Goal: Task Accomplishment & Management: Use online tool/utility

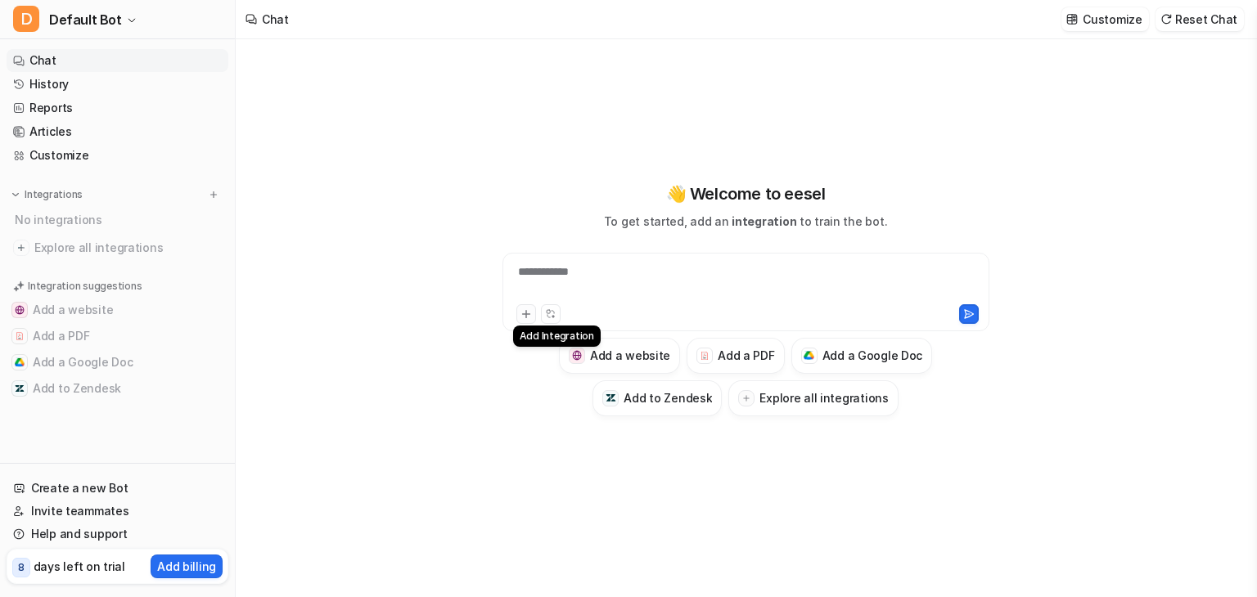
click at [527, 317] on icon at bounding box center [525, 313] width 11 height 11
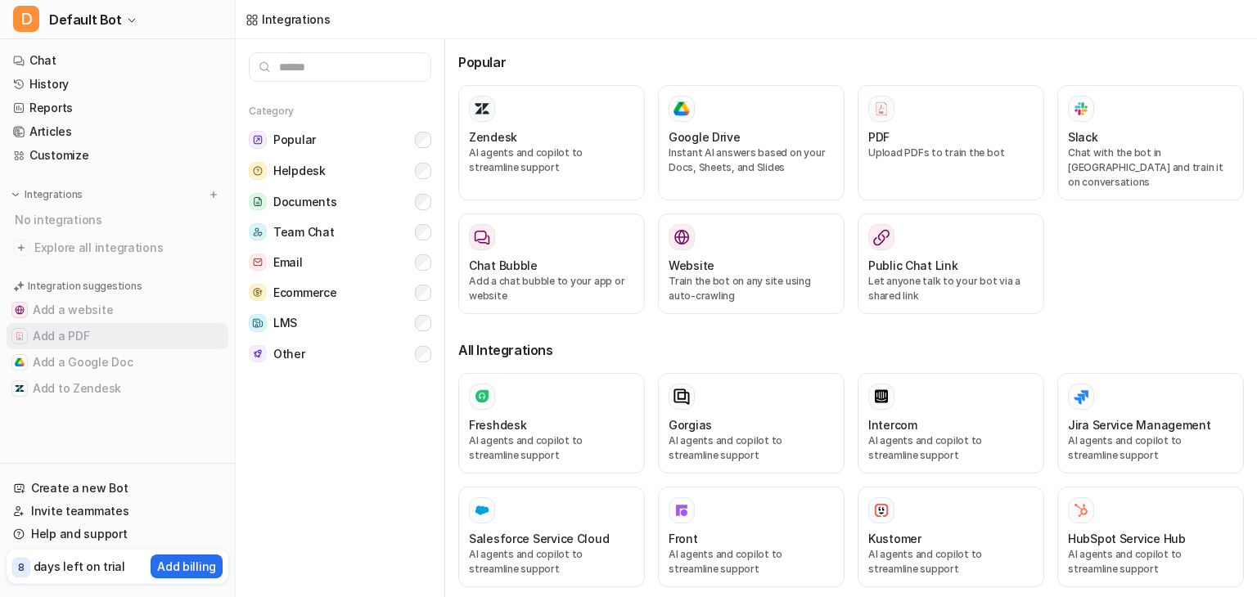
click at [59, 338] on button "Add a PDF" at bounding box center [118, 336] width 222 height 26
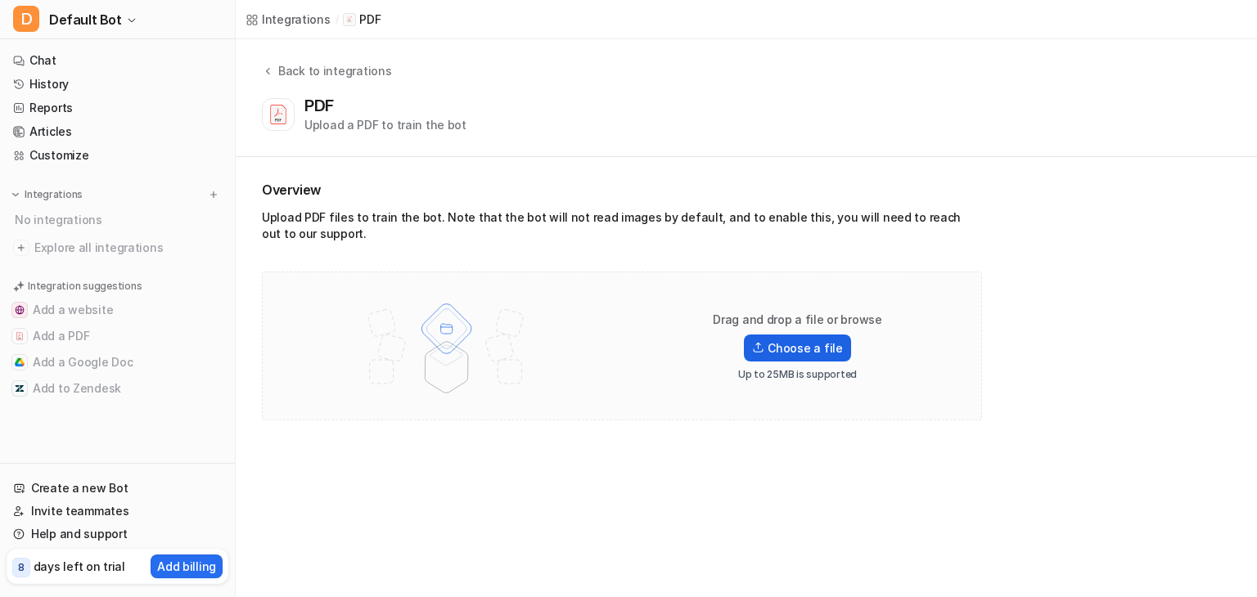
click at [783, 348] on label "Choose a file" at bounding box center [797, 348] width 106 height 27
click at [0, 0] on input "Choose a file" at bounding box center [0, 0] width 0 height 0
click at [804, 355] on label "Choose a file" at bounding box center [797, 348] width 106 height 27
click at [0, 0] on input "Choose a file" at bounding box center [0, 0] width 0 height 0
click at [92, 61] on link "Chat" at bounding box center [118, 60] width 222 height 23
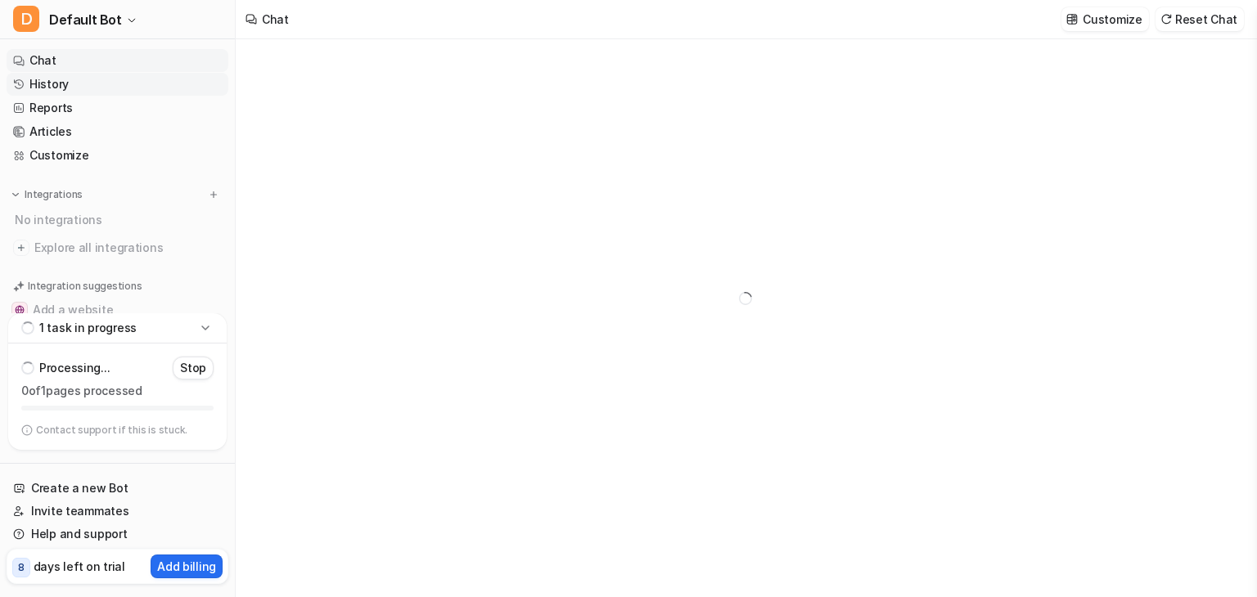
type textarea "**********"
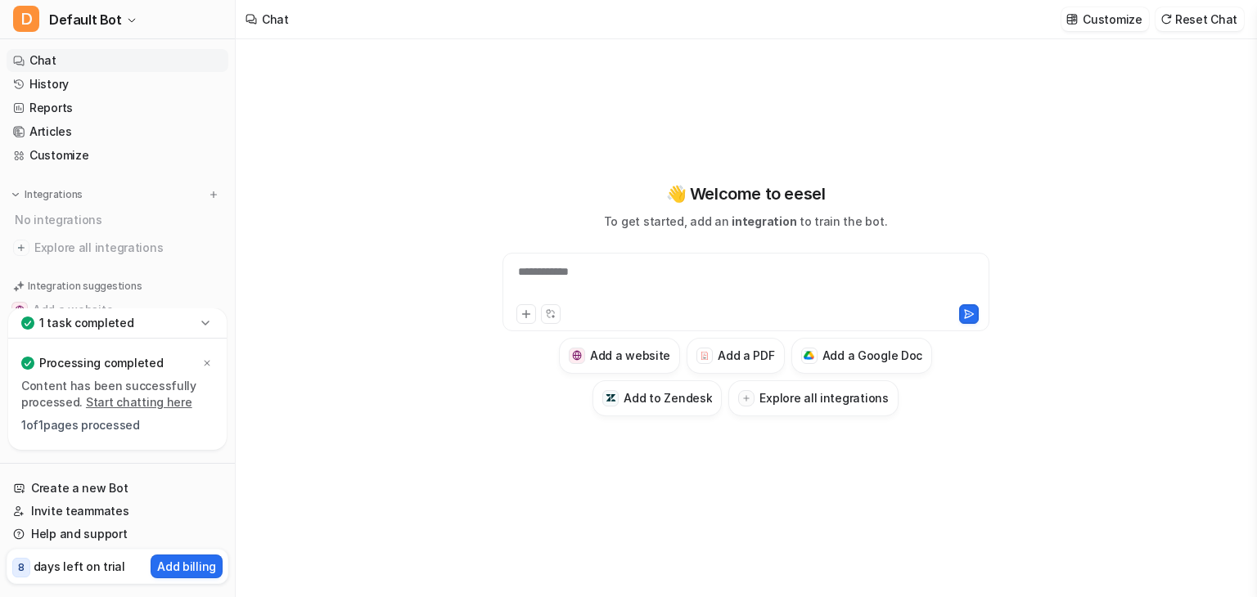
click at [345, 341] on div "**********" at bounding box center [745, 318] width 1019 height 558
click at [206, 315] on icon at bounding box center [205, 323] width 16 height 16
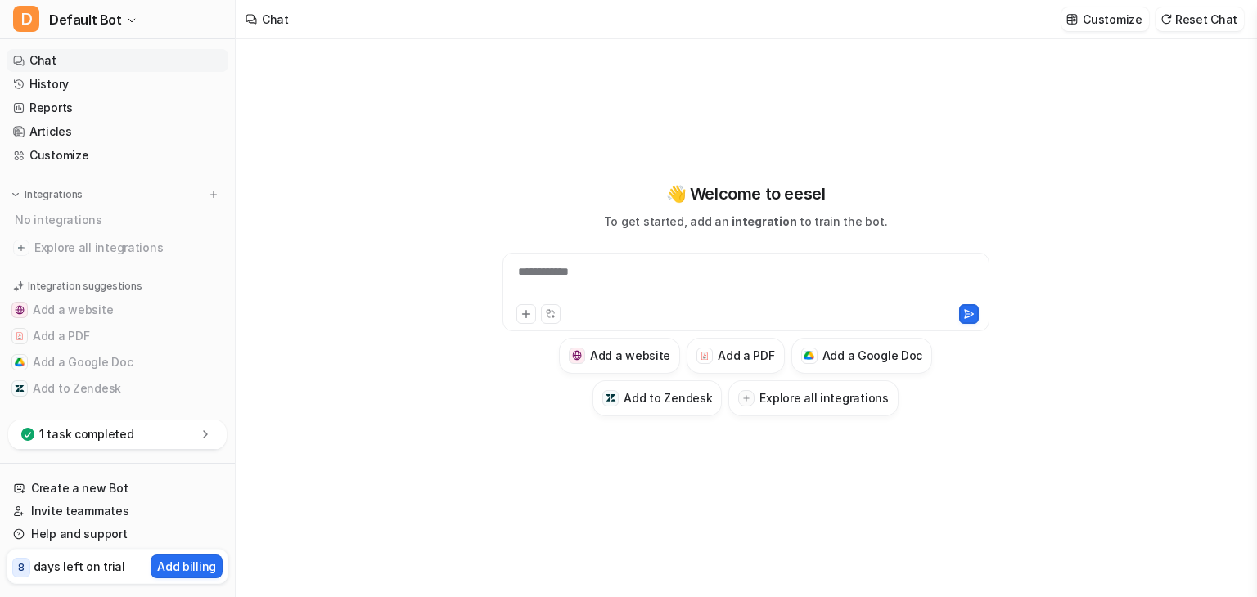
click at [142, 431] on div "1 task completed" at bounding box center [117, 435] width 218 height 30
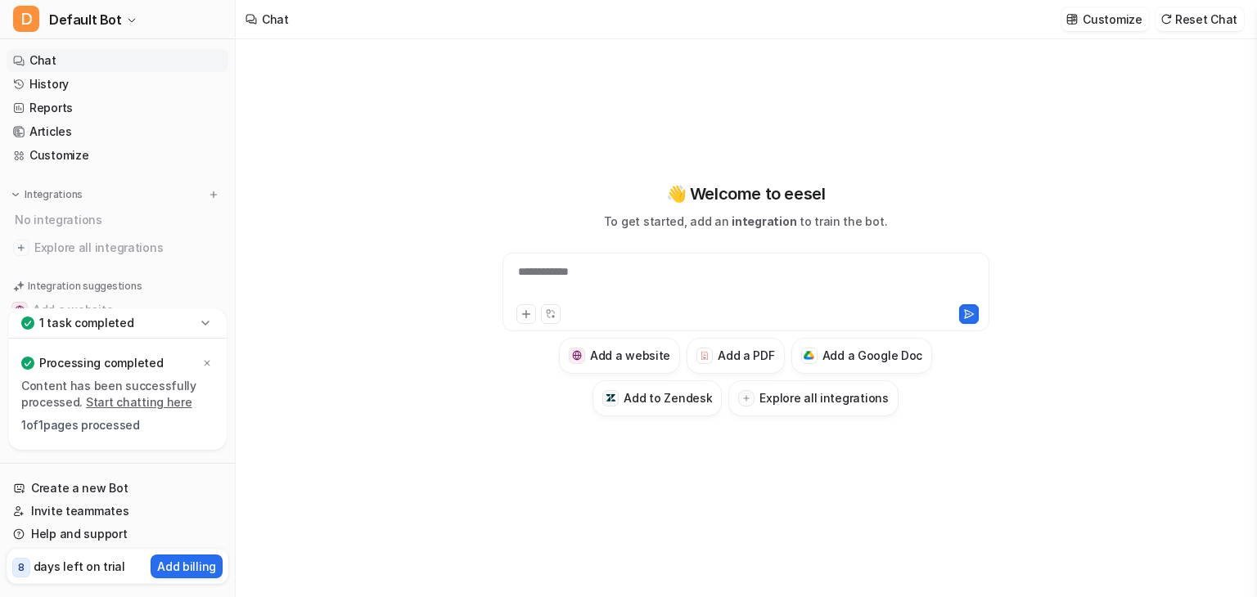
click at [214, 351] on div "Processing completed Content has been successfully processed. Start chatting he…" at bounding box center [117, 394] width 218 height 111
click at [209, 361] on icon at bounding box center [208, 364] width 6 height 6
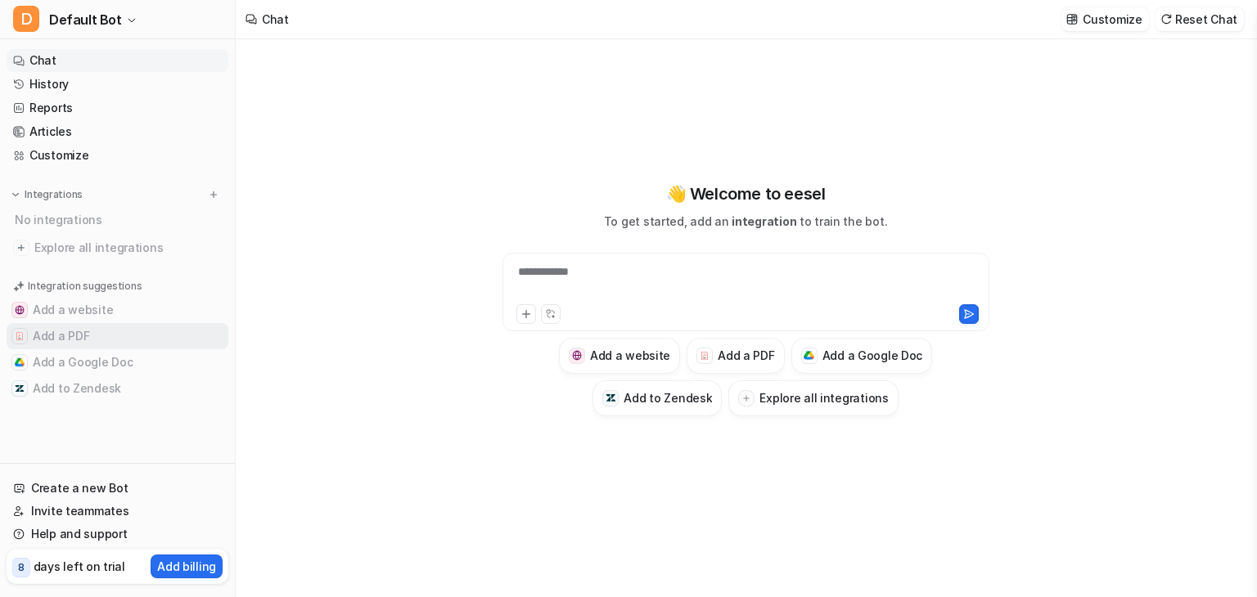
click at [75, 330] on button "Add a PDF" at bounding box center [118, 336] width 222 height 26
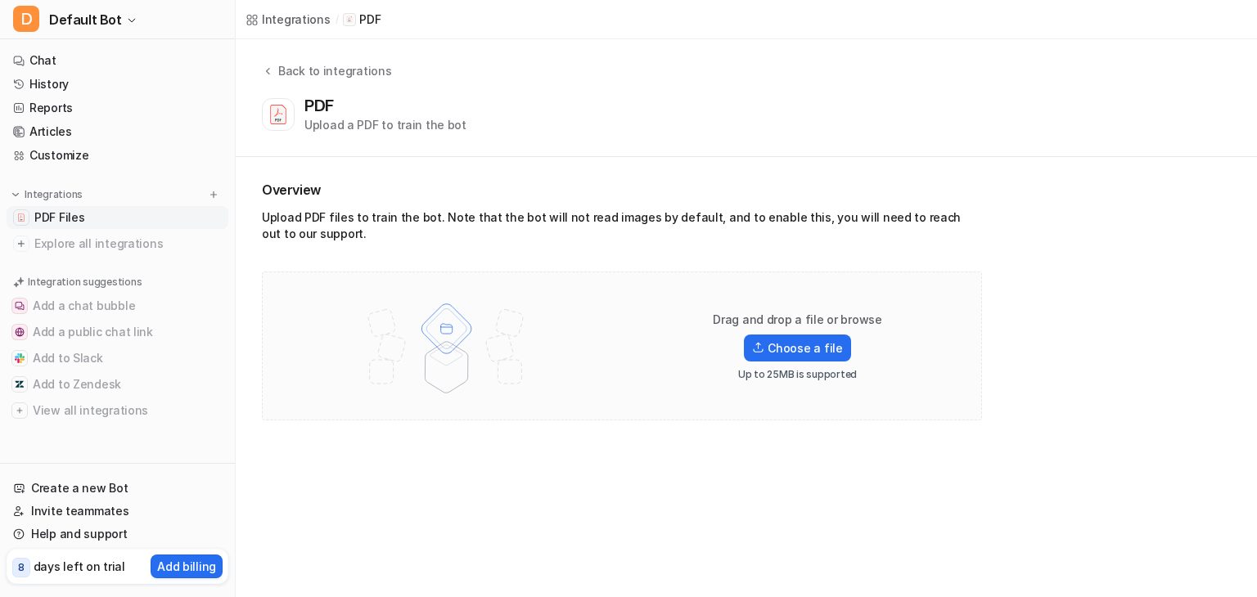
click at [82, 217] on span "PDF Files" at bounding box center [59, 217] width 50 height 16
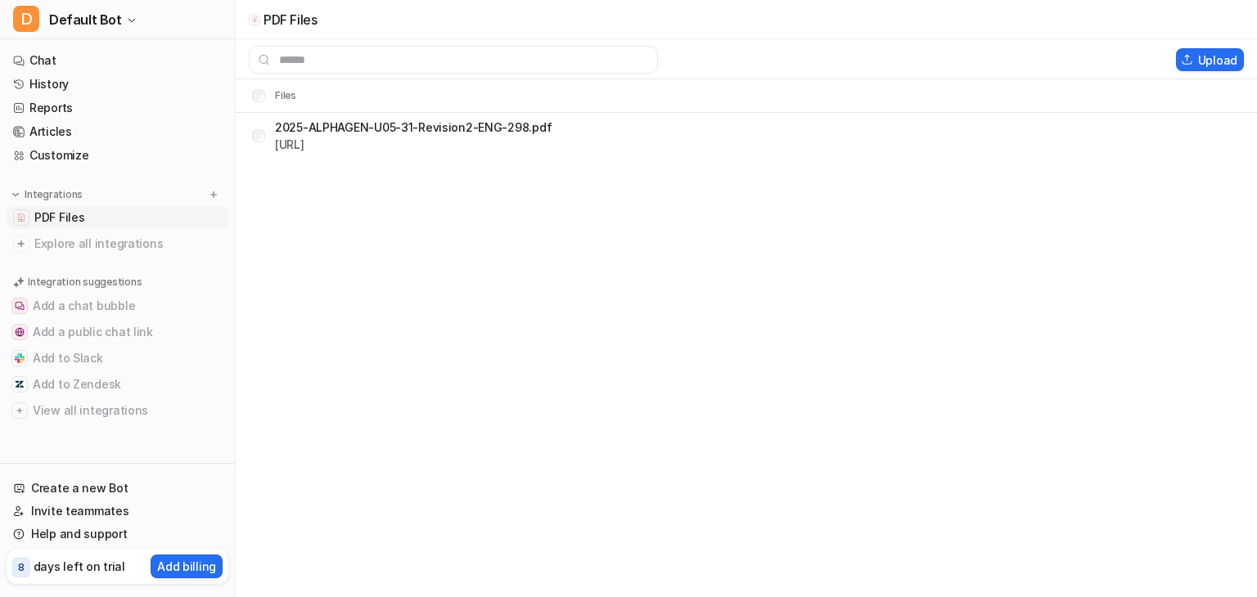
click at [82, 217] on span "PDF Files" at bounding box center [59, 217] width 50 height 16
click at [286, 325] on div "PDF Files Upload Files 2025-ALPHAGEN-U05-31-Revision2-ENG-298.pdf https://dashb…" at bounding box center [628, 298] width 1257 height 597
click at [80, 60] on link "Chat" at bounding box center [118, 60] width 222 height 23
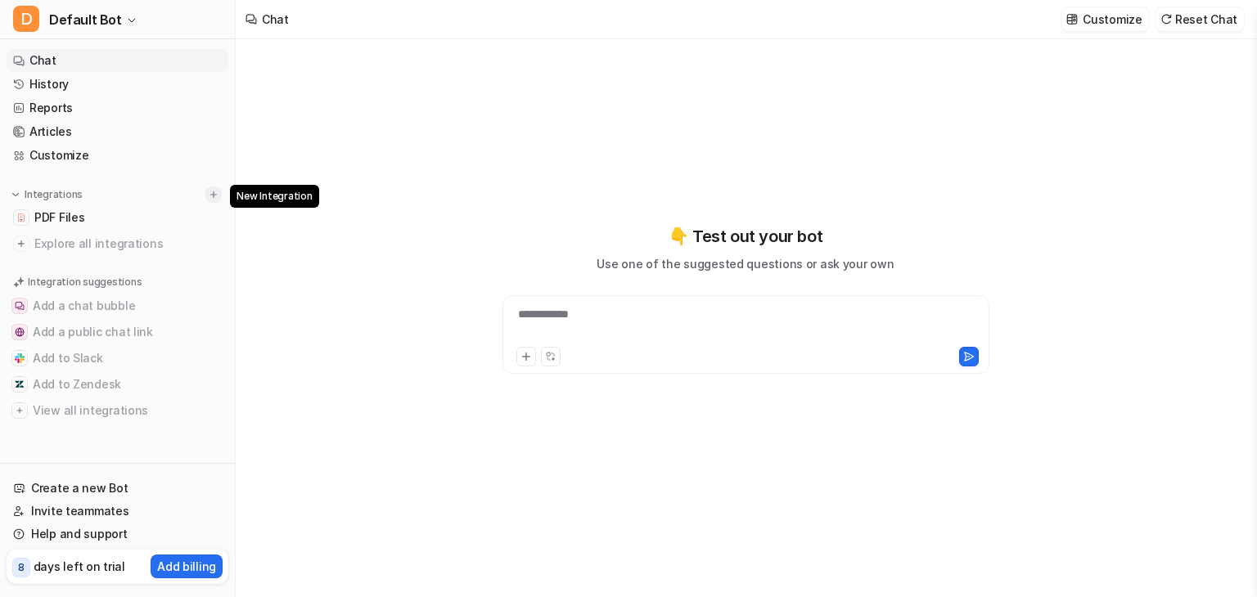
click at [213, 200] on img at bounding box center [213, 194] width 11 height 11
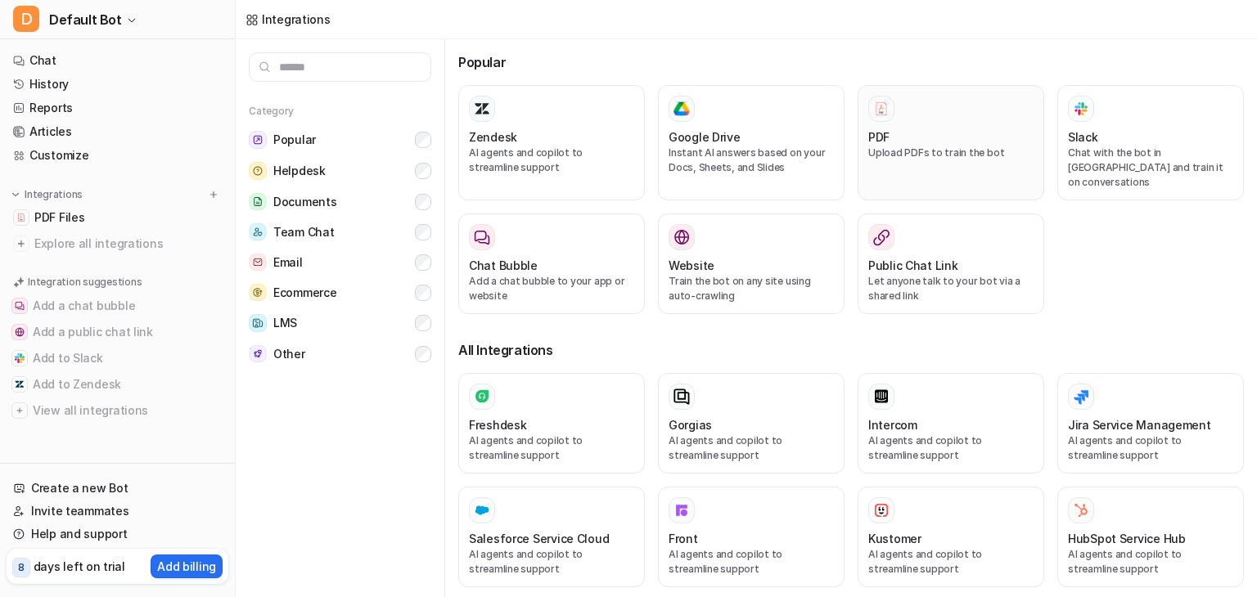
click at [868, 151] on p "Upload PDFs to train the bot" at bounding box center [950, 153] width 165 height 15
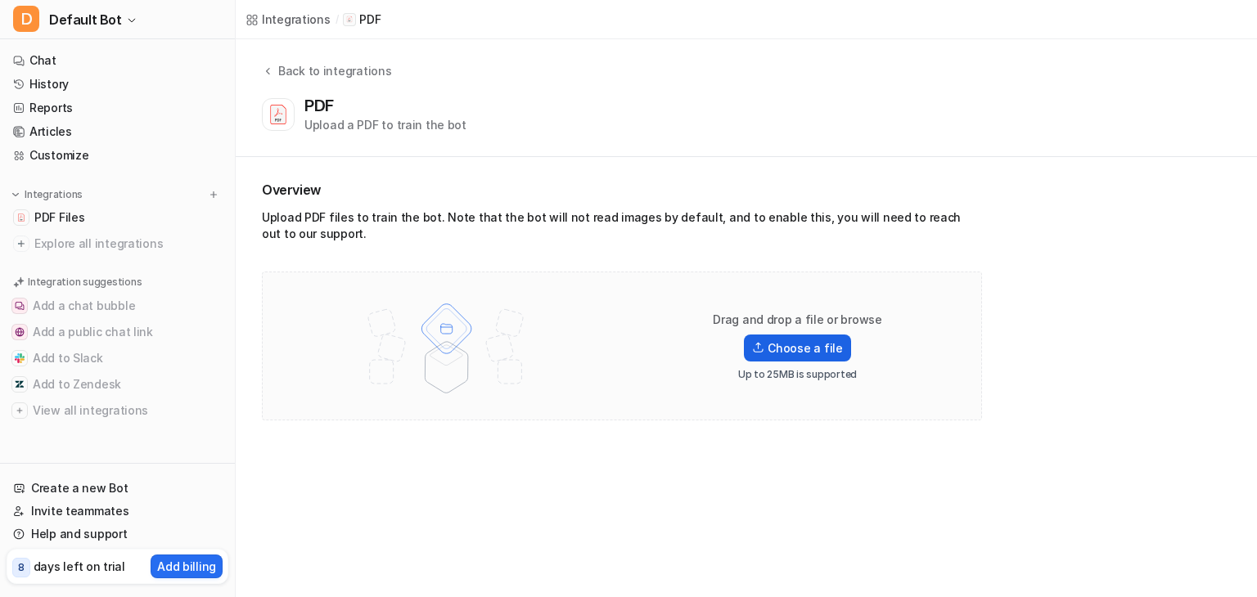
click at [785, 352] on label "Choose a file" at bounding box center [797, 348] width 106 height 27
click at [0, 0] on input "Choose a file" at bounding box center [0, 0] width 0 height 0
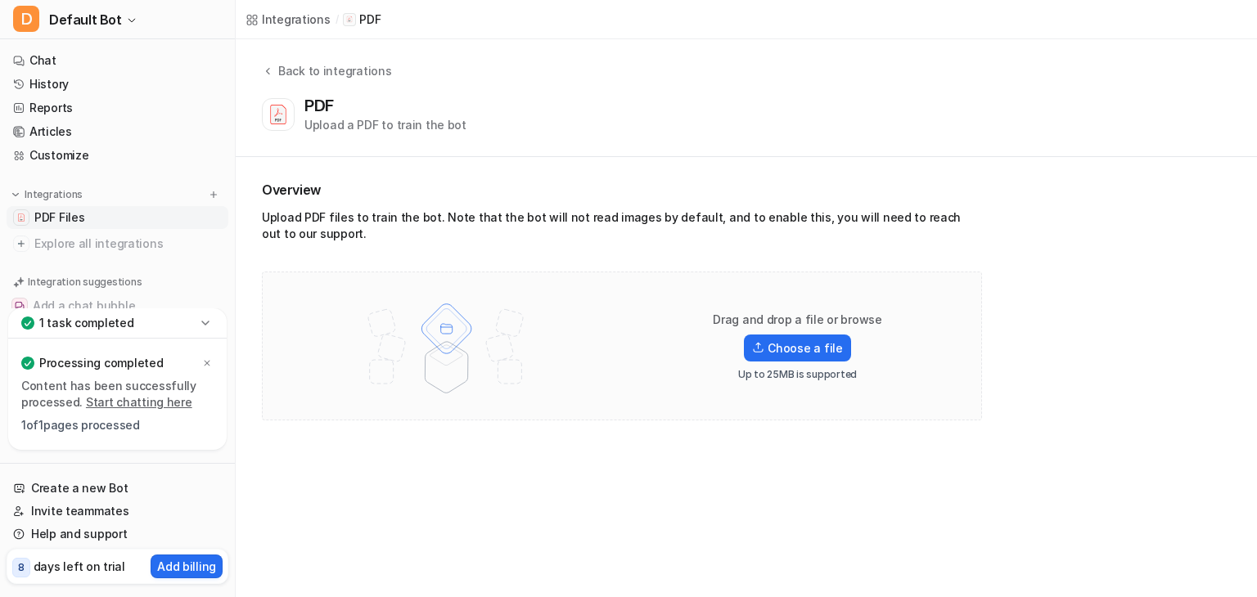
click at [129, 214] on link "PDF Files" at bounding box center [118, 217] width 222 height 23
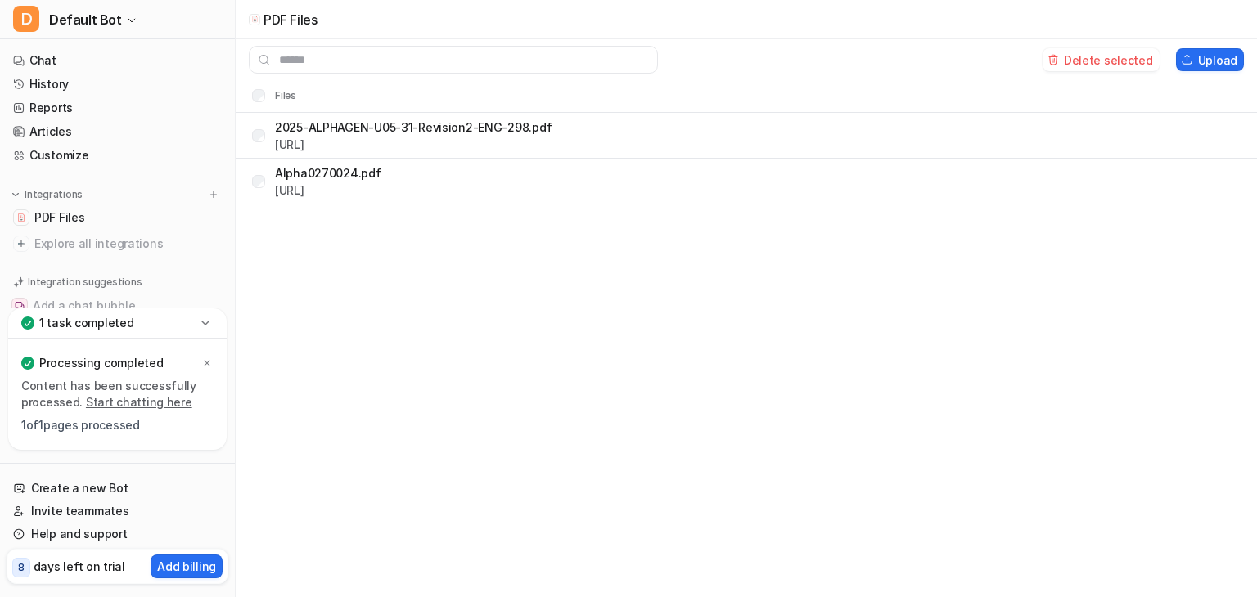
click at [728, 57] on div at bounding box center [639, 60] width 807 height 28
click at [615, 56] on input "text" at bounding box center [453, 60] width 409 height 28
type input "*"
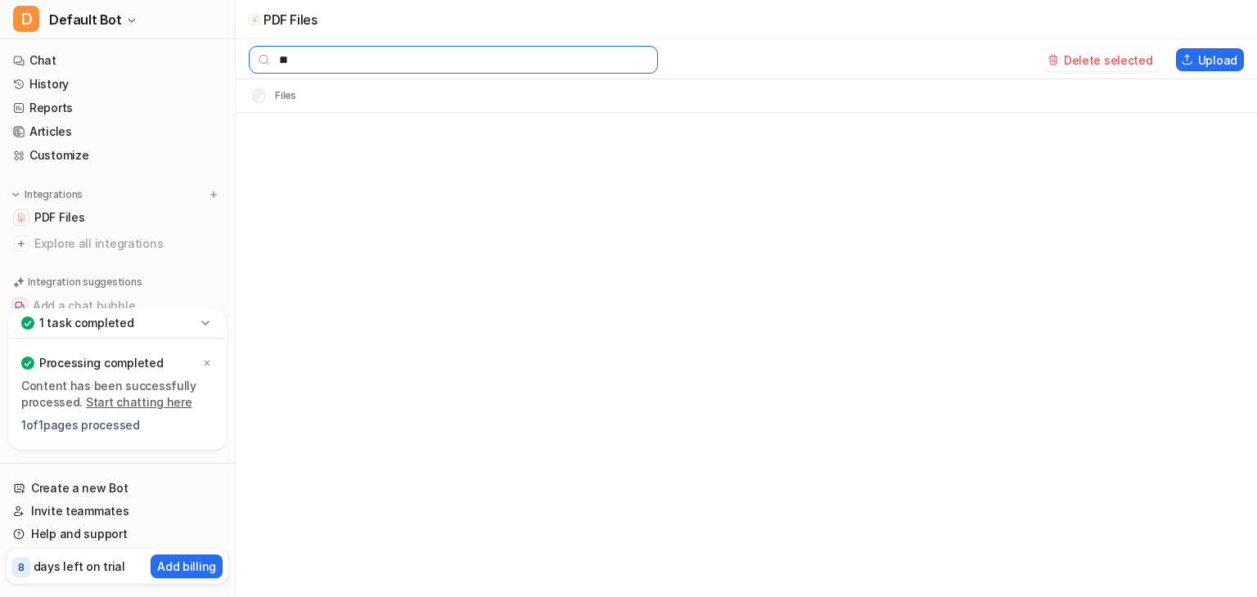
type input "*"
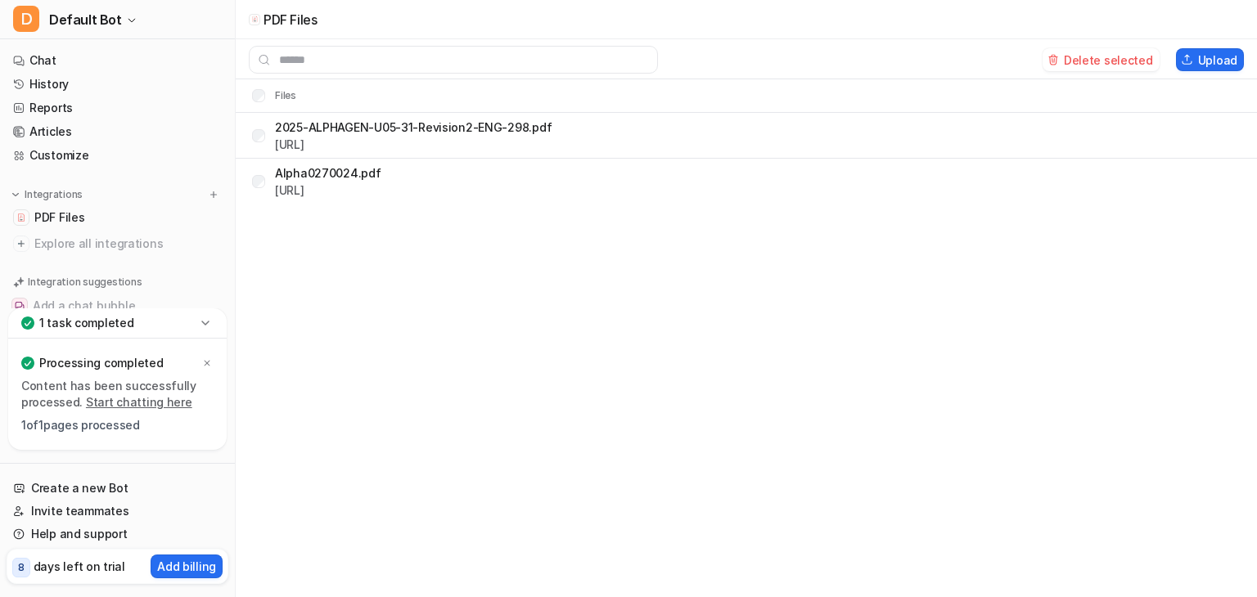
click at [520, 270] on div "PDF Files Delete selected Upload Files 2025-ALPHAGEN-U05-31-Revision2-ENG-298.p…" at bounding box center [628, 298] width 1257 height 597
click at [515, 130] on p "2025-ALPHAGEN-U05-31-Revision2-ENG-298.pdf" at bounding box center [413, 127] width 277 height 17
click at [597, 269] on div "PDF Files Delete selected Upload Files 2025-ALPHAGEN-U05-31-Revision2-ENG-298.p…" at bounding box center [628, 298] width 1257 height 597
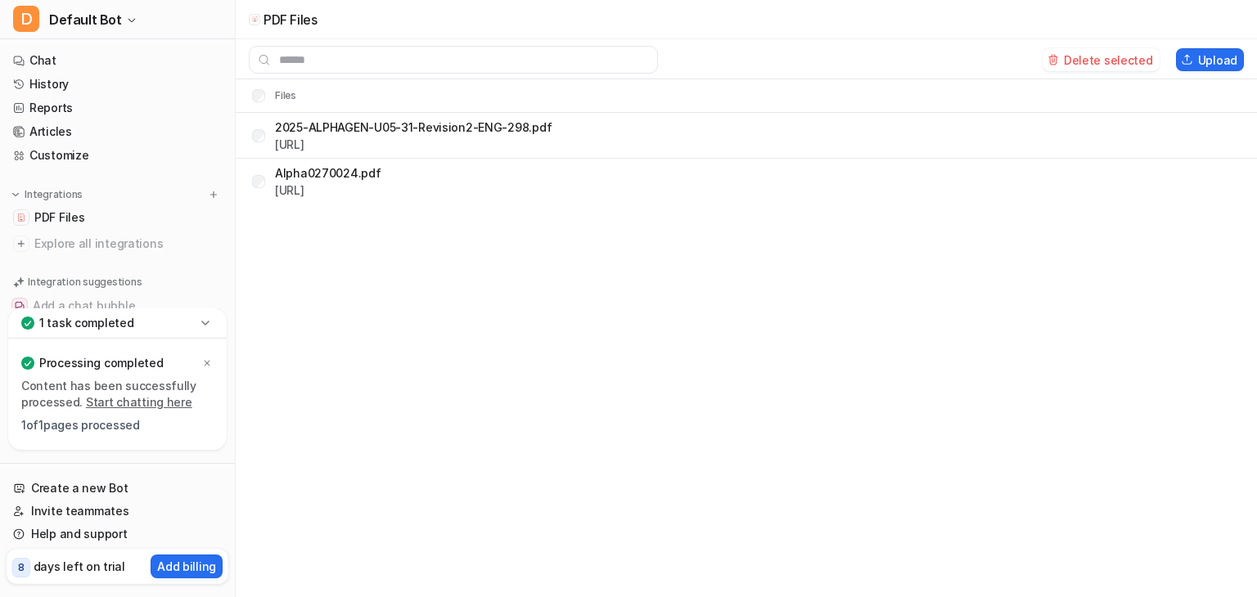
click at [755, 269] on div "PDF Files Delete selected Upload Files 2025-ALPHAGEN-U05-31-Revision2-ENG-298.p…" at bounding box center [628, 298] width 1257 height 597
drag, startPoint x: 755, startPoint y: 269, endPoint x: 283, endPoint y: 144, distance: 488.4
click at [283, 144] on div "PDF Files Delete selected Upload Files 2025-ALPHAGEN-U05-31-Revision2-ENG-298.p…" at bounding box center [628, 298] width 1257 height 597
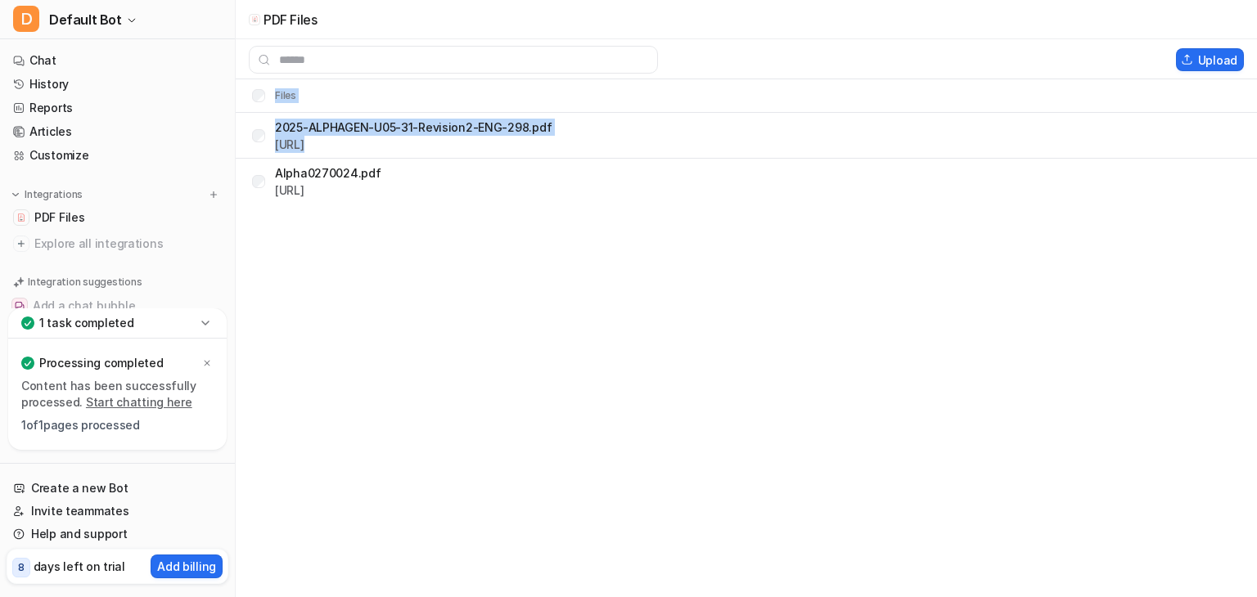
click at [370, 394] on div "PDF Files Upload Files 2025-ALPHAGEN-U05-31-Revision2-ENG-298.pdf https://dashb…" at bounding box center [628, 298] width 1257 height 597
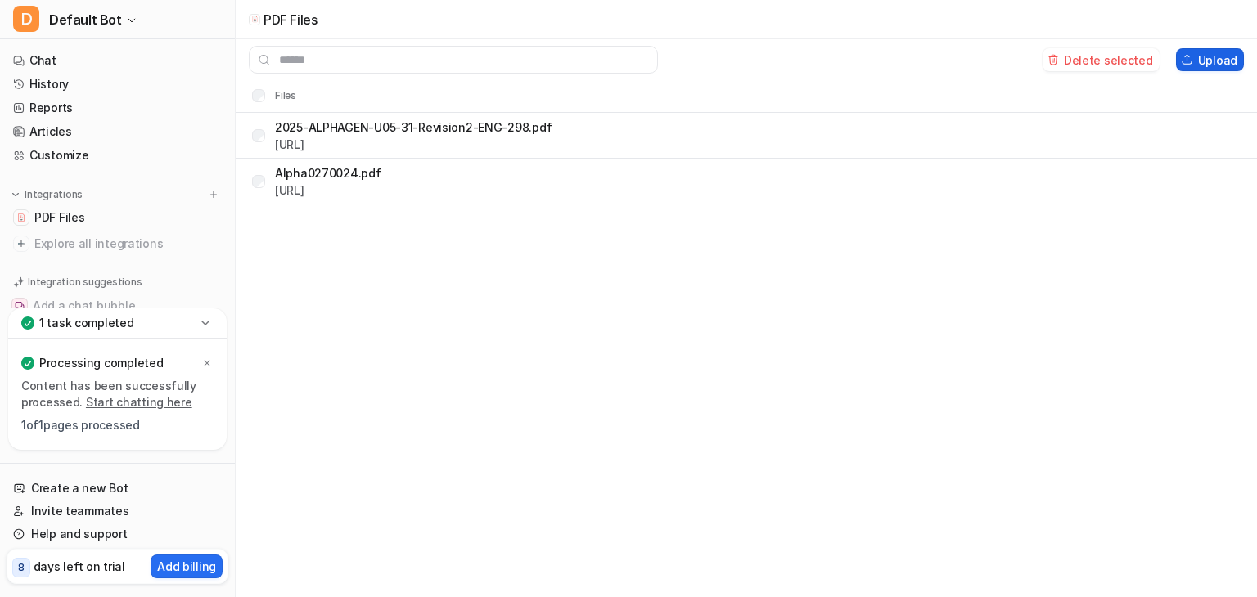
click at [1190, 66] on button "Upload" at bounding box center [1210, 59] width 68 height 23
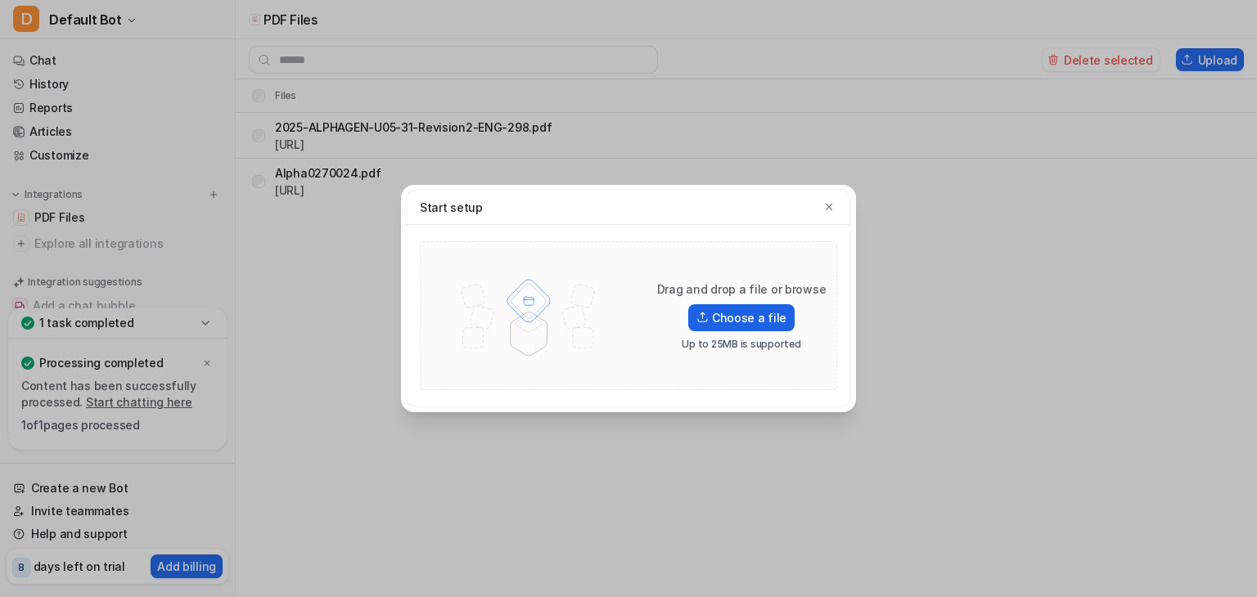
click at [756, 304] on label "Choose a file" at bounding box center [741, 317] width 106 height 27
click at [0, 0] on input "Choose a file" at bounding box center [0, 0] width 0 height 0
click at [285, 326] on div "Start setup Drag and drop a file or browse Choose a file Up to 25MB is supported" at bounding box center [628, 298] width 1257 height 597
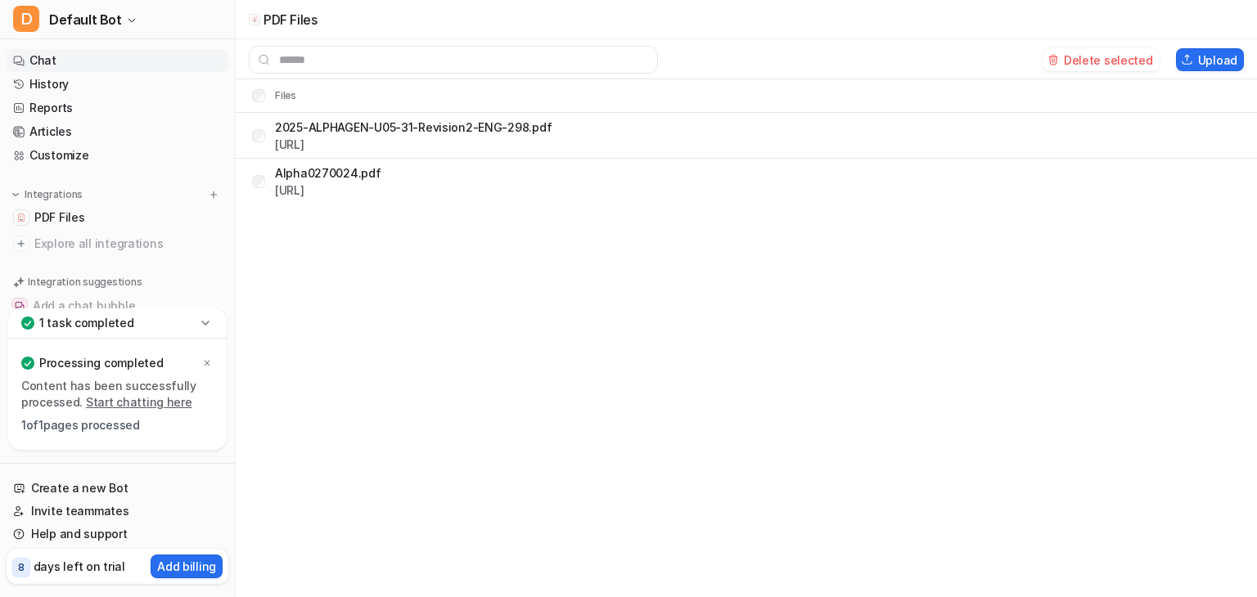
click at [117, 58] on link "Chat" at bounding box center [118, 60] width 222 height 23
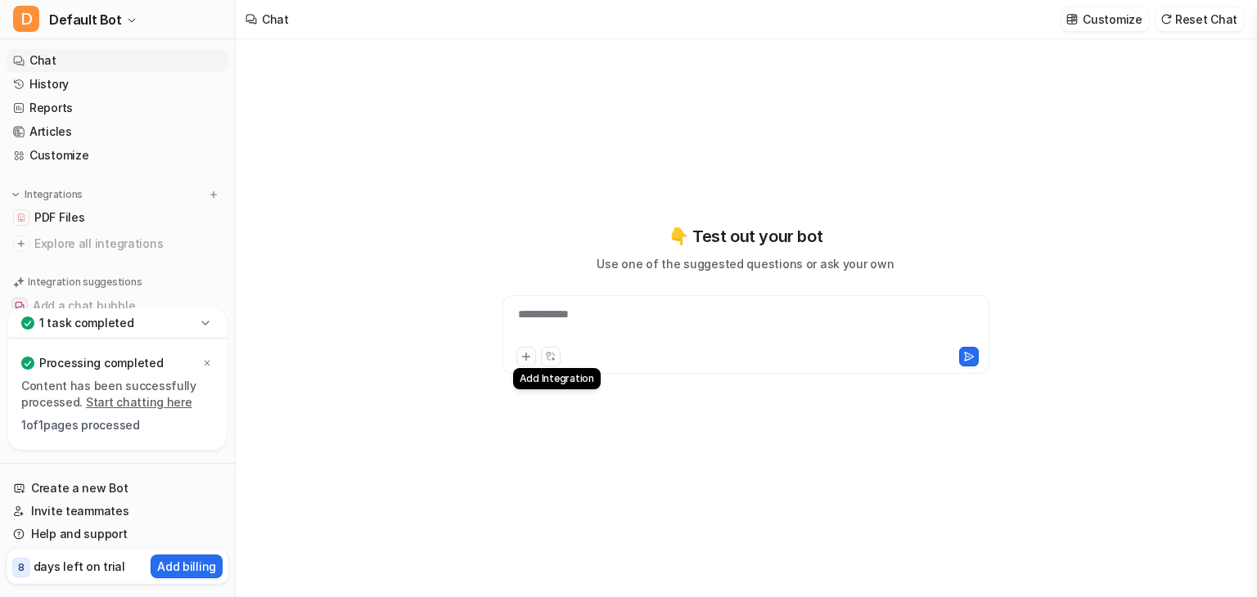
click at [520, 356] on icon at bounding box center [525, 356] width 11 height 11
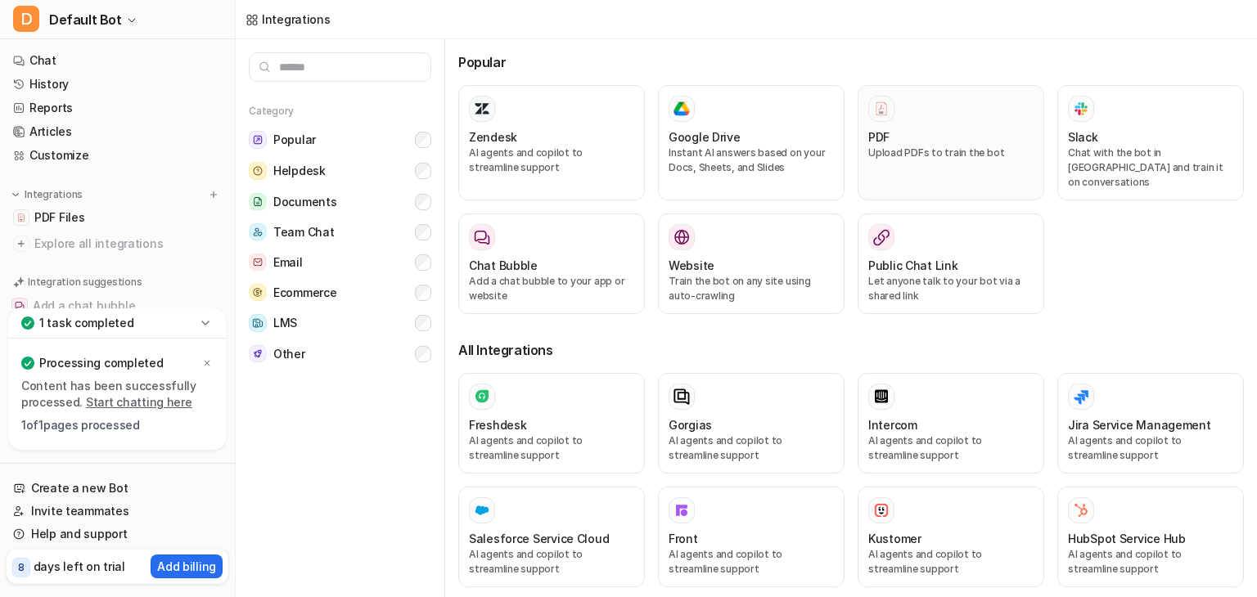
click at [891, 132] on div "PDF" at bounding box center [950, 136] width 165 height 17
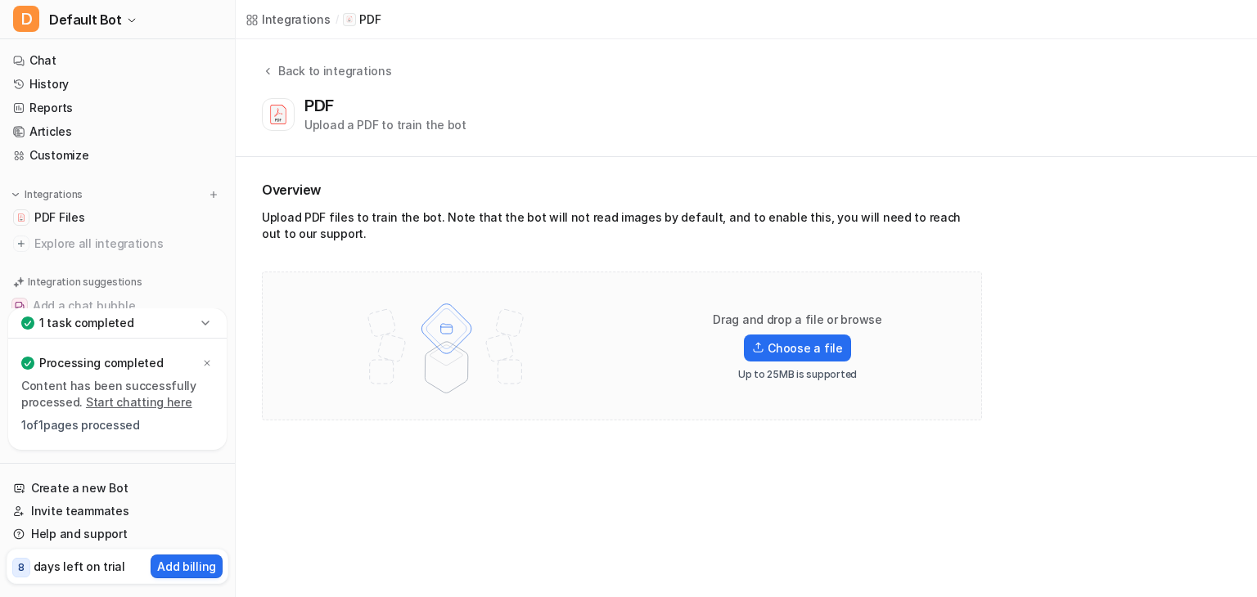
click at [293, 116] on div at bounding box center [278, 114] width 33 height 33
click at [203, 353] on div "Processing completed" at bounding box center [117, 363] width 192 height 23
click at [160, 400] on link "Start chatting here" at bounding box center [139, 402] width 106 height 14
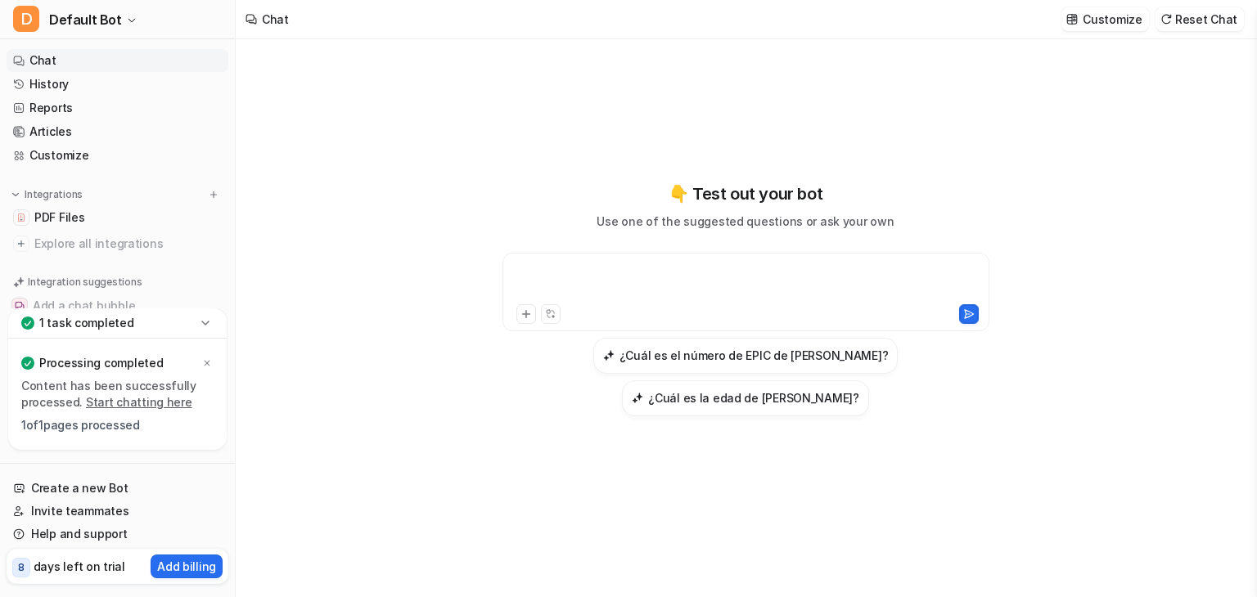
click at [652, 277] on div at bounding box center [745, 282] width 479 height 38
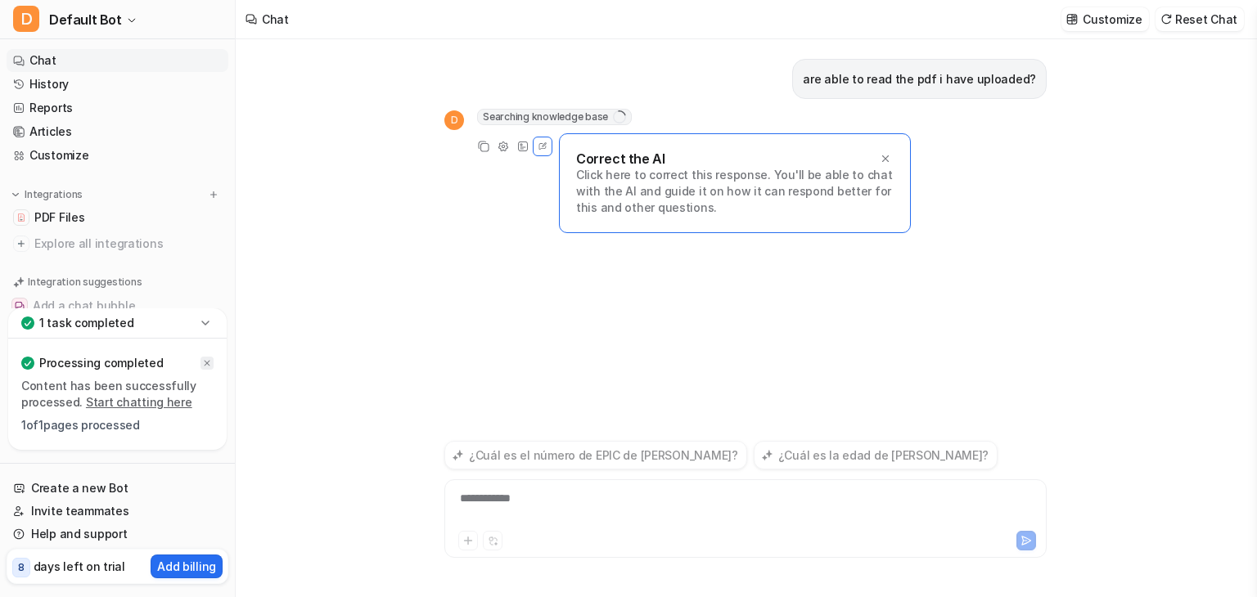
click at [202, 364] on icon at bounding box center [207, 363] width 10 height 10
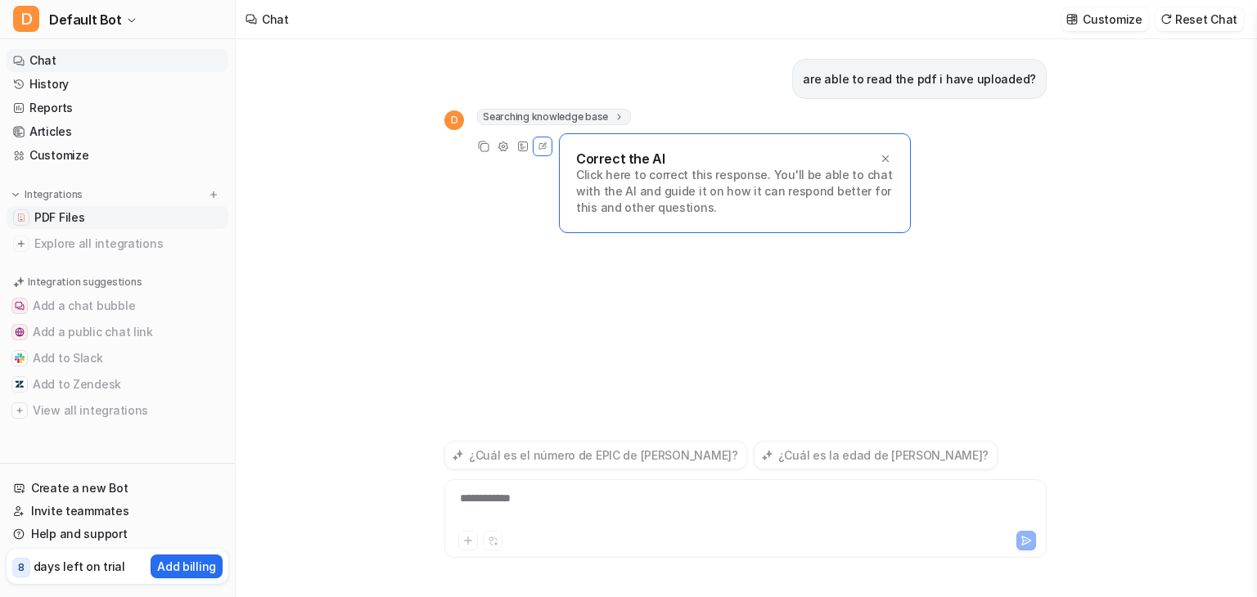
click at [145, 209] on link "PDF Files" at bounding box center [118, 217] width 222 height 23
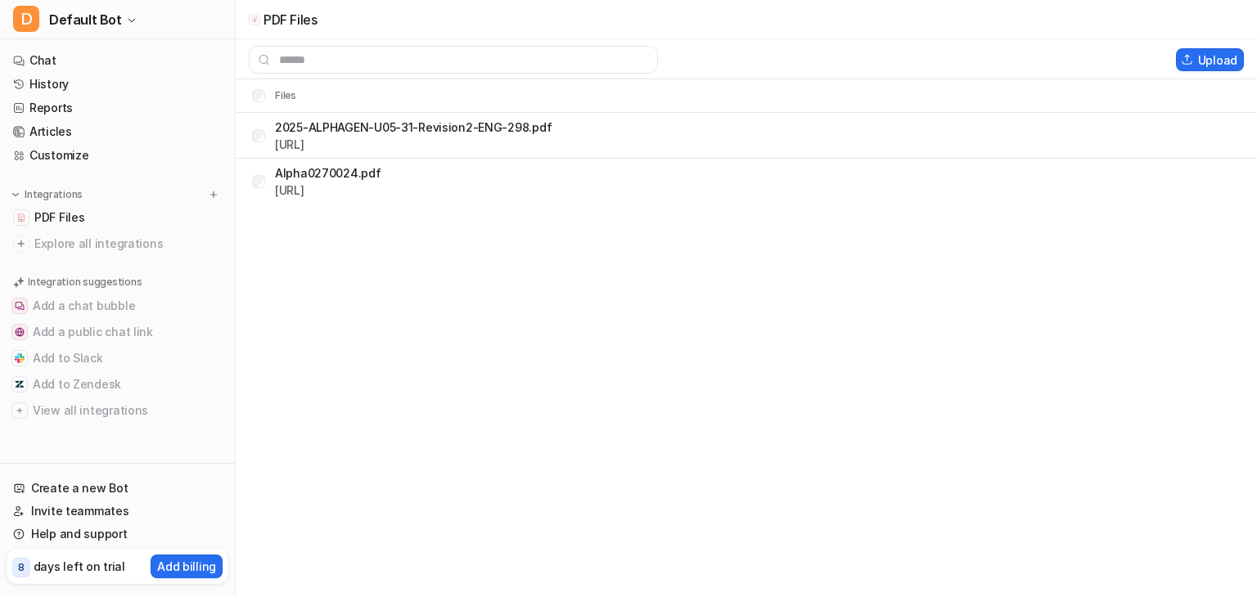
click at [112, 47] on nav "Chat History Reports Articles Customize Integrations PDF Files Explore all inte…" at bounding box center [117, 253] width 235 height 421
click at [111, 58] on link "Chat" at bounding box center [118, 60] width 222 height 23
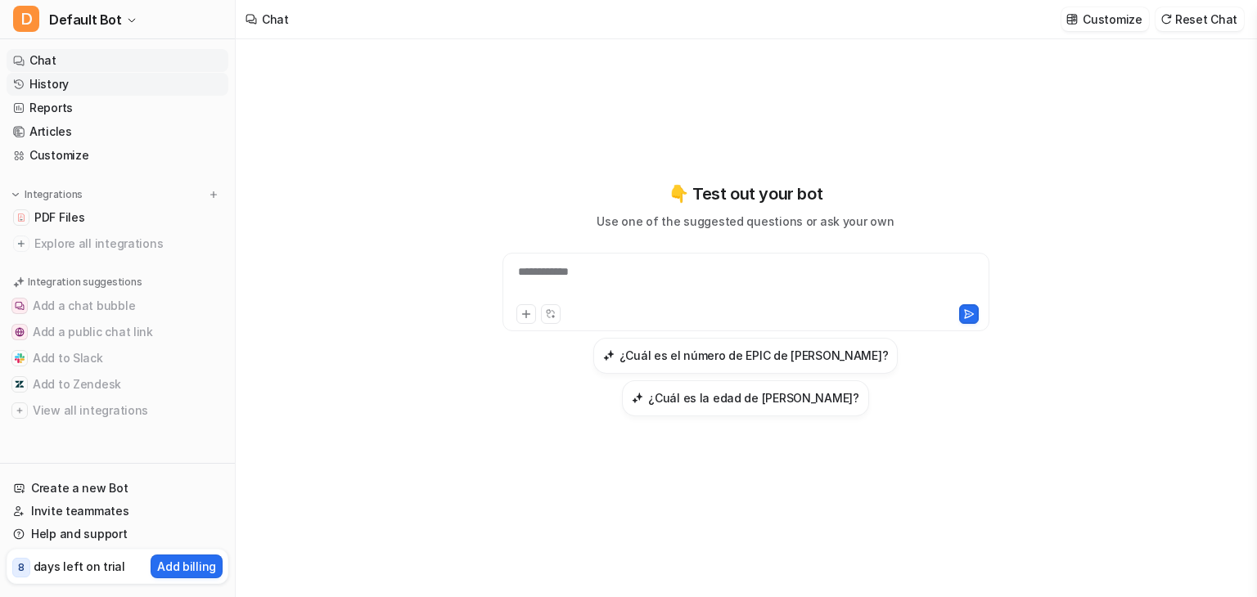
click at [96, 78] on link "History" at bounding box center [118, 84] width 222 height 23
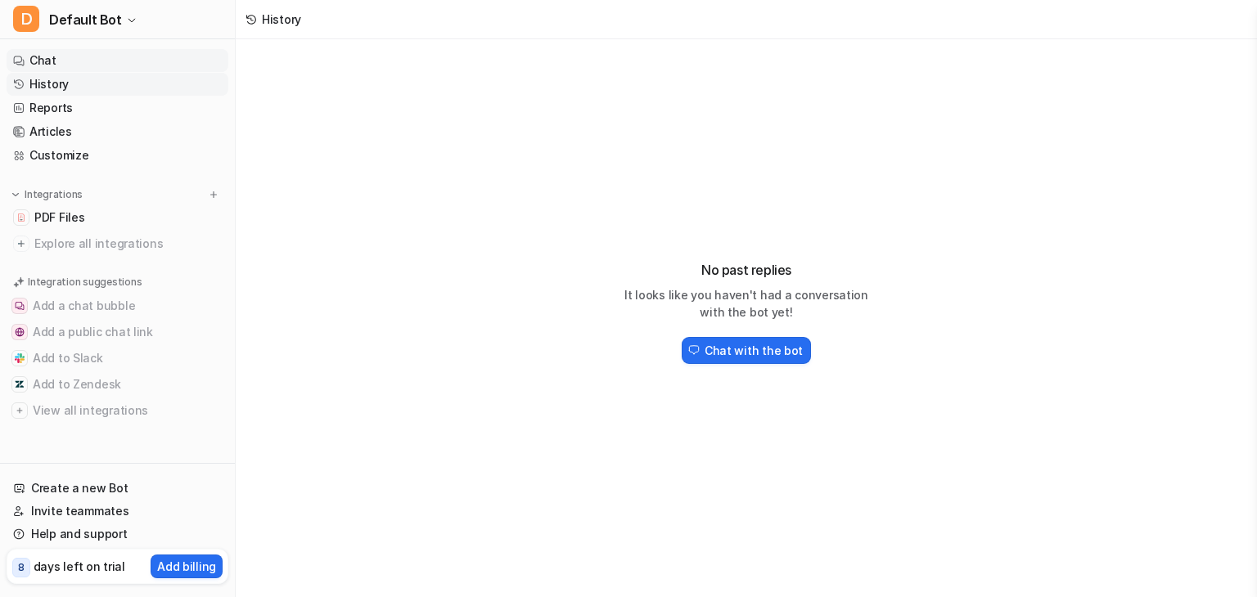
click at [62, 65] on link "Chat" at bounding box center [118, 60] width 222 height 23
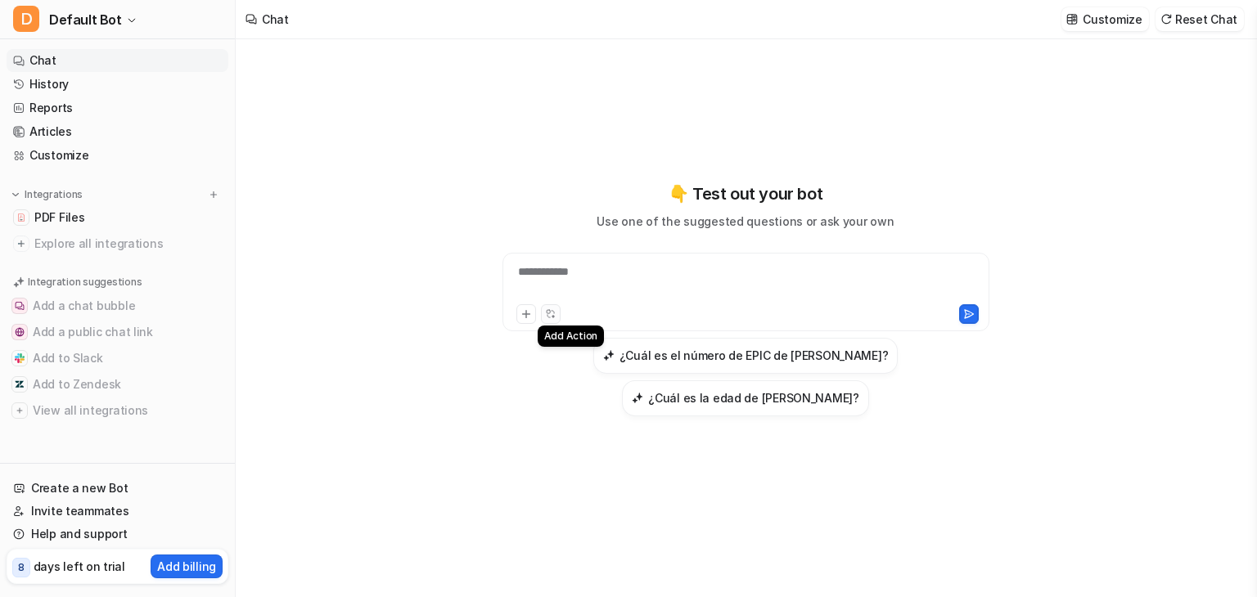
click at [545, 316] on icon at bounding box center [550, 313] width 11 height 11
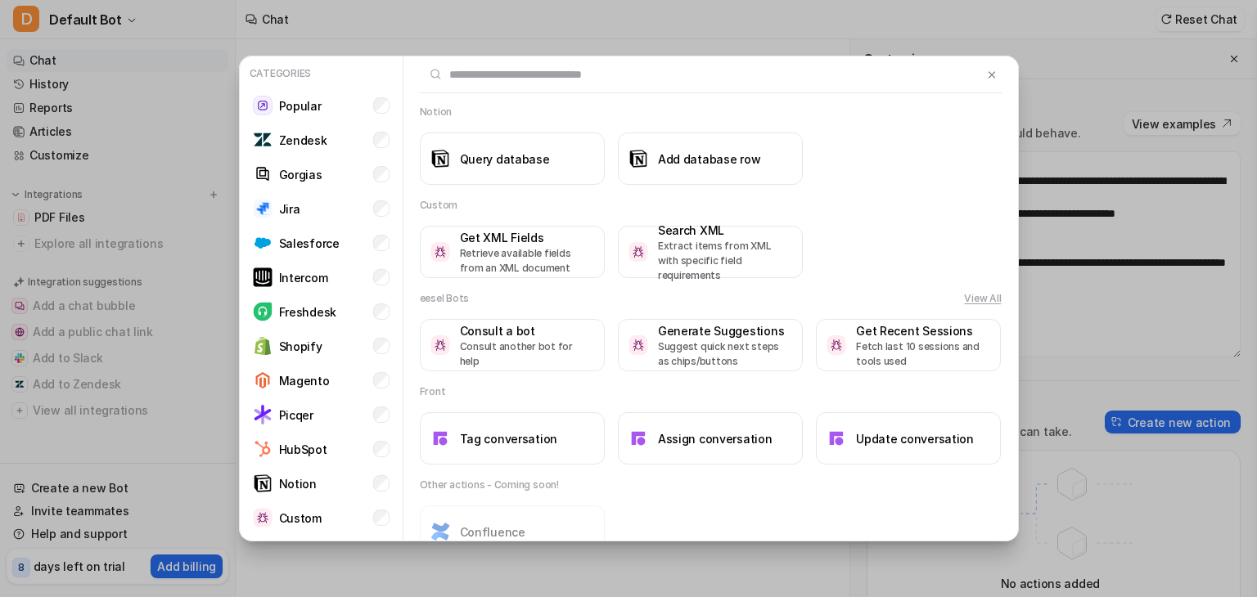
scroll to position [1592, 0]
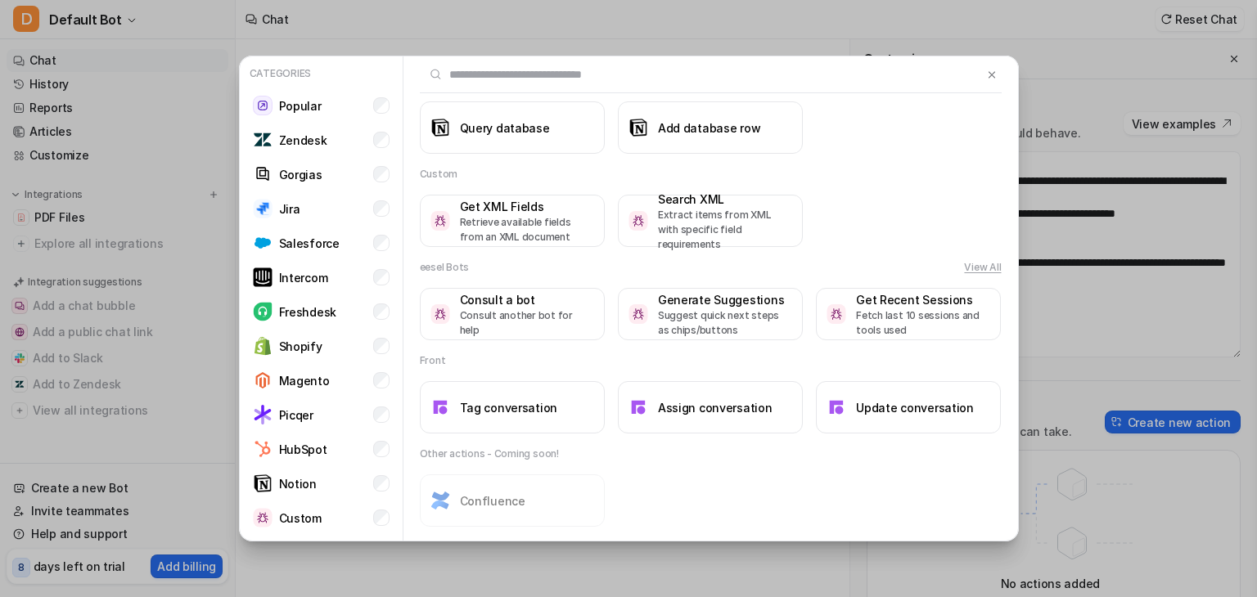
click at [345, 14] on div "Categories Popular Zendesk Gorgias Jira Salesforce Intercom Freshdesk Shopify M…" at bounding box center [629, 298] width 806 height 597
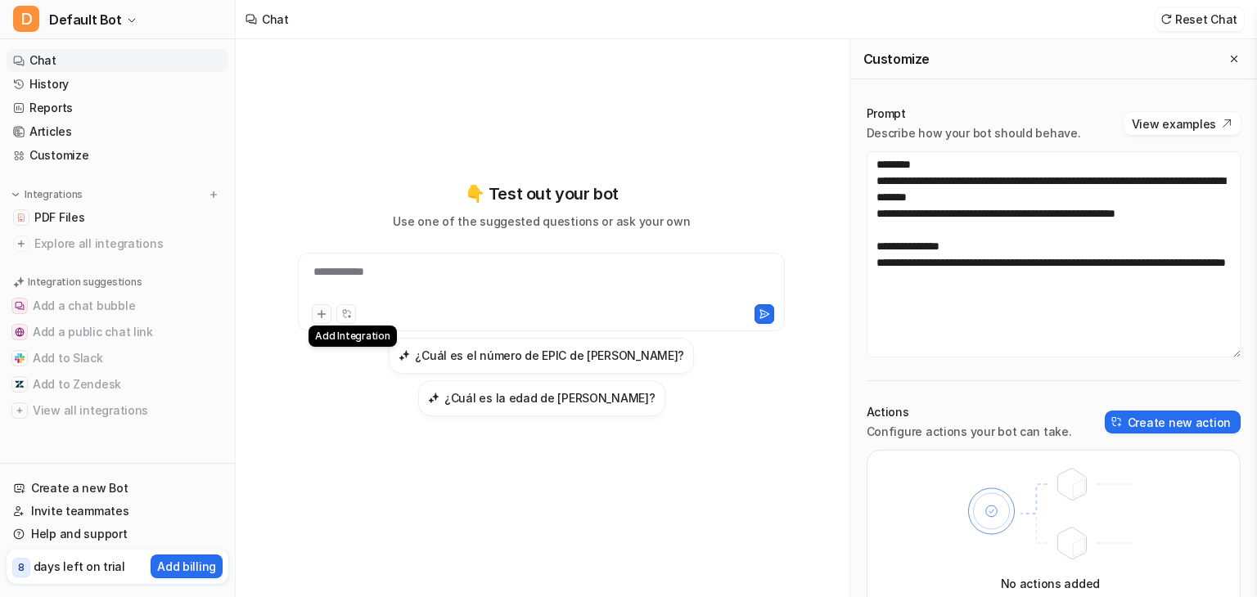
click at [321, 306] on button at bounding box center [322, 314] width 20 height 20
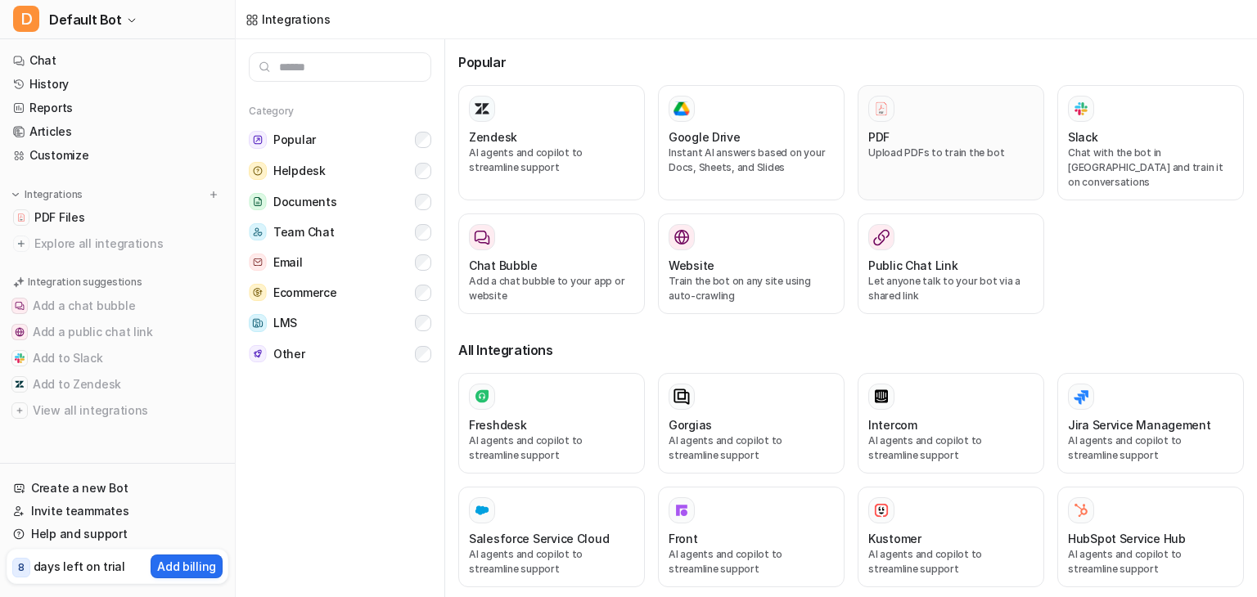
click at [868, 133] on h3 "PDF" at bounding box center [878, 136] width 21 height 17
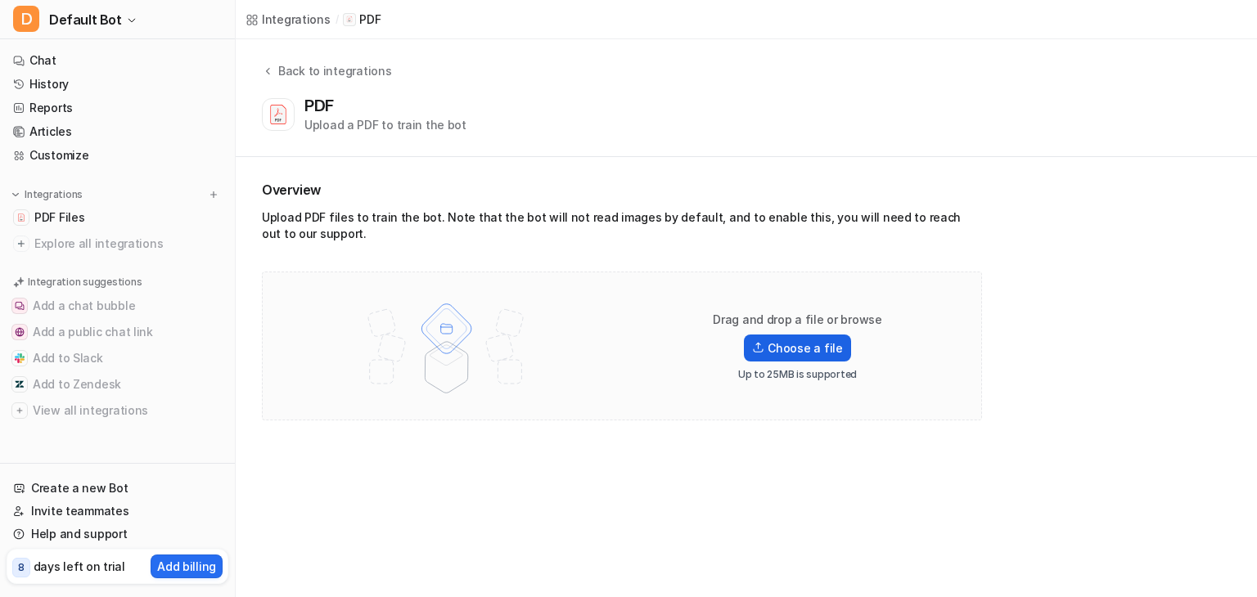
click at [830, 340] on label "Choose a file" at bounding box center [797, 348] width 106 height 27
click at [0, 0] on input "Choose a file" at bounding box center [0, 0] width 0 height 0
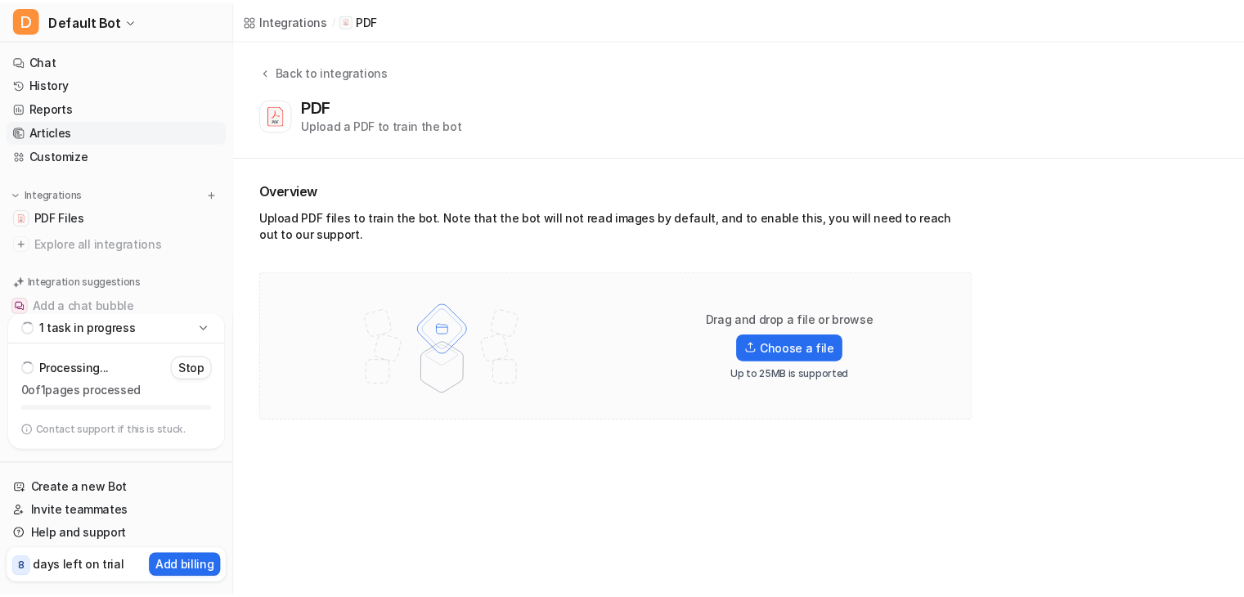
scroll to position [137, 0]
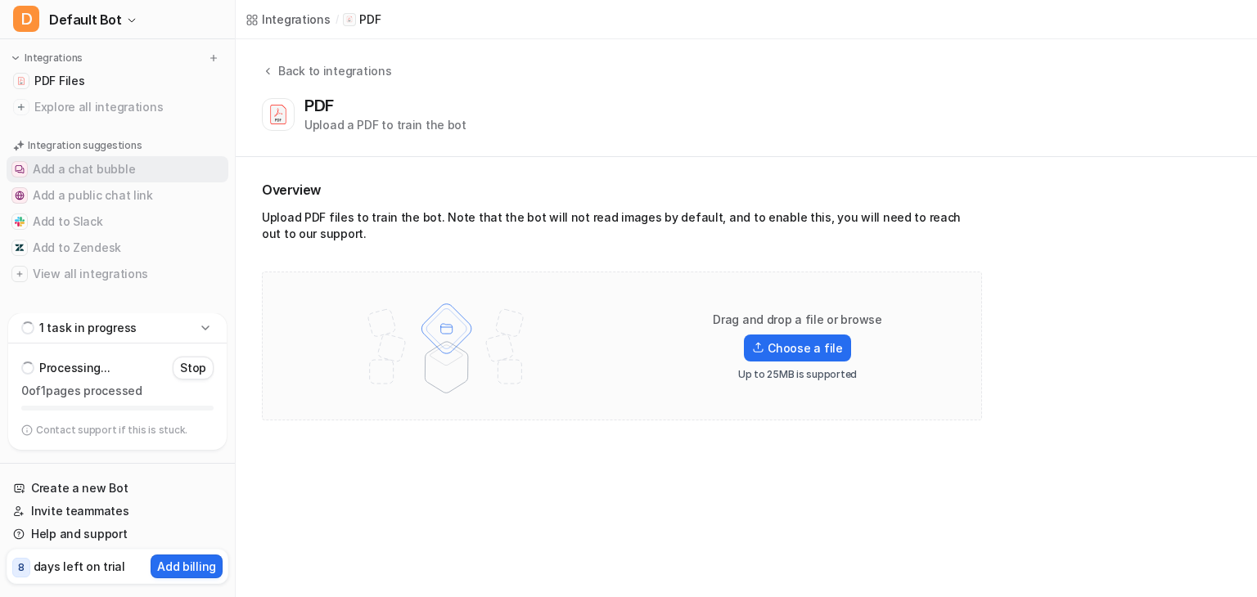
click at [43, 175] on button "Add a chat bubble" at bounding box center [118, 169] width 222 height 26
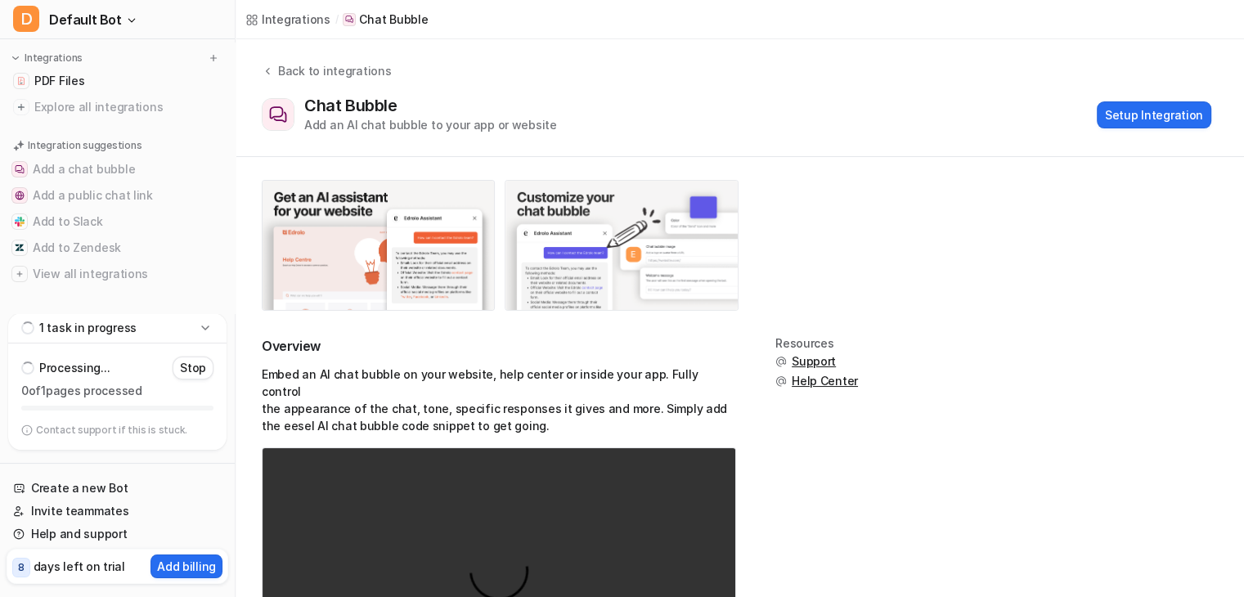
drag, startPoint x: 43, startPoint y: 175, endPoint x: 511, endPoint y: 190, distance: 467.4
click at [511, 190] on div "D Default Bot Chat History Reports Articles Customize Integrations PDF Files Ex…" at bounding box center [622, 298] width 1244 height 597
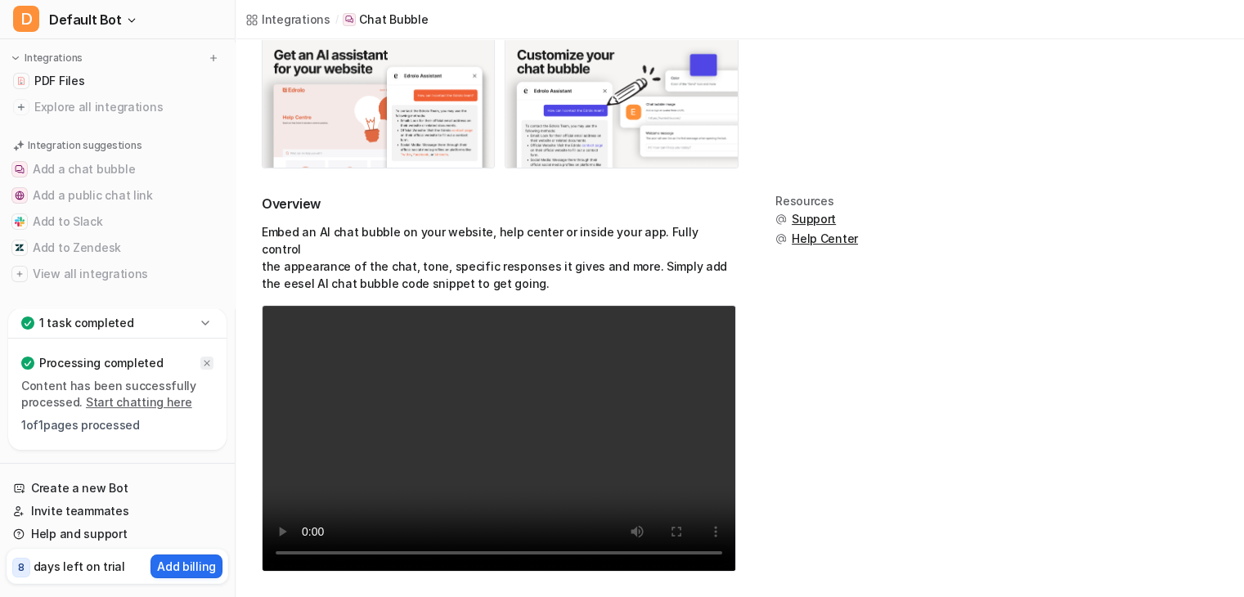
click at [206, 358] on icon at bounding box center [207, 363] width 10 height 10
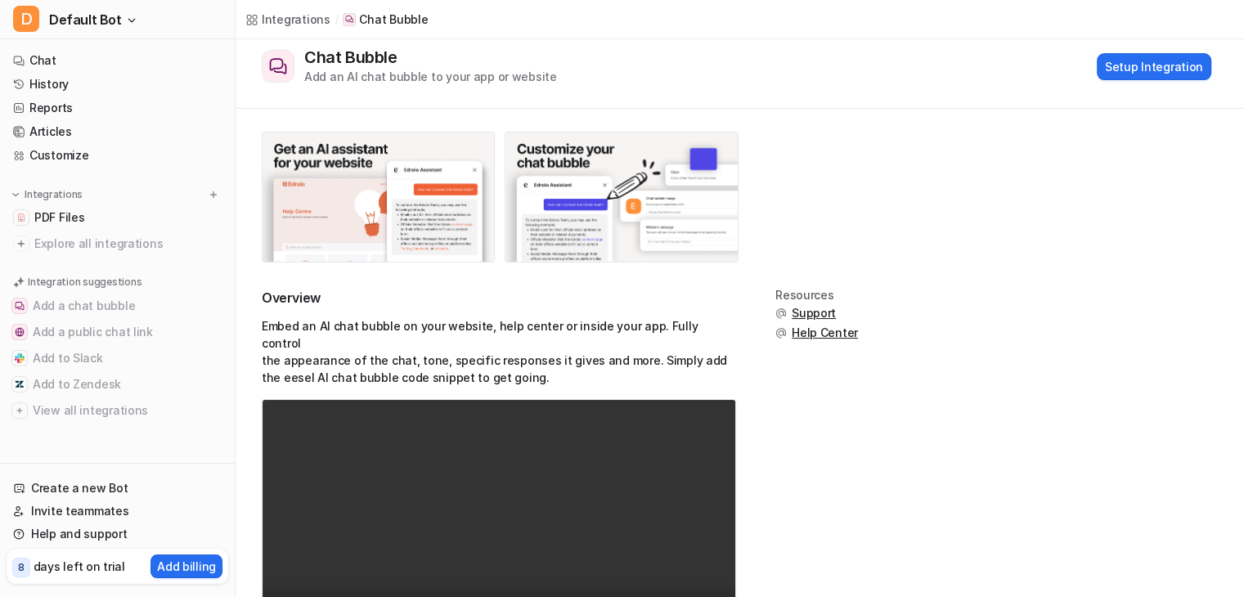
scroll to position [47, 0]
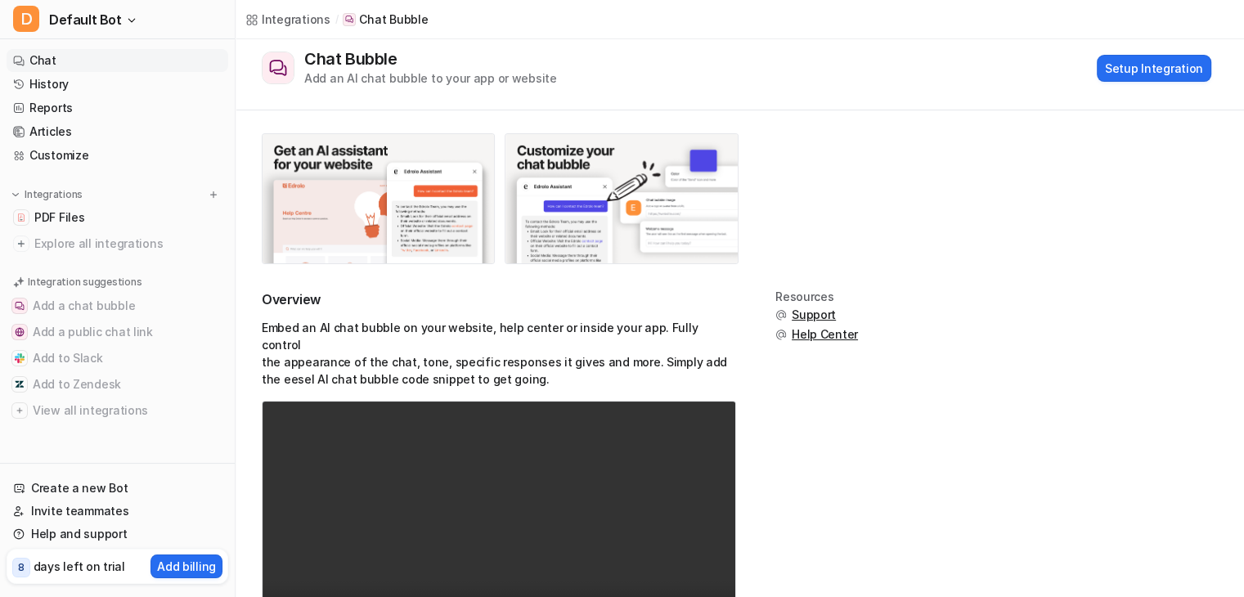
click at [145, 62] on link "Chat" at bounding box center [118, 60] width 222 height 23
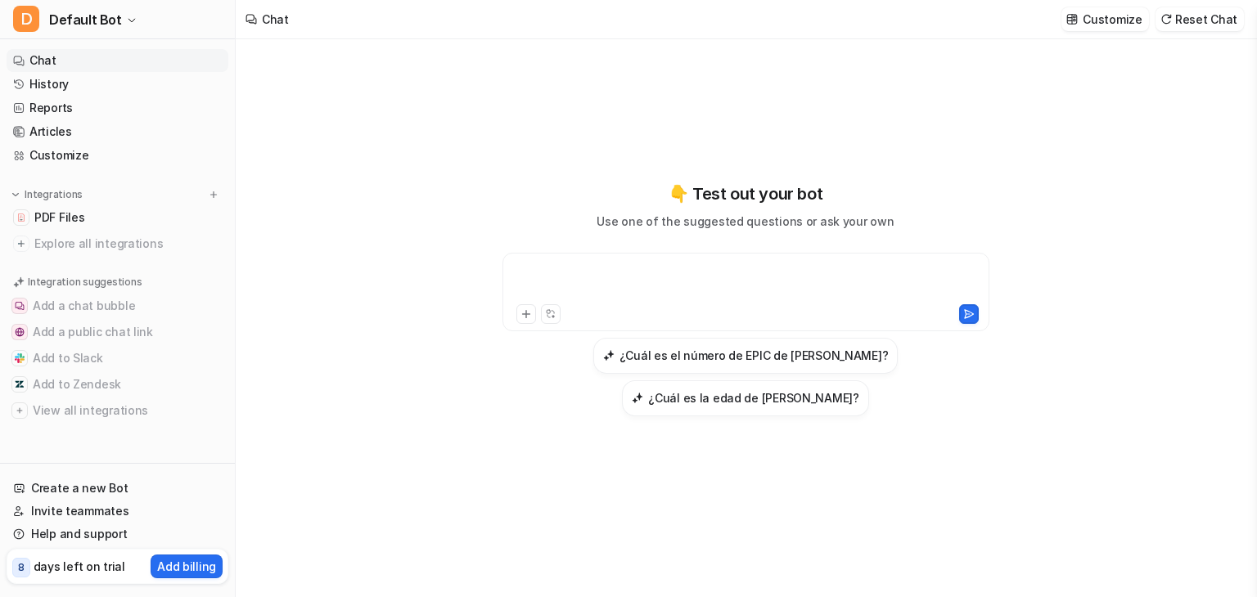
click at [657, 288] on div at bounding box center [745, 282] width 479 height 38
click at [149, 217] on link "PDF Files" at bounding box center [118, 217] width 222 height 23
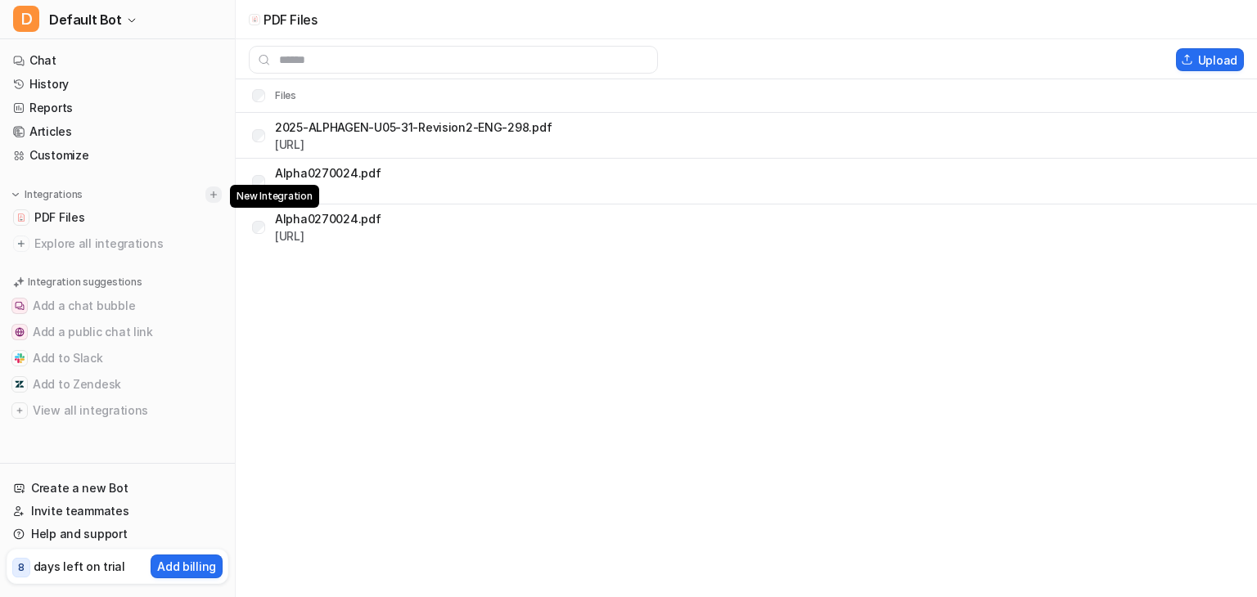
click at [208, 195] on img at bounding box center [213, 194] width 11 height 11
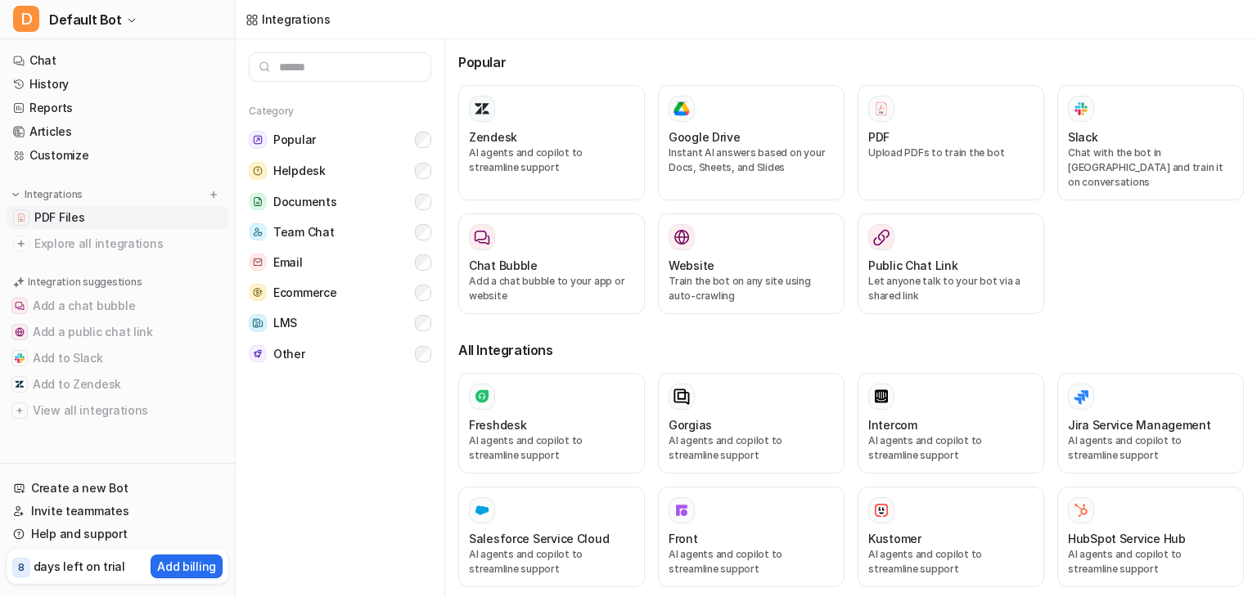
click at [168, 214] on link "PDF Files" at bounding box center [118, 217] width 222 height 23
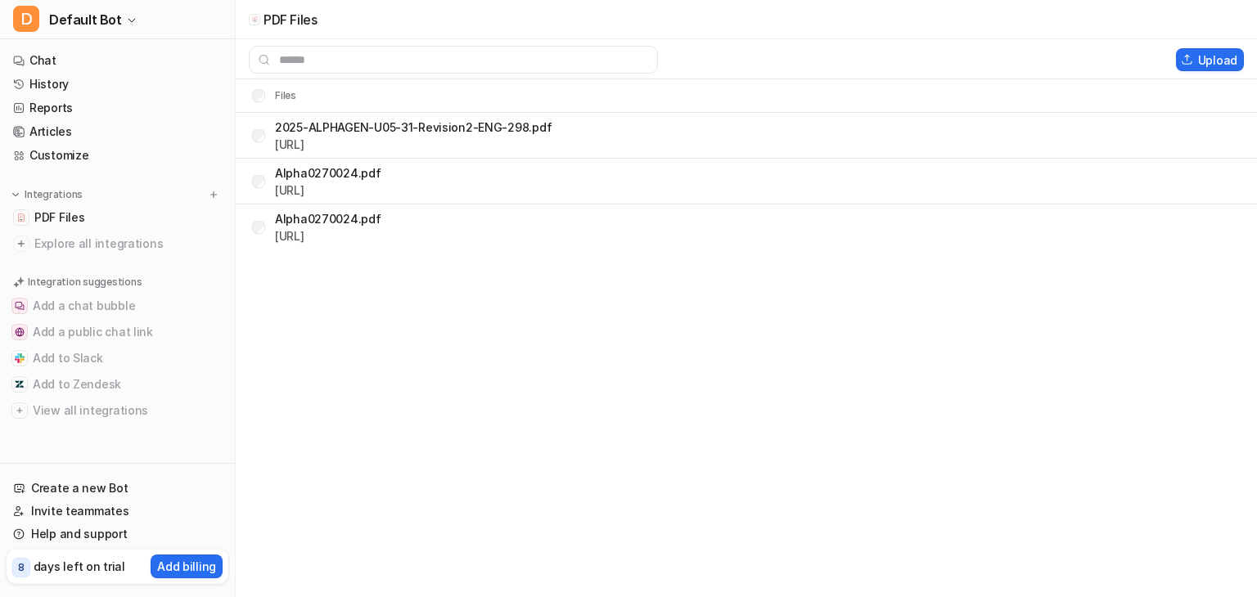
click at [342, 125] on p "2025-ALPHAGEN-U05-31-Revision2-ENG-298.pdf" at bounding box center [413, 127] width 277 height 17
copy p "2025-ALPHAGEN-U05-31-Revision2-ENG-298.pdf"
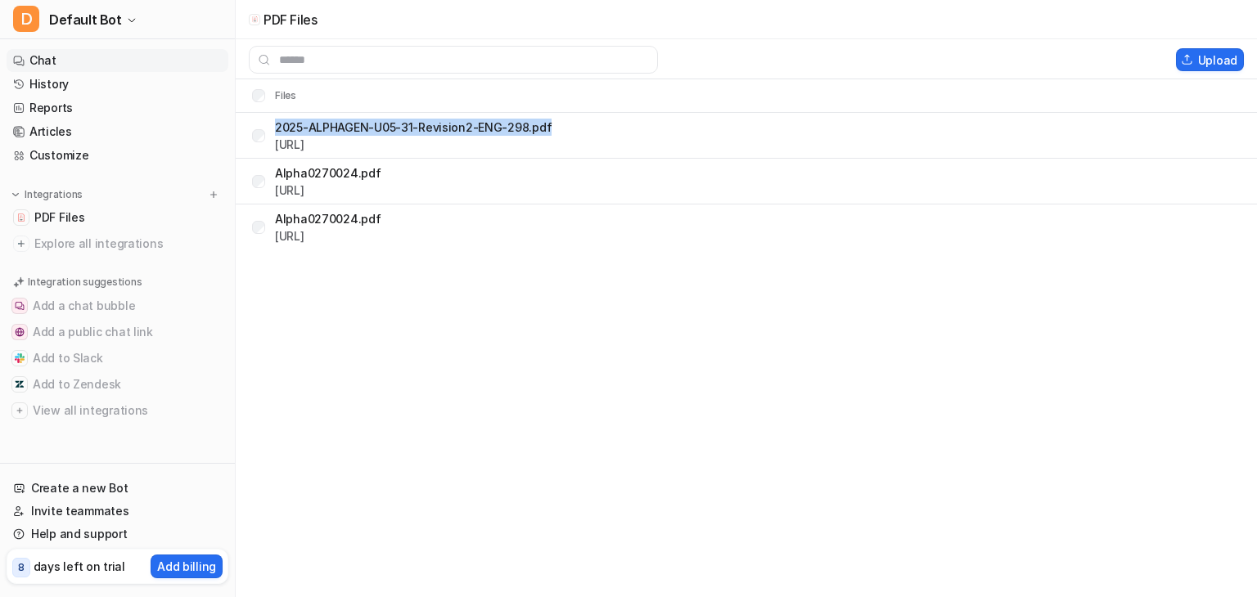
click at [109, 50] on link "Chat" at bounding box center [118, 60] width 222 height 23
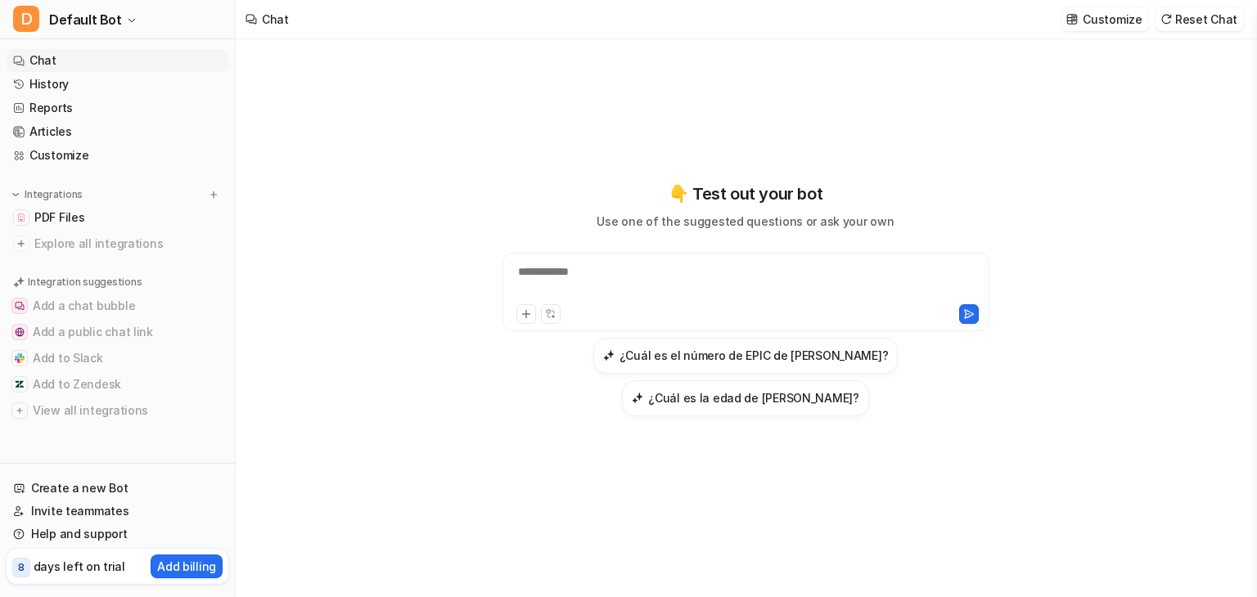
click at [570, 262] on div "**********" at bounding box center [745, 292] width 487 height 79
click at [568, 269] on div at bounding box center [745, 282] width 479 height 38
paste div
click at [794, 268] on div "**********" at bounding box center [745, 282] width 479 height 38
click at [525, 281] on div "**********" at bounding box center [745, 282] width 479 height 38
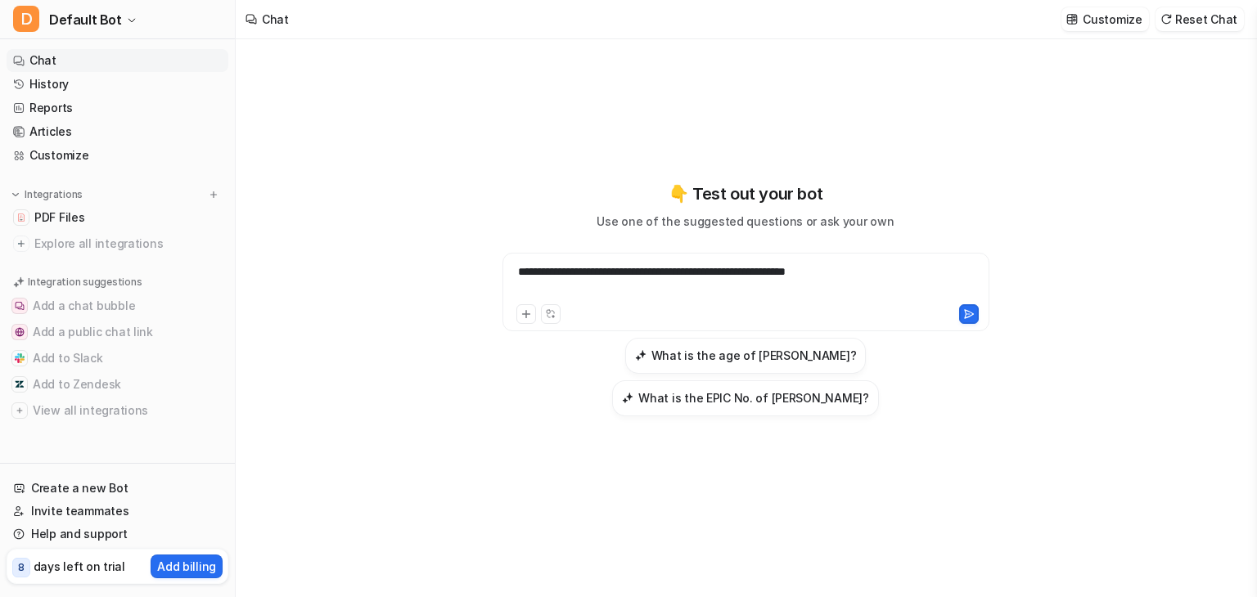
click at [911, 265] on div "**********" at bounding box center [745, 282] width 479 height 38
click at [104, 214] on link "PDF Files" at bounding box center [118, 217] width 222 height 23
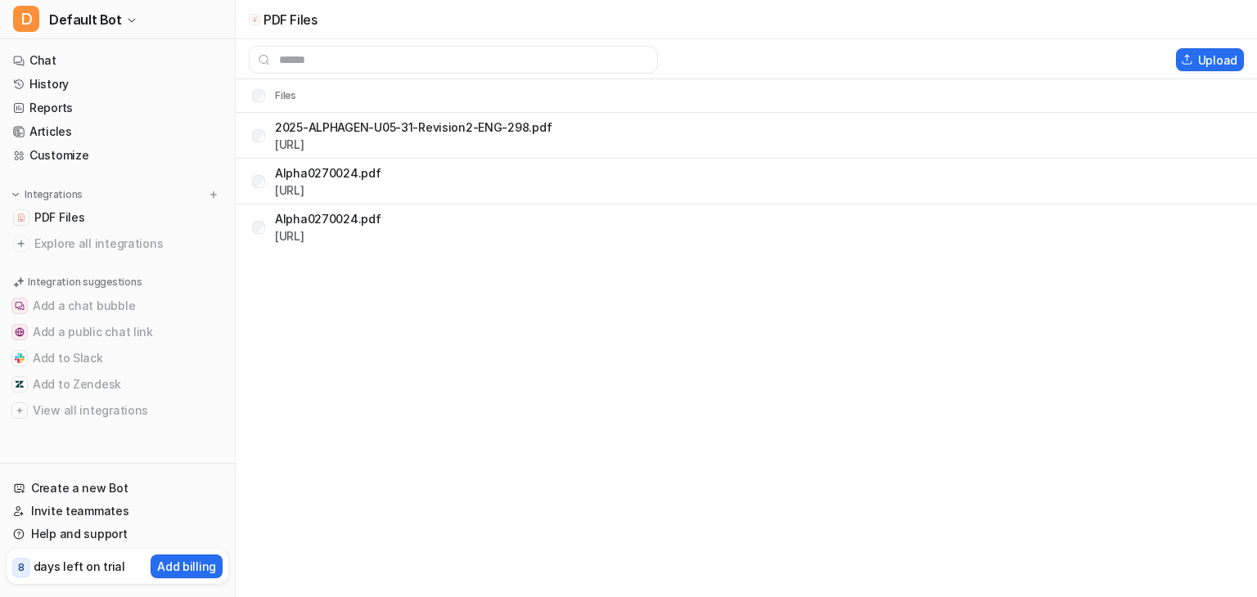
click at [326, 173] on p "Alpha0270024.pdf" at bounding box center [328, 172] width 106 height 17
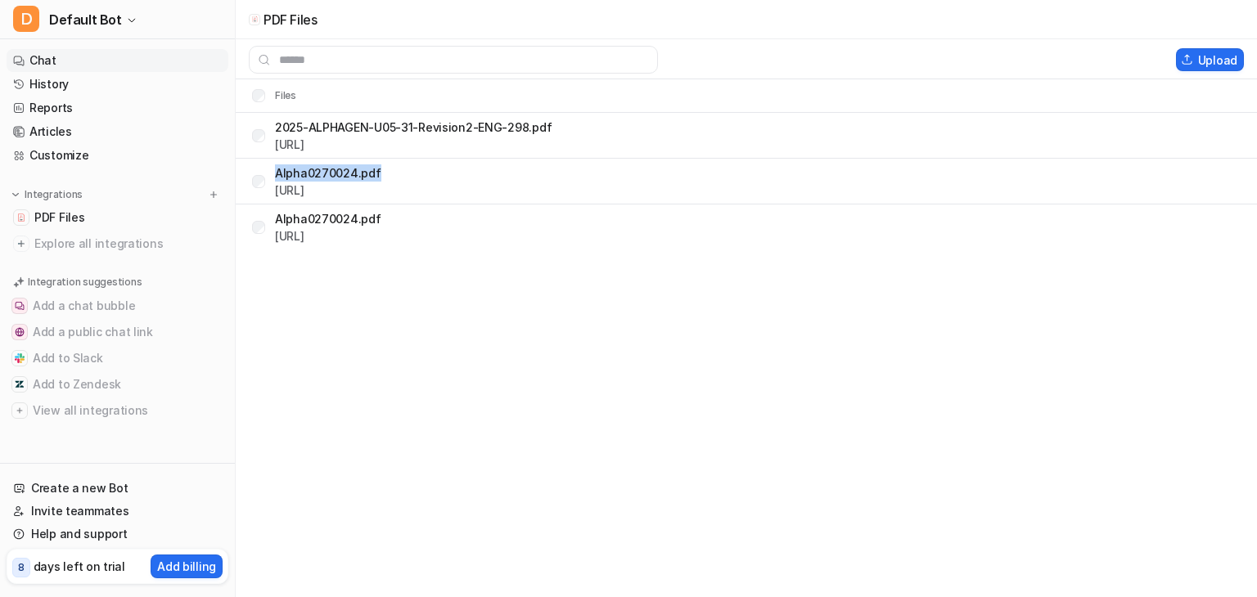
click at [101, 51] on link "Chat" at bounding box center [118, 60] width 222 height 23
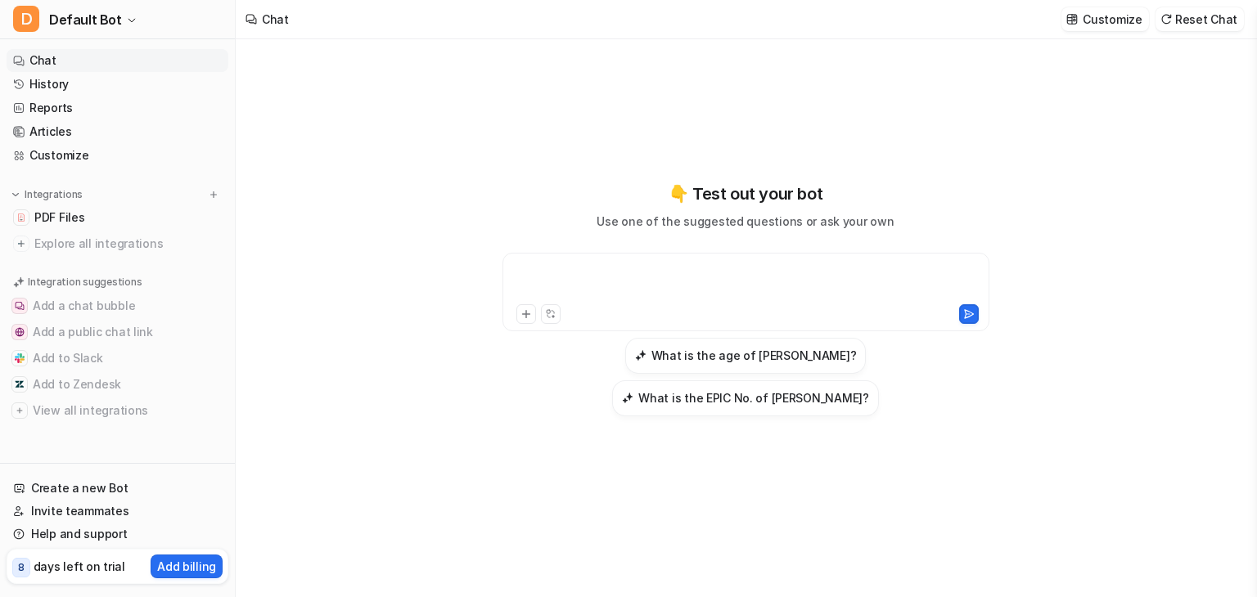
click at [534, 267] on div at bounding box center [745, 282] width 479 height 38
click at [628, 298] on div "**********" at bounding box center [745, 282] width 479 height 38
click at [115, 220] on link "PDF Files" at bounding box center [118, 217] width 222 height 23
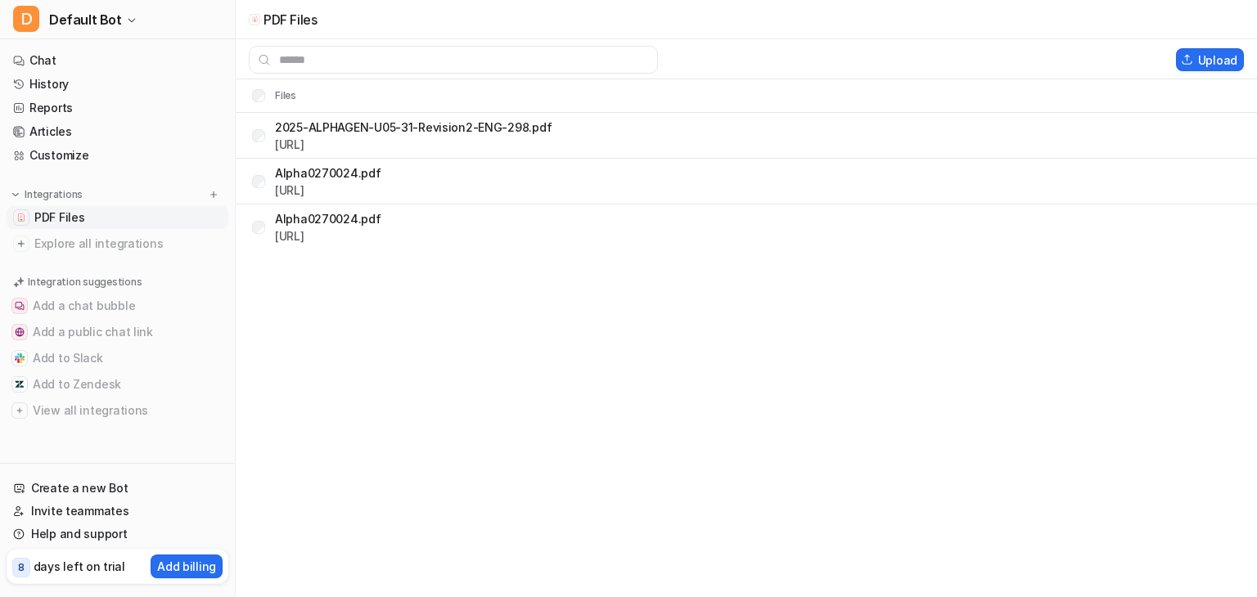
click at [115, 220] on link "PDF Files" at bounding box center [118, 217] width 222 height 23
click at [1078, 55] on button "Delete selected" at bounding box center [1100, 59] width 117 height 23
click at [42, 51] on link "Chat" at bounding box center [118, 60] width 222 height 23
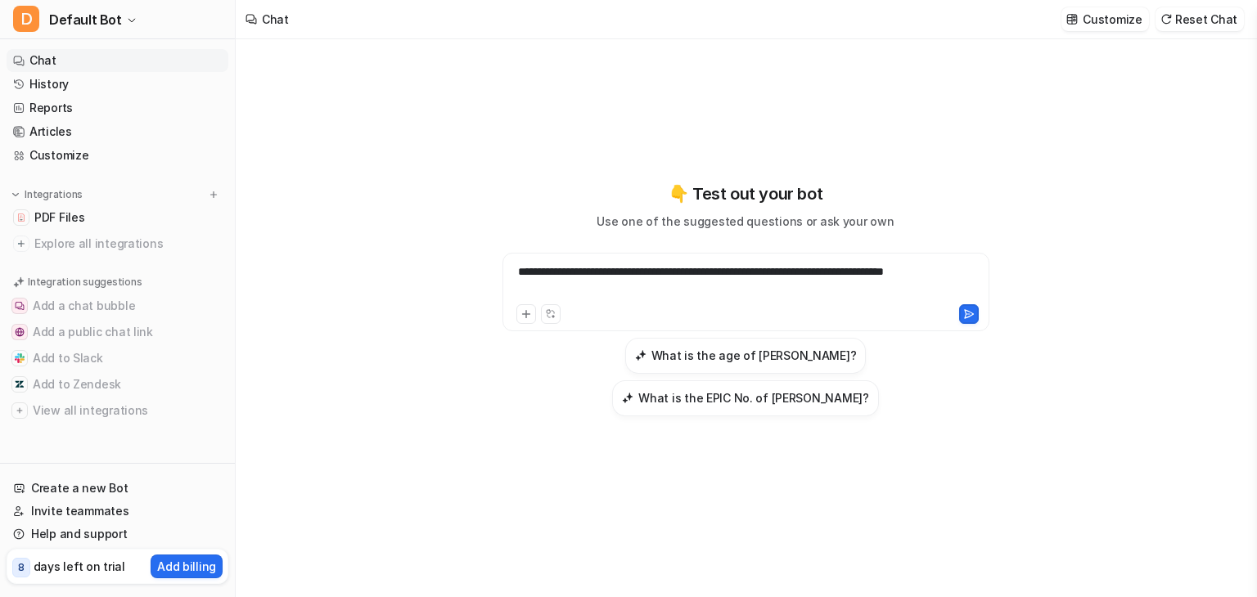
click at [621, 278] on div "**********" at bounding box center [745, 282] width 479 height 38
click at [601, 295] on div "**********" at bounding box center [745, 282] width 479 height 38
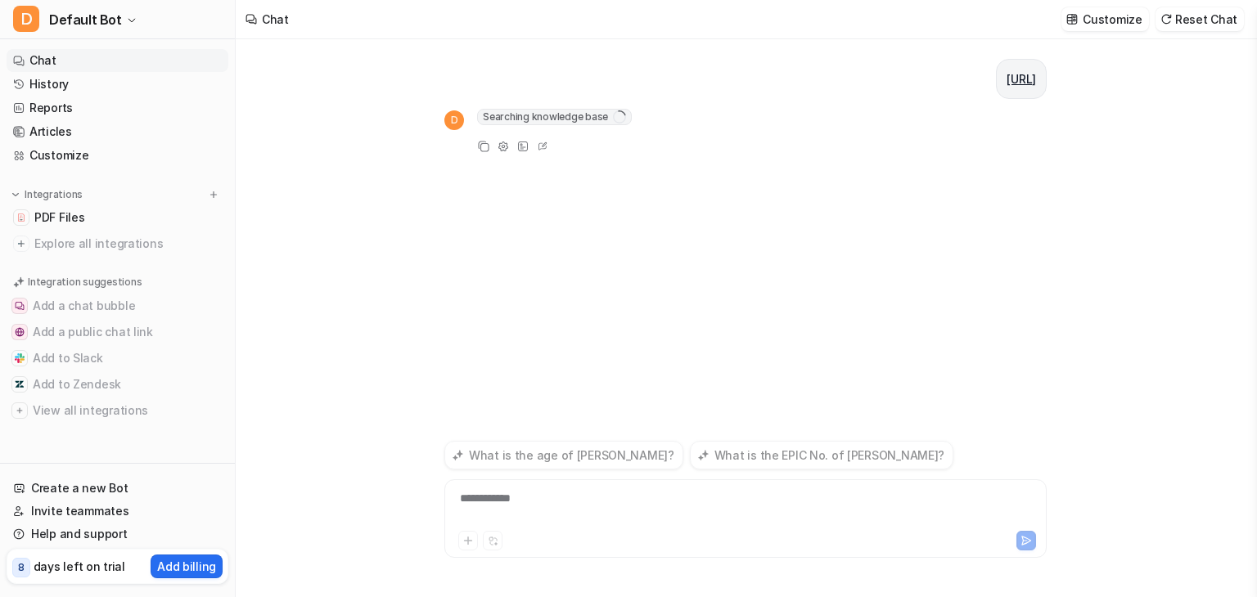
click at [511, 497] on div "**********" at bounding box center [745, 509] width 594 height 38
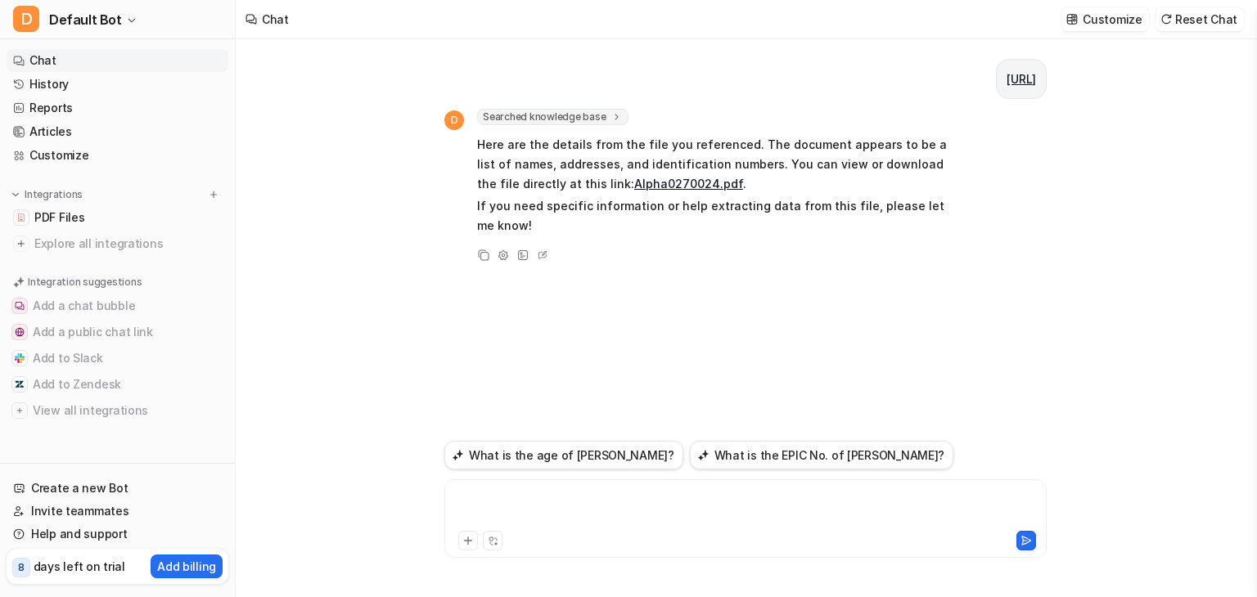
click at [545, 499] on div at bounding box center [745, 509] width 594 height 38
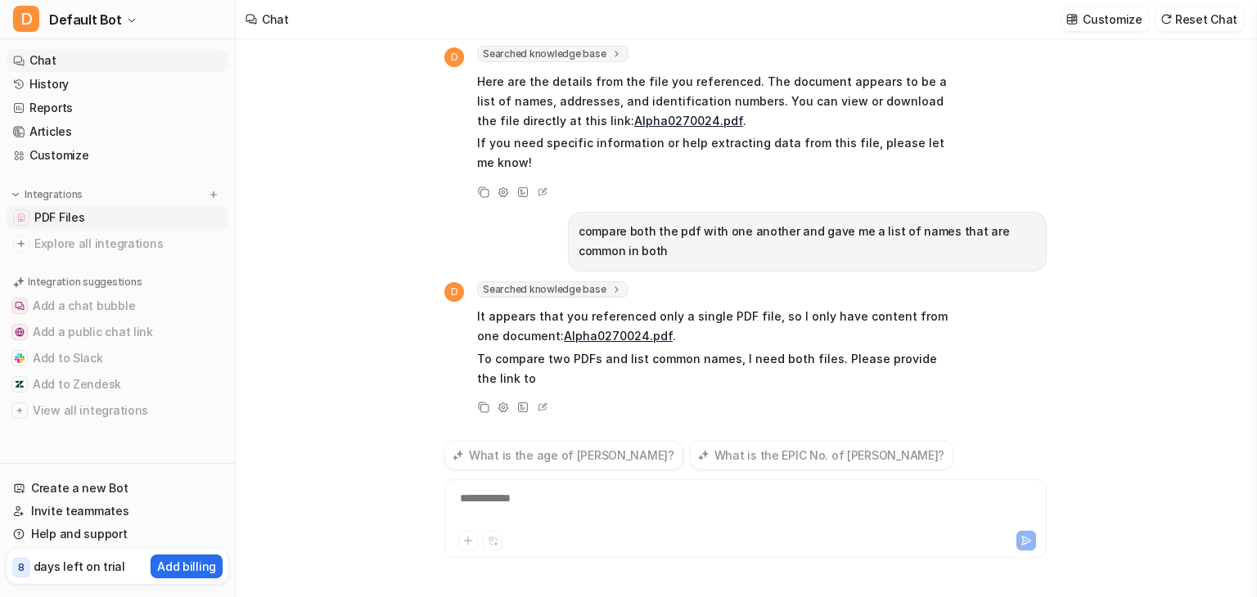
scroll to position [83, 0]
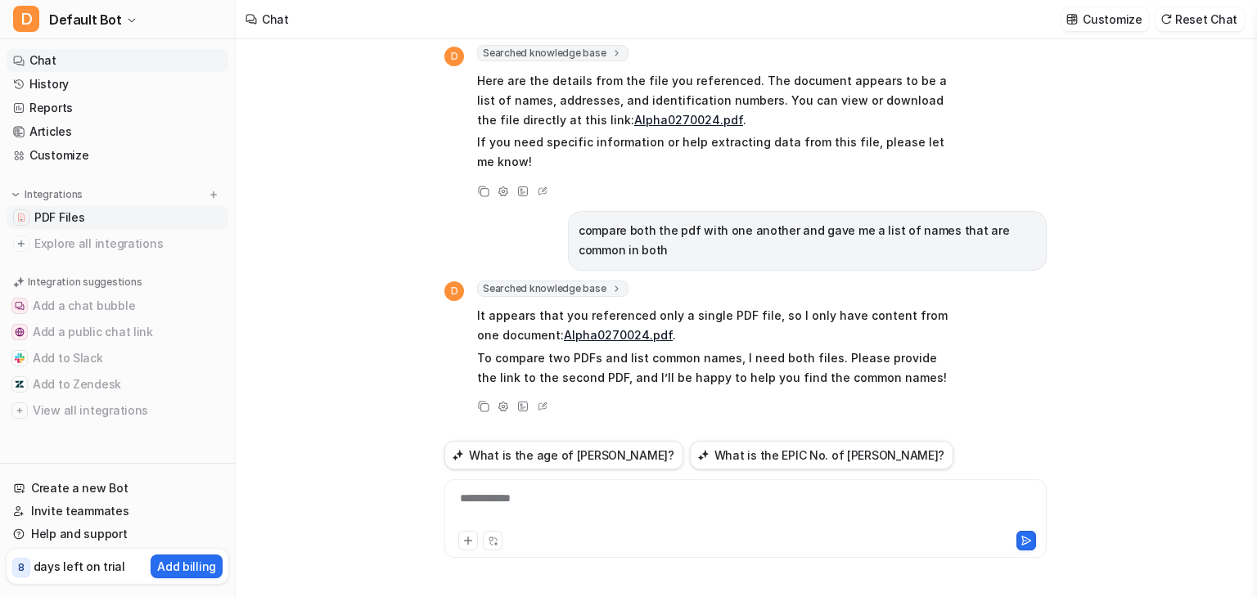
click at [71, 221] on span "PDF Files" at bounding box center [59, 217] width 50 height 16
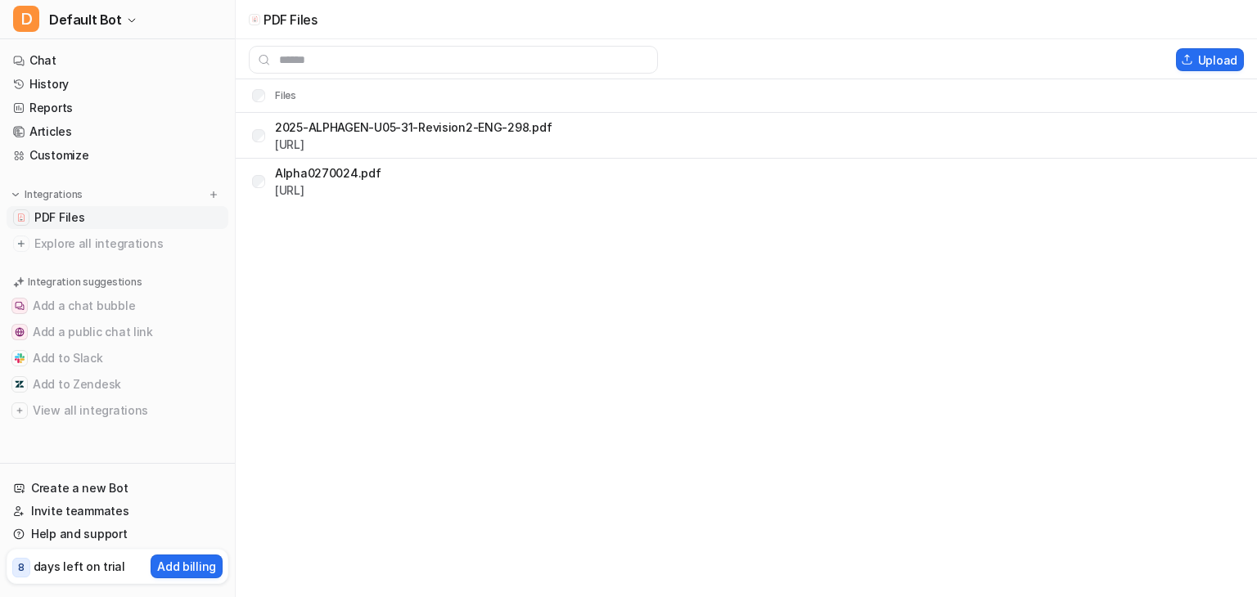
click at [71, 221] on span "PDF Files" at bounding box center [59, 217] width 50 height 16
click at [118, 81] on link "History" at bounding box center [118, 84] width 222 height 23
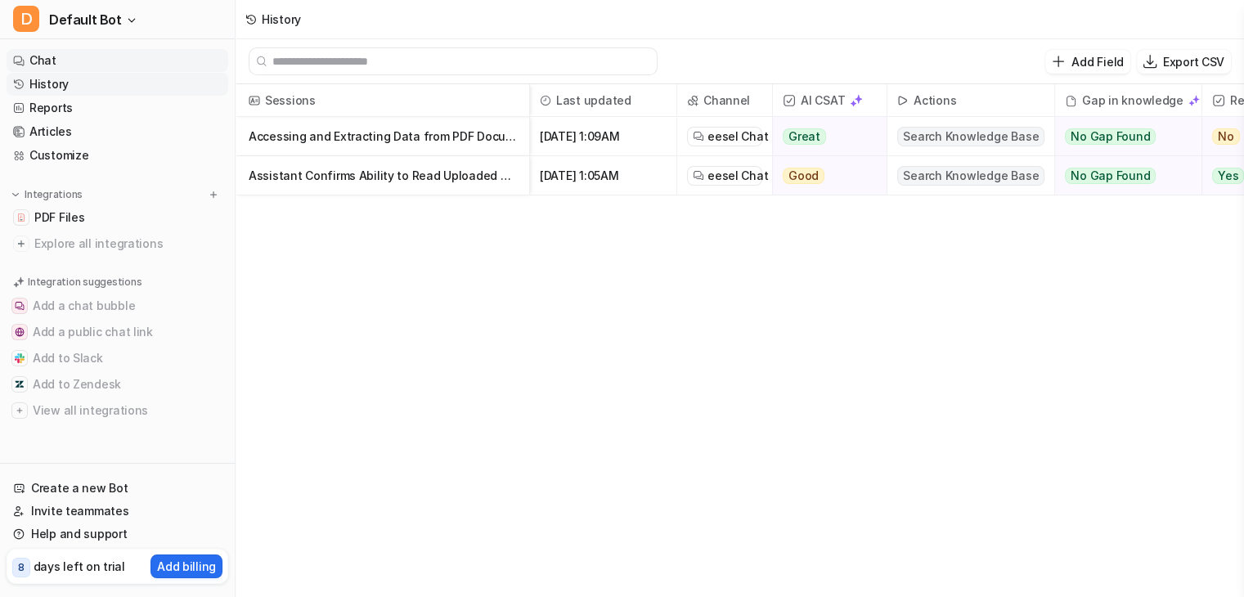
click at [33, 63] on link "Chat" at bounding box center [118, 60] width 222 height 23
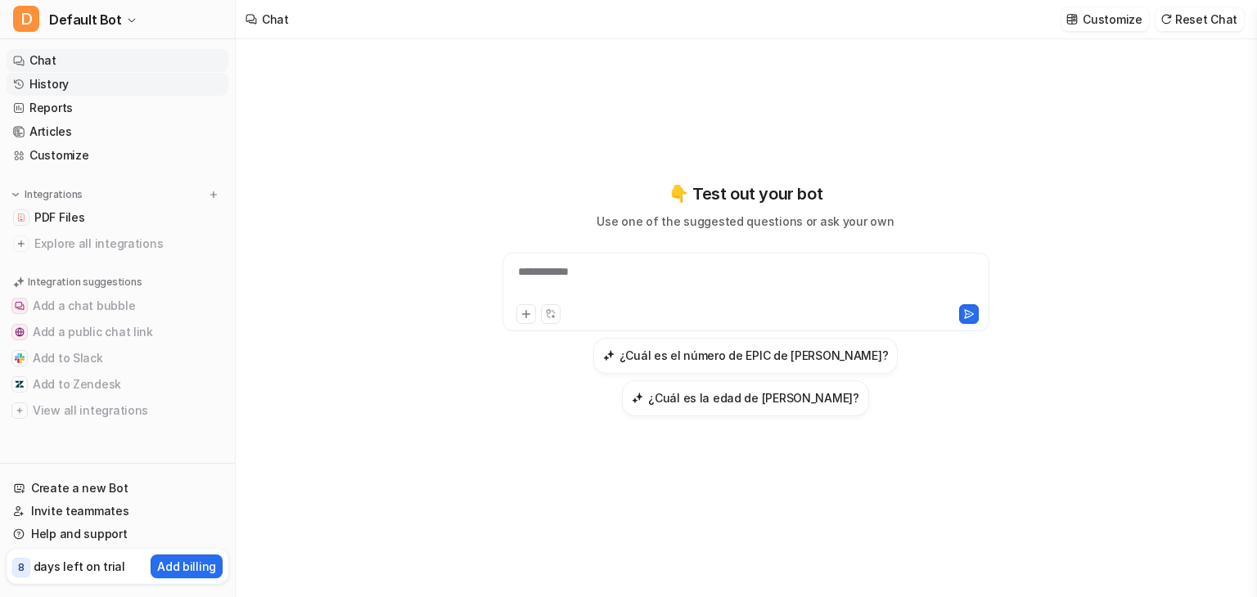
click at [98, 85] on link "History" at bounding box center [118, 84] width 222 height 23
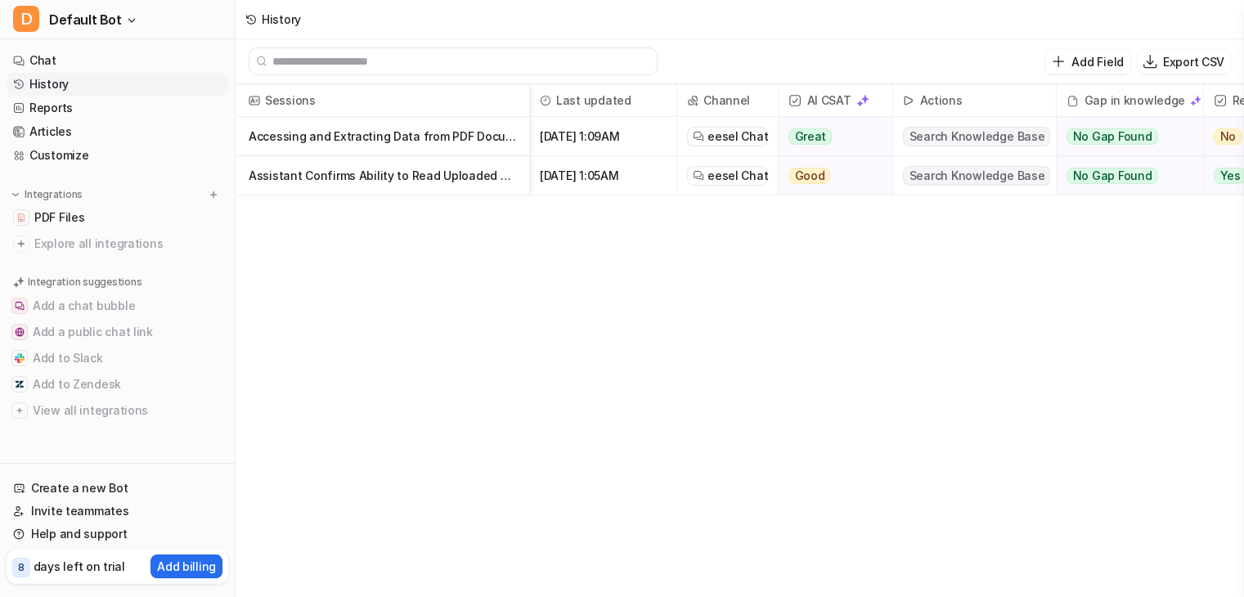
click at [365, 135] on p "Accessing and Extracting Data from PDF Document via Eesel Dashboard" at bounding box center [383, 136] width 268 height 39
click at [439, 132] on p "Accessing and Extracting Data from PDF Document via Eesel Dashboard" at bounding box center [383, 136] width 268 height 39
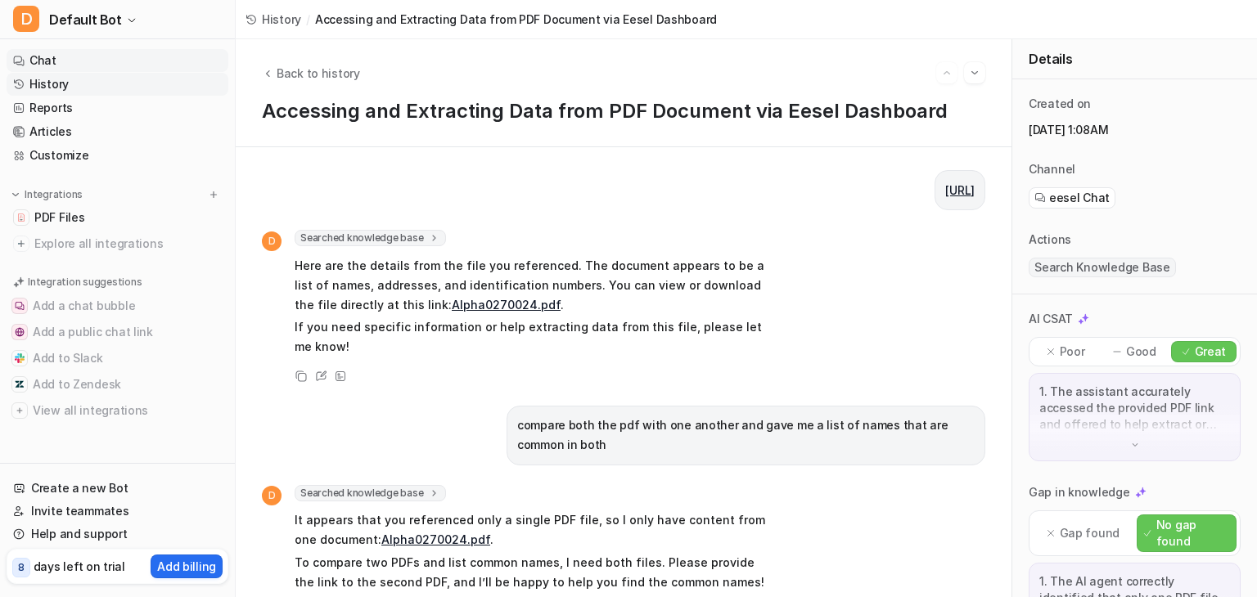
click at [115, 69] on link "Chat" at bounding box center [118, 60] width 222 height 23
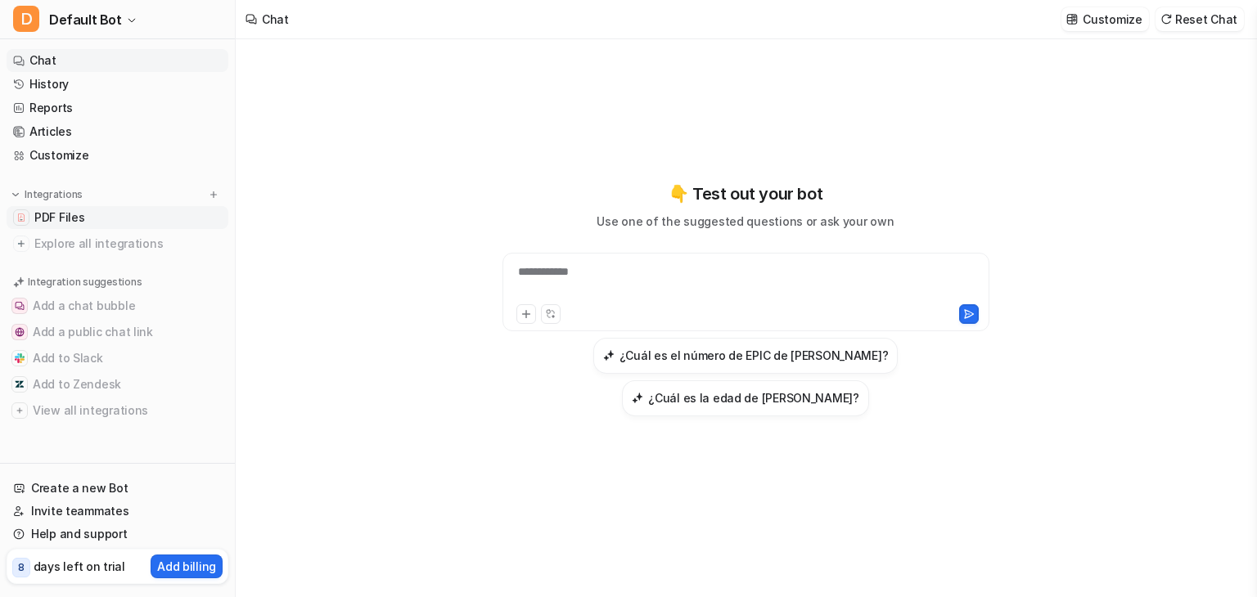
click at [88, 220] on link "PDF Files" at bounding box center [118, 217] width 222 height 23
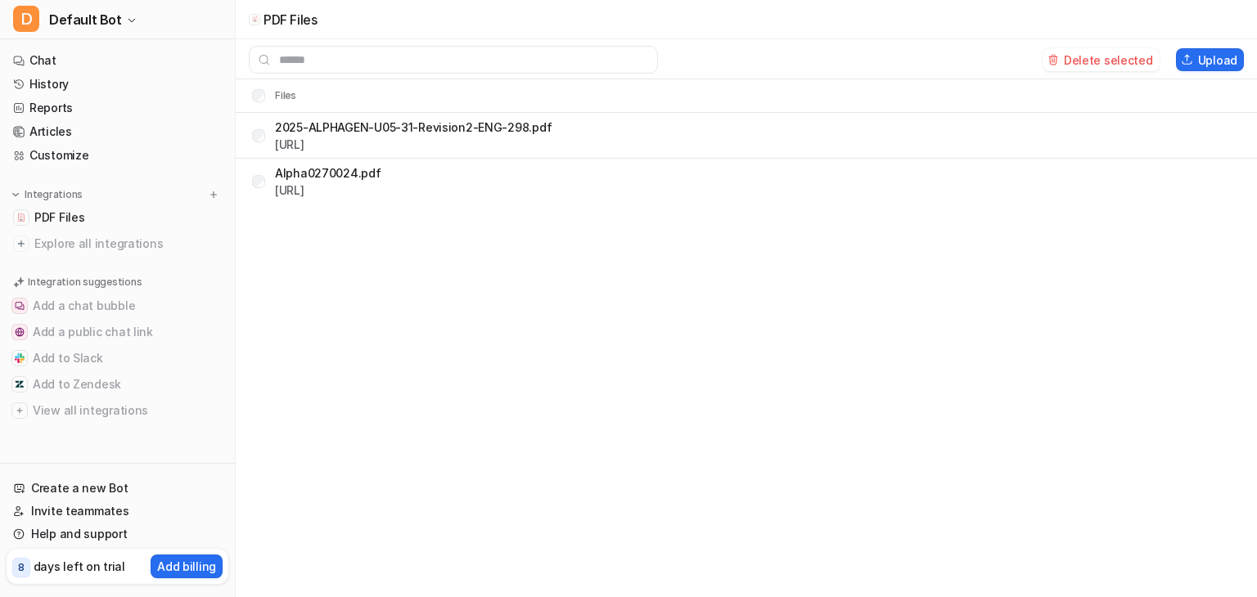
click at [344, 279] on div "PDF Files Delete selected Upload Files 2025-ALPHAGEN-U05-31-Revision2-ENG-298.p…" at bounding box center [628, 298] width 1257 height 597
click at [115, 60] on link "Chat" at bounding box center [118, 60] width 222 height 23
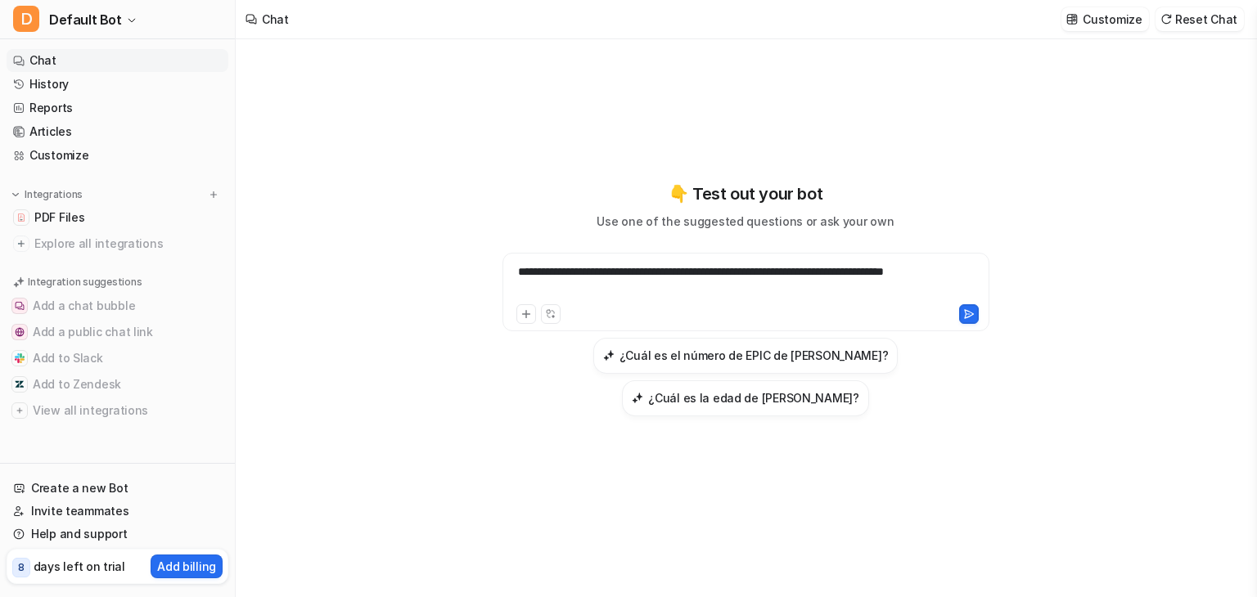
click at [719, 291] on div "**********" at bounding box center [745, 282] width 479 height 38
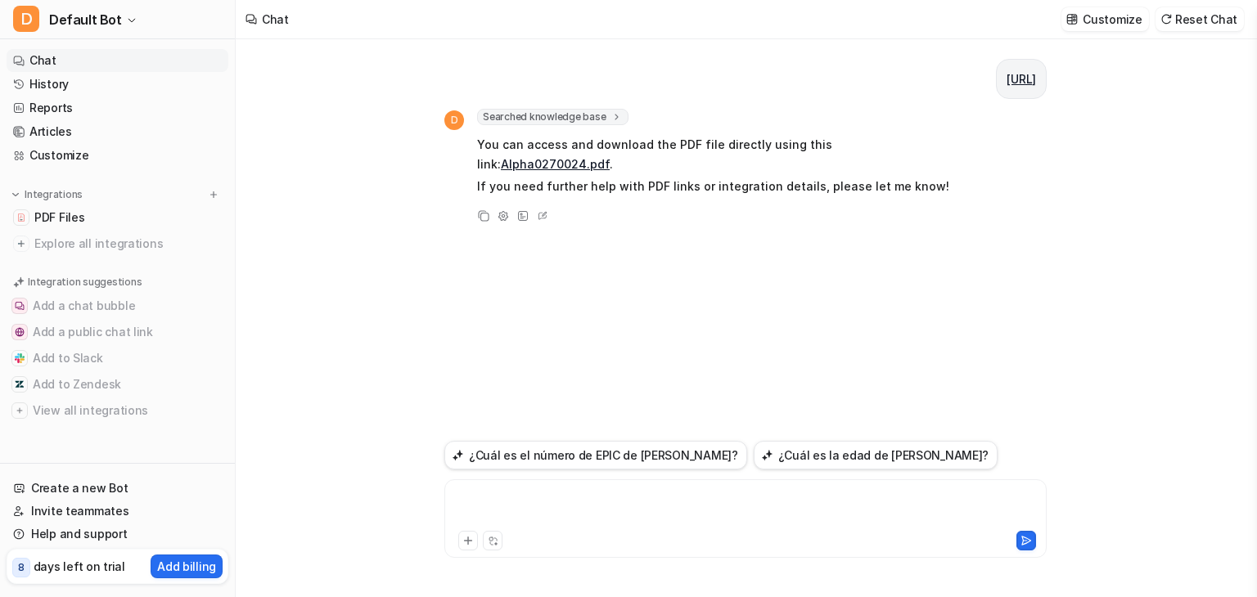
click at [547, 498] on div at bounding box center [745, 509] width 594 height 38
paste div
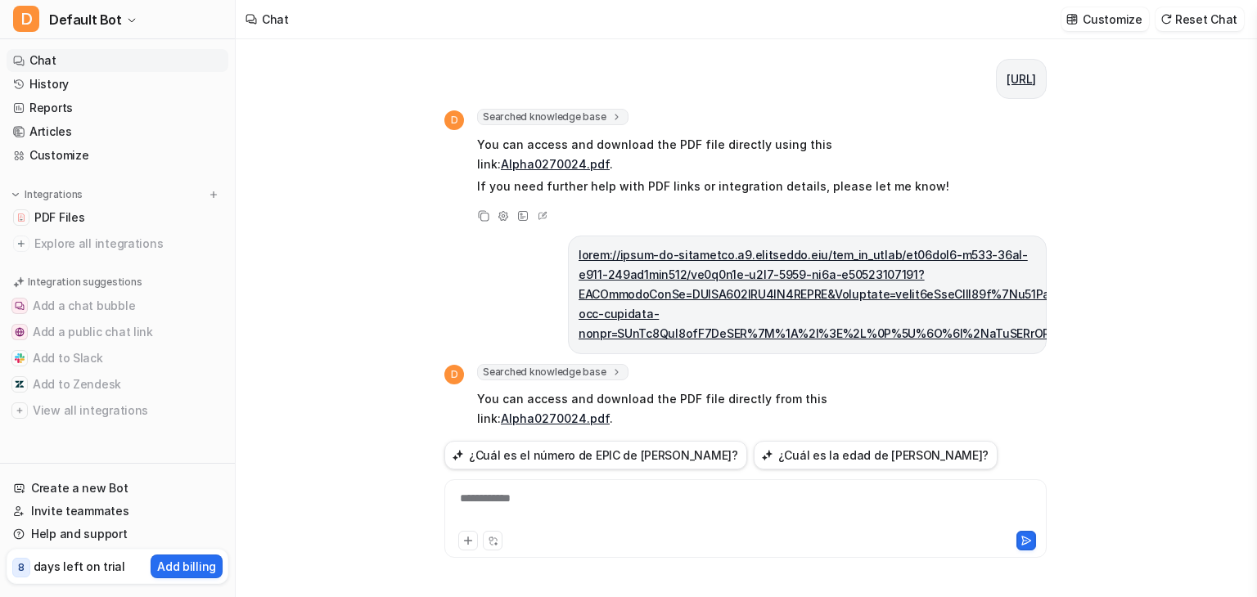
click at [582, 518] on div "**********" at bounding box center [745, 509] width 594 height 38
click at [551, 518] on div at bounding box center [745, 509] width 594 height 38
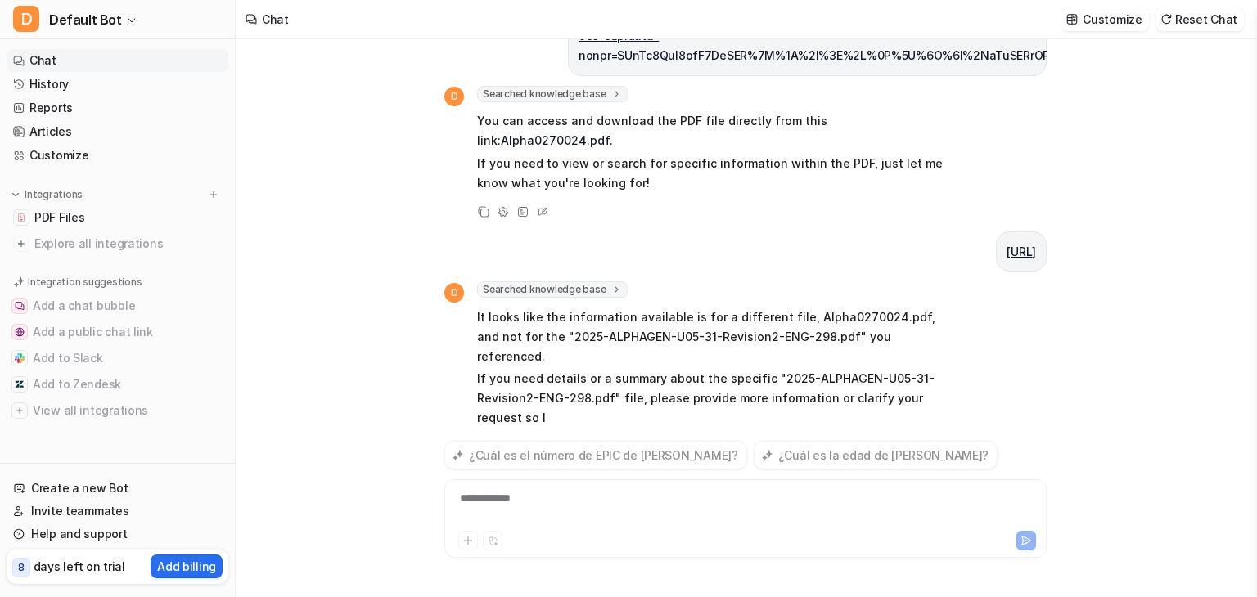
scroll to position [298, 0]
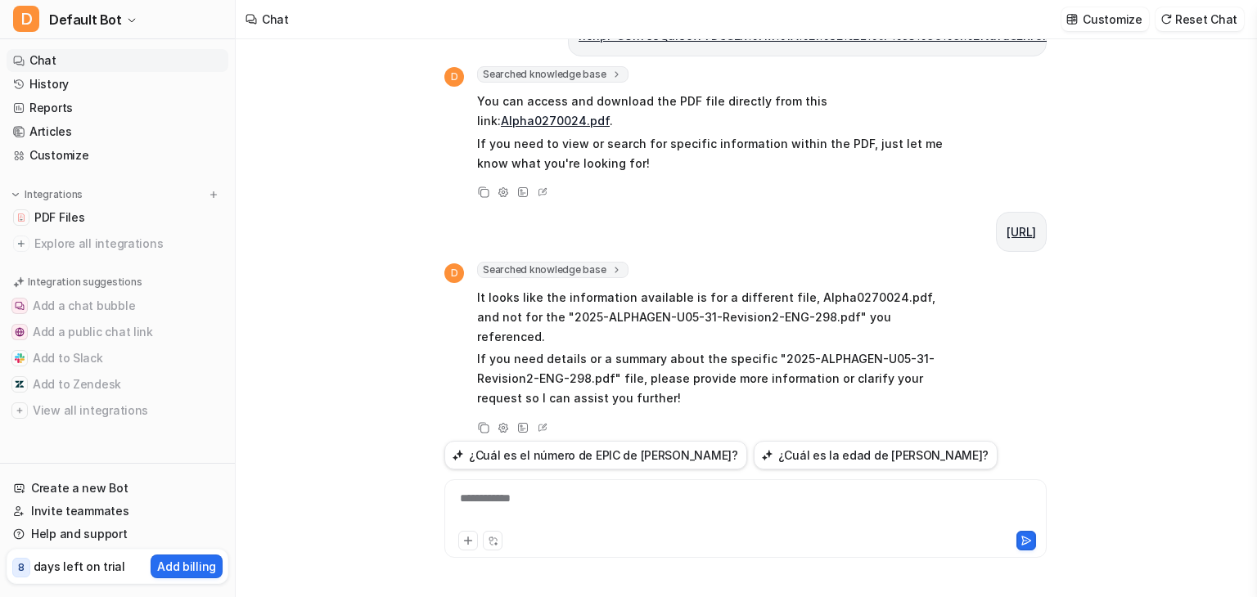
click at [574, 480] on div "**********" at bounding box center [745, 518] width 602 height 79
click at [573, 486] on div "**********" at bounding box center [745, 518] width 602 height 79
click at [566, 491] on div at bounding box center [745, 509] width 594 height 38
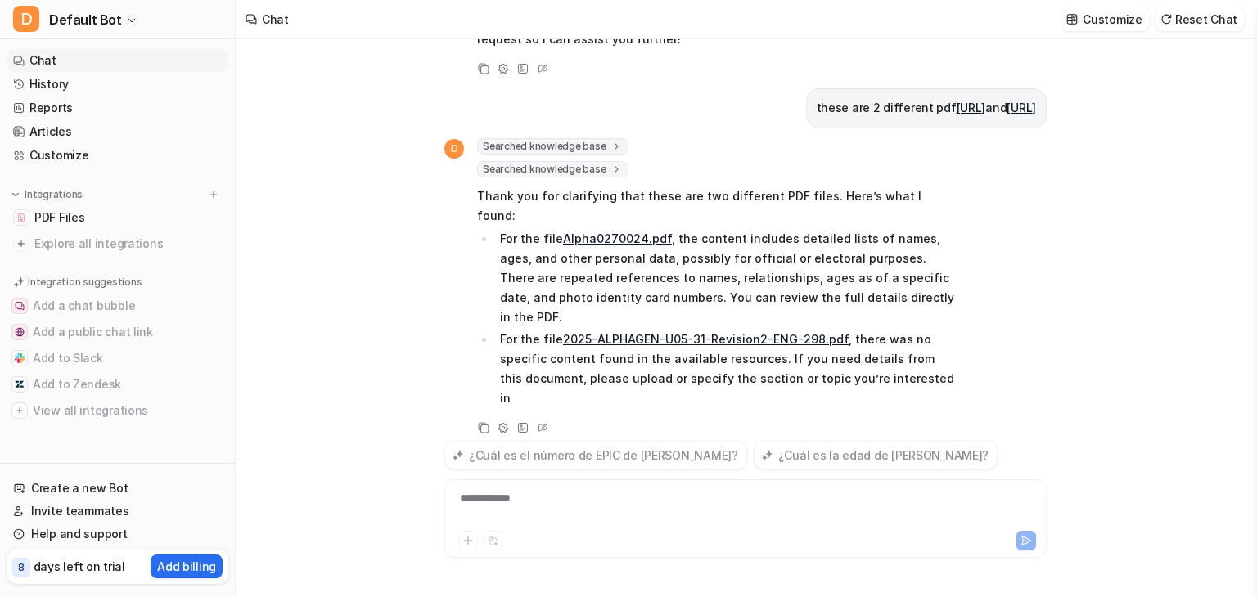
scroll to position [679, 0]
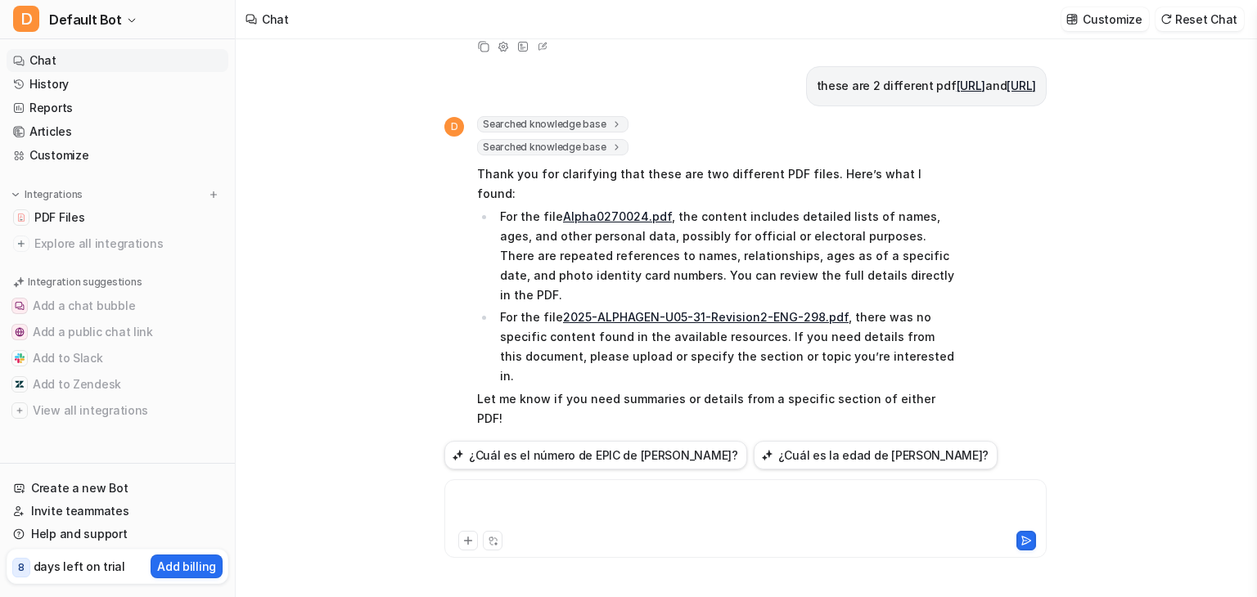
click at [632, 495] on div at bounding box center [745, 509] width 594 height 38
click at [834, 509] on div "**********" at bounding box center [745, 509] width 594 height 38
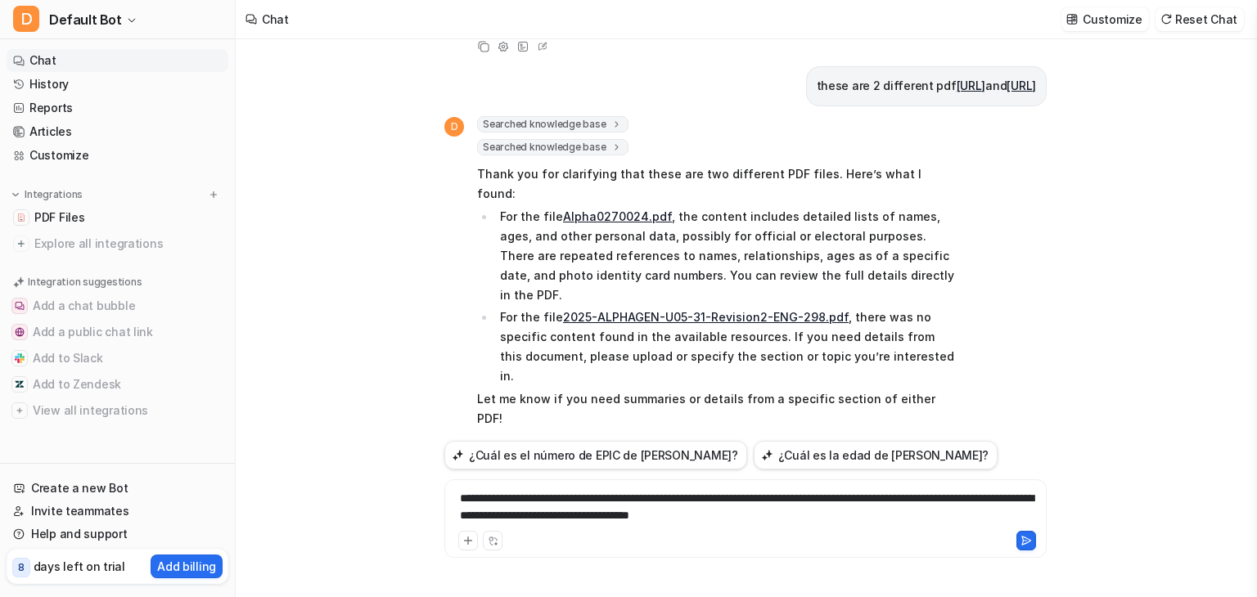
click at [763, 494] on div "**********" at bounding box center [745, 509] width 594 height 38
click at [784, 497] on div "**********" at bounding box center [745, 509] width 594 height 38
click at [952, 520] on div "**********" at bounding box center [745, 509] width 594 height 38
click at [962, 526] on div "**********" at bounding box center [745, 509] width 594 height 38
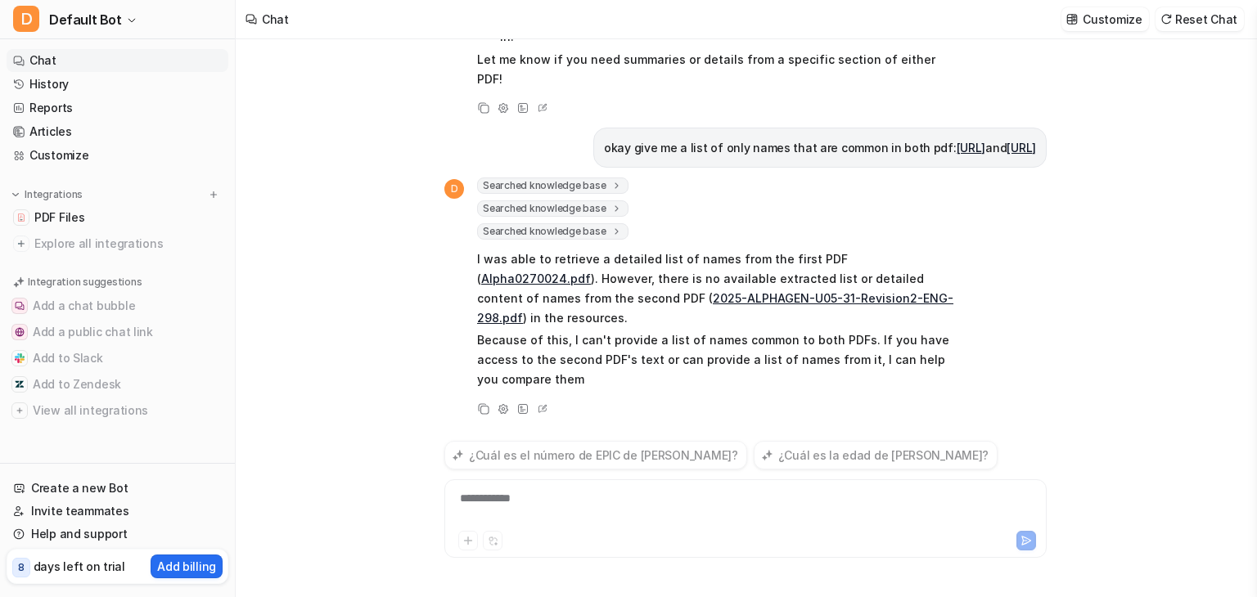
scroll to position [1038, 0]
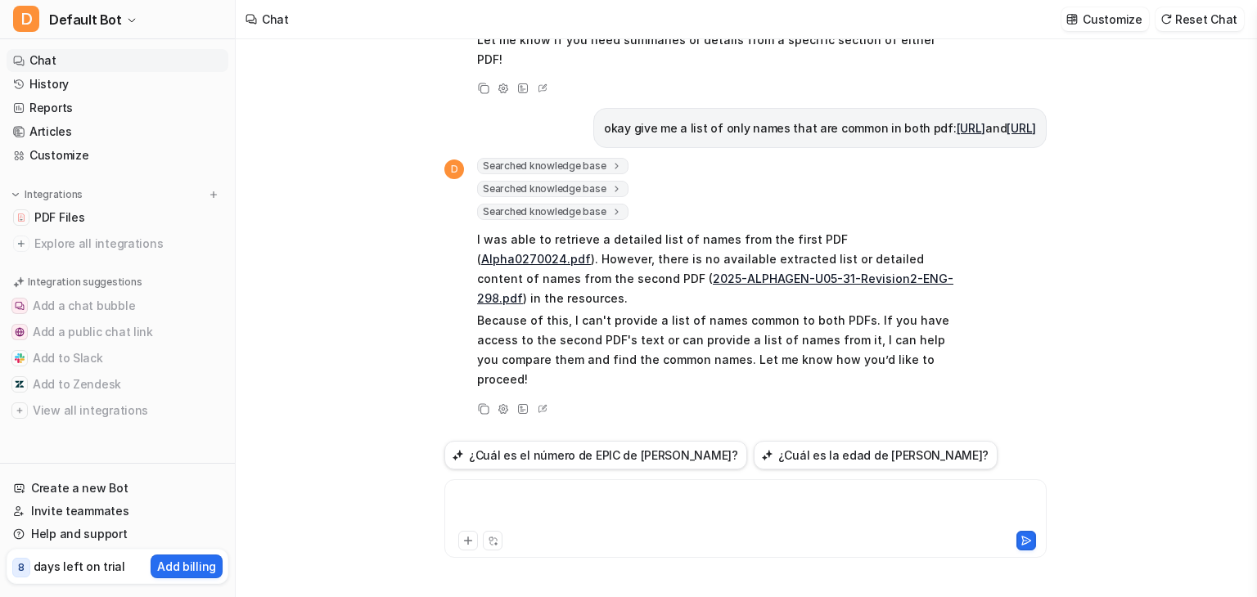
click at [799, 514] on div at bounding box center [745, 509] width 594 height 38
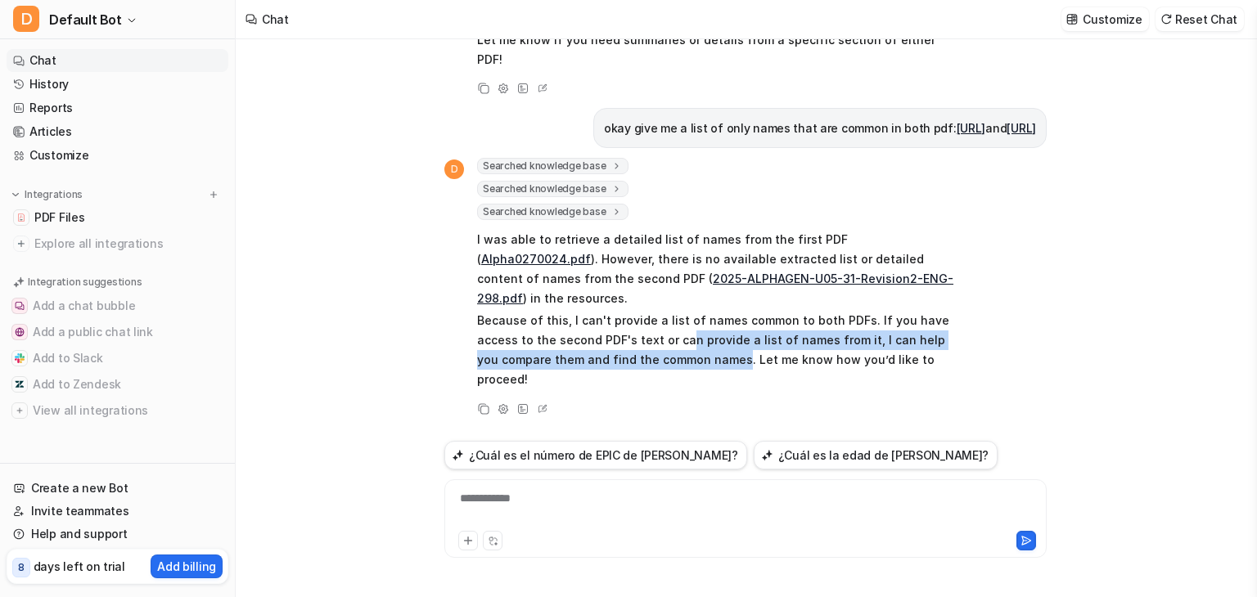
drag, startPoint x: 682, startPoint y: 365, endPoint x: 712, endPoint y: 380, distance: 33.7
click at [712, 380] on p "Because of this, I can't provide a list of names common to both PDFs. If you ha…" at bounding box center [716, 350] width 479 height 79
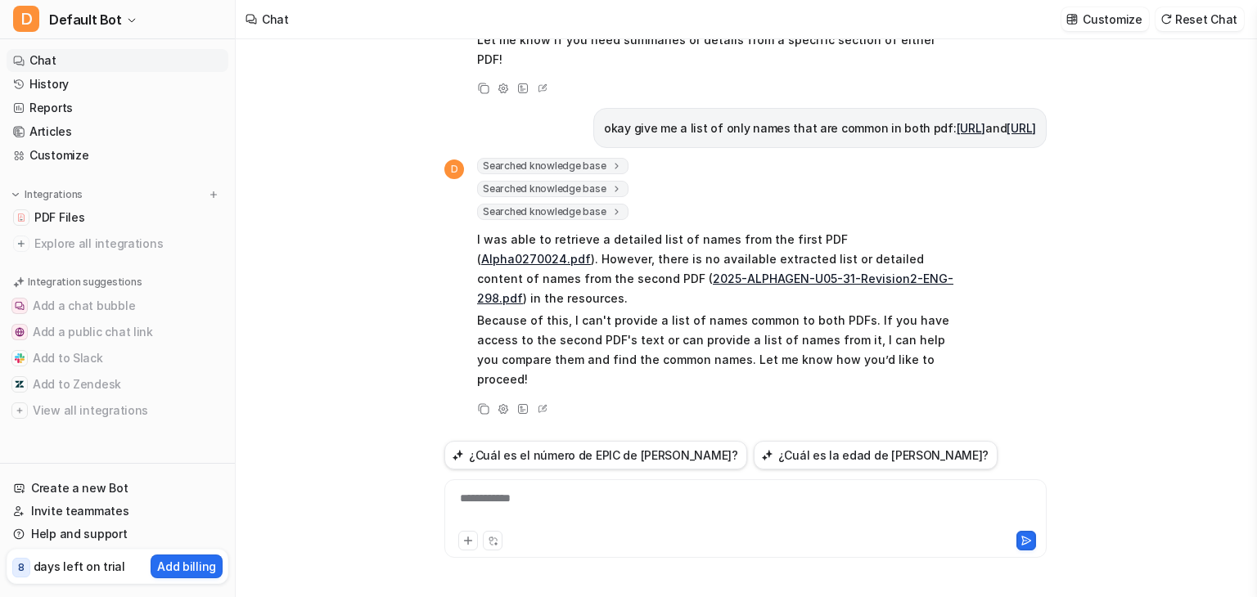
click at [565, 481] on div "**********" at bounding box center [745, 518] width 602 height 79
click at [558, 498] on div at bounding box center [745, 509] width 594 height 38
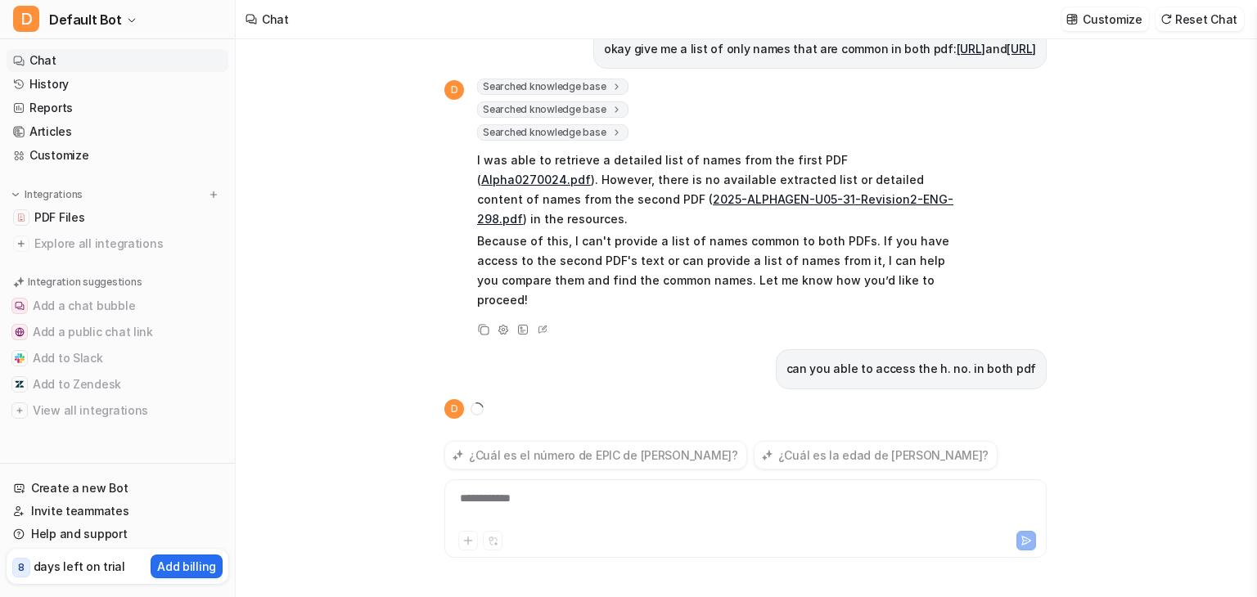
scroll to position [1167, 0]
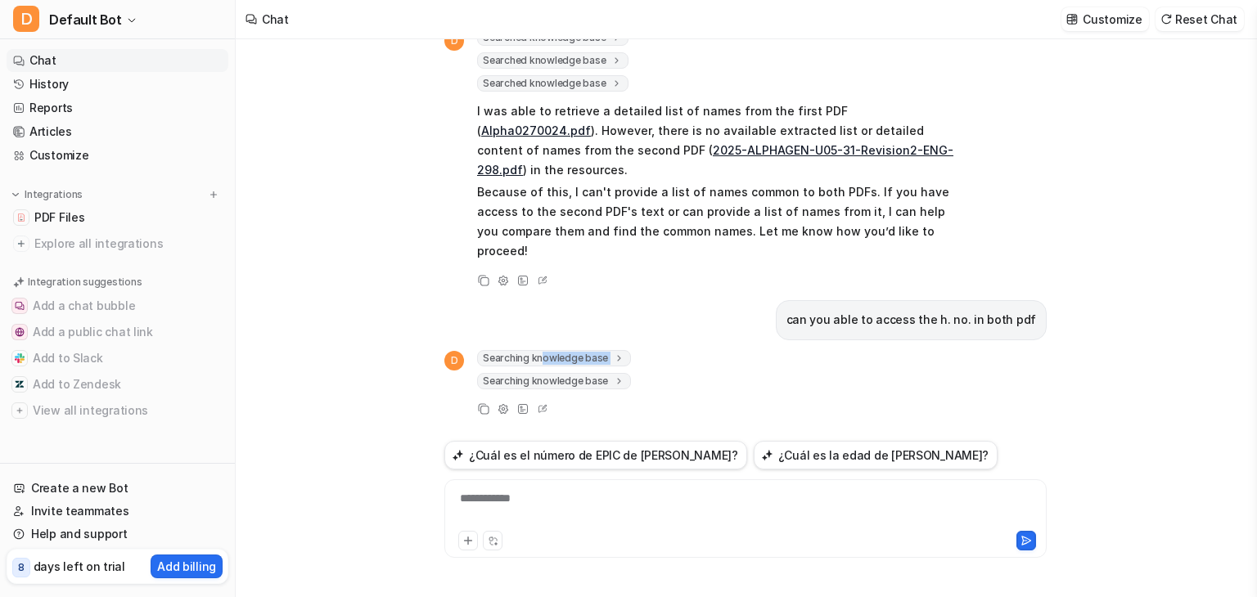
drag, startPoint x: 542, startPoint y: 365, endPoint x: 542, endPoint y: 357, distance: 8.2
click at [542, 357] on div "Searching knowledge base 1" at bounding box center [554, 360] width 154 height 20
click at [542, 357] on span "Searching knowledge base" at bounding box center [554, 358] width 154 height 16
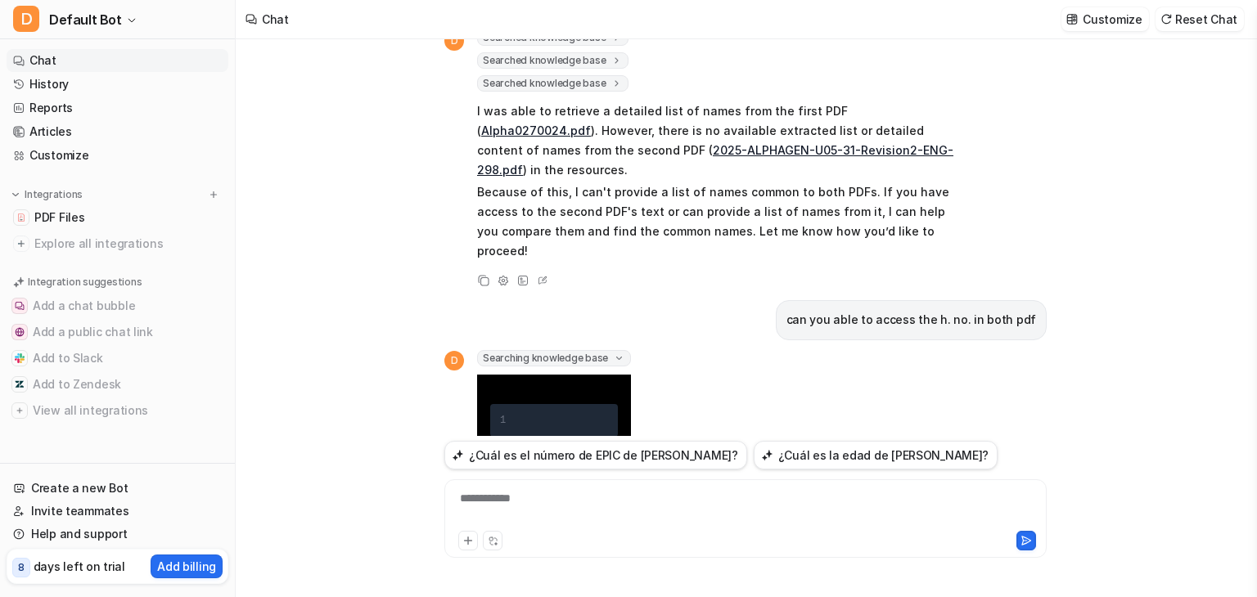
scroll to position [1267, 0]
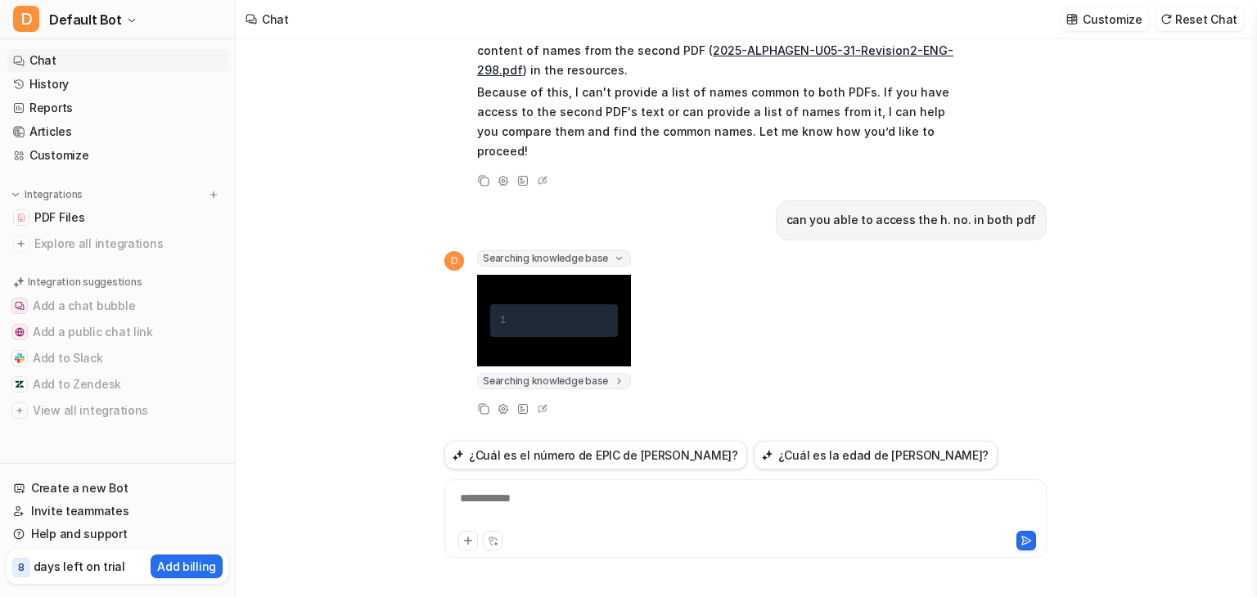
click at [547, 318] on div at bounding box center [563, 321] width 89 height 20
click at [676, 304] on div "D Searching knowledge base 1 Searching knowledge base 1 Copy Adjust Tone View S…" at bounding box center [745, 334] width 602 height 169
drag, startPoint x: 625, startPoint y: 324, endPoint x: 596, endPoint y: 371, distance: 55.9
click at [596, 371] on div "Searching knowledge base 1 Searching knowledge base 1" at bounding box center [554, 321] width 154 height 142
click at [596, 373] on span "Searching knowledge base" at bounding box center [554, 381] width 154 height 16
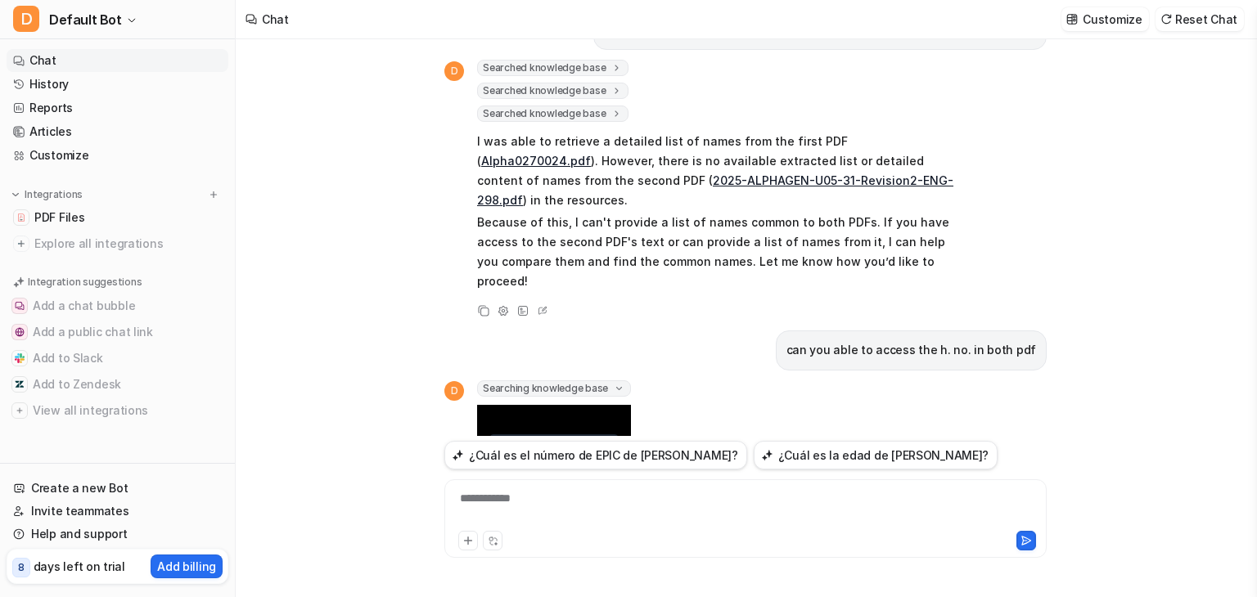
scroll to position [1366, 0]
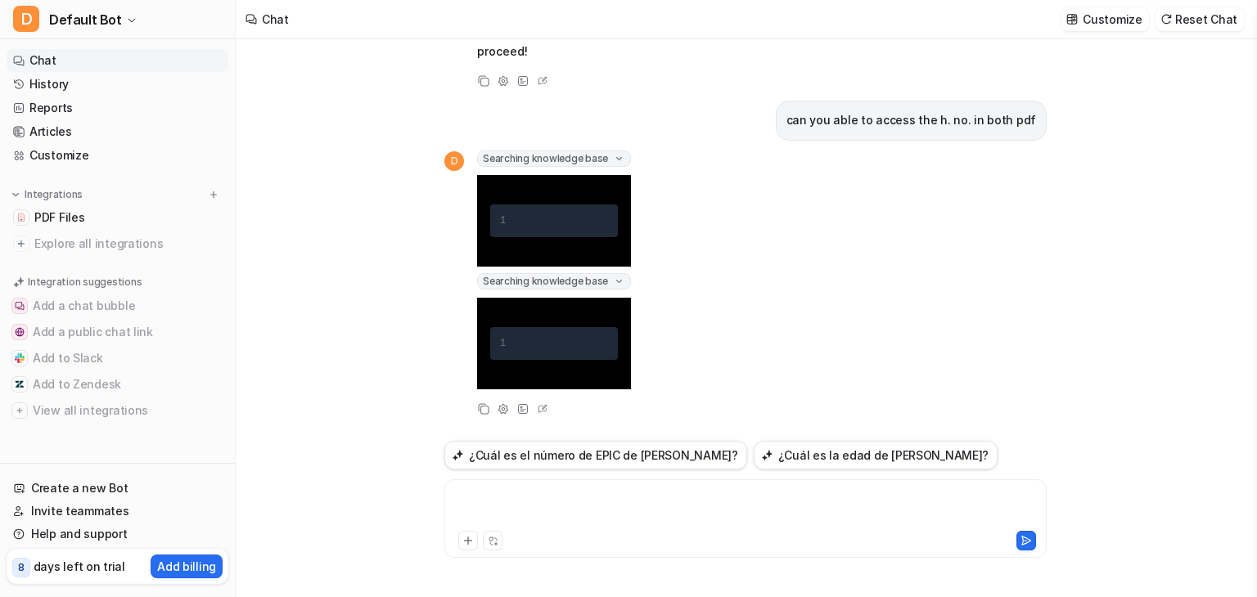
click at [657, 500] on div at bounding box center [745, 509] width 594 height 38
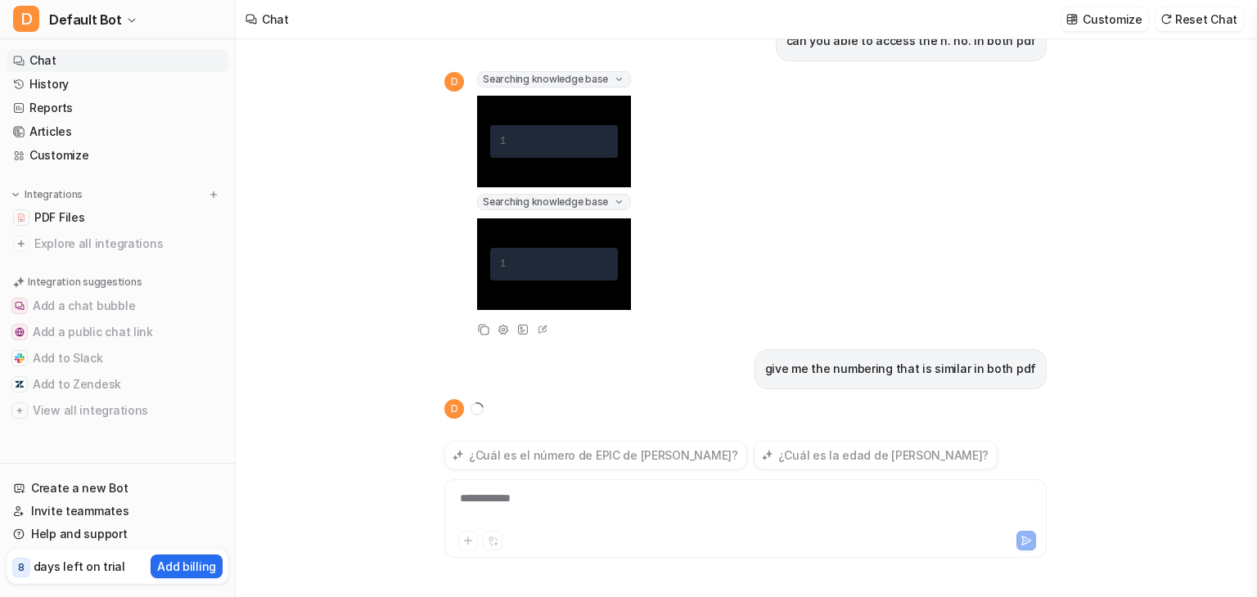
scroll to position [1495, 0]
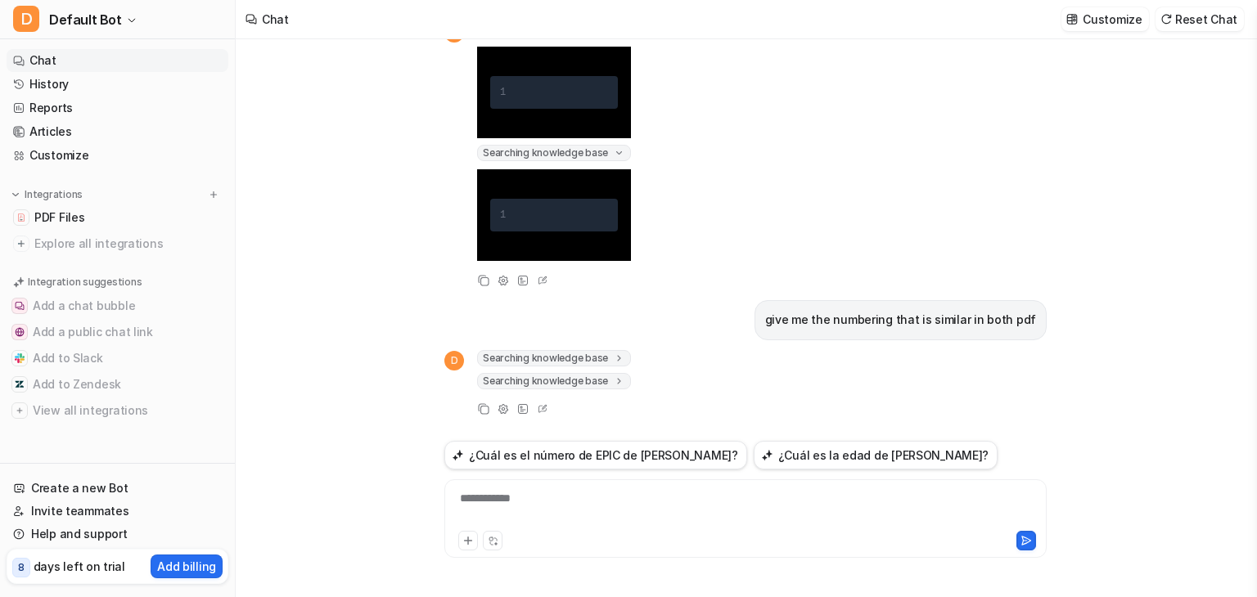
click at [97, 204] on div "Integrations PDF Files Explore all integrations" at bounding box center [118, 221] width 222 height 69
click at [97, 207] on link "PDF Files" at bounding box center [118, 217] width 222 height 23
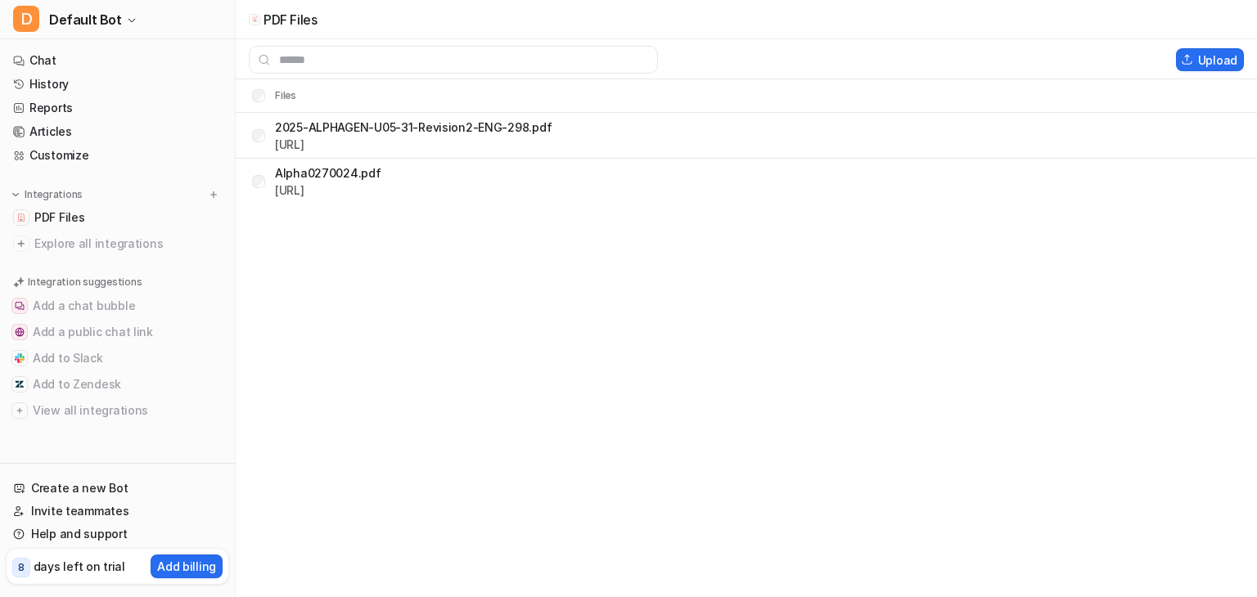
click at [252, 187] on div "Alpha0270024.pdf https://dashboard.eesel.ai/.../Alpha0270024.pdf" at bounding box center [316, 182] width 129 height 26
click at [1109, 48] on button "Delete selected" at bounding box center [1100, 59] width 117 height 23
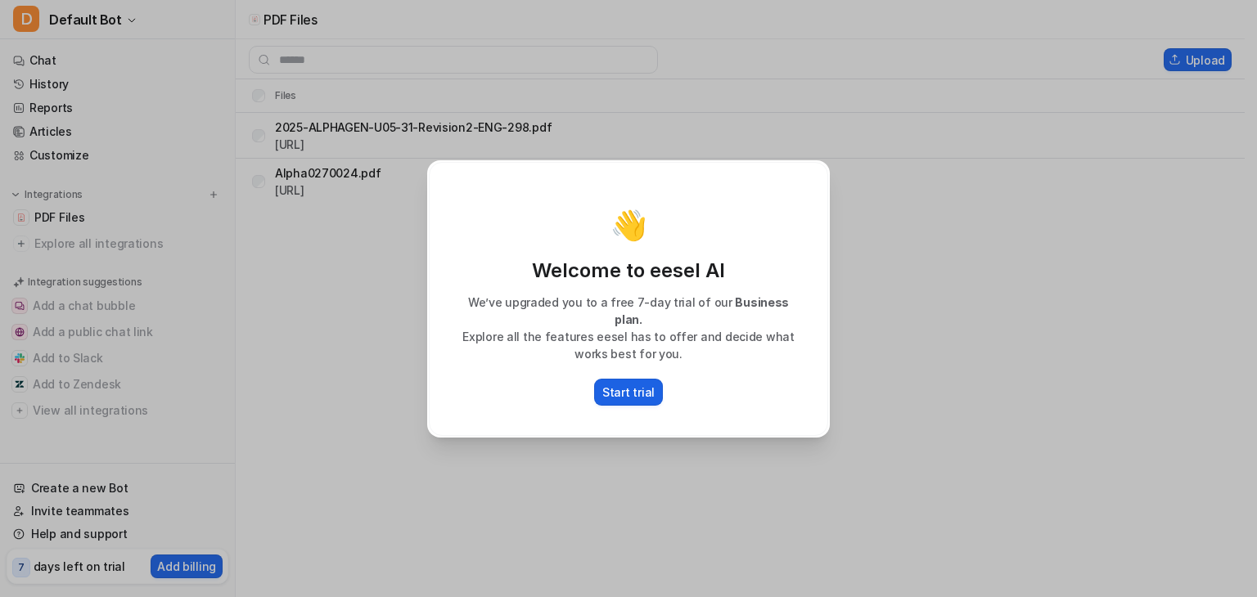
click at [602, 383] on button "Start trial" at bounding box center [628, 392] width 69 height 27
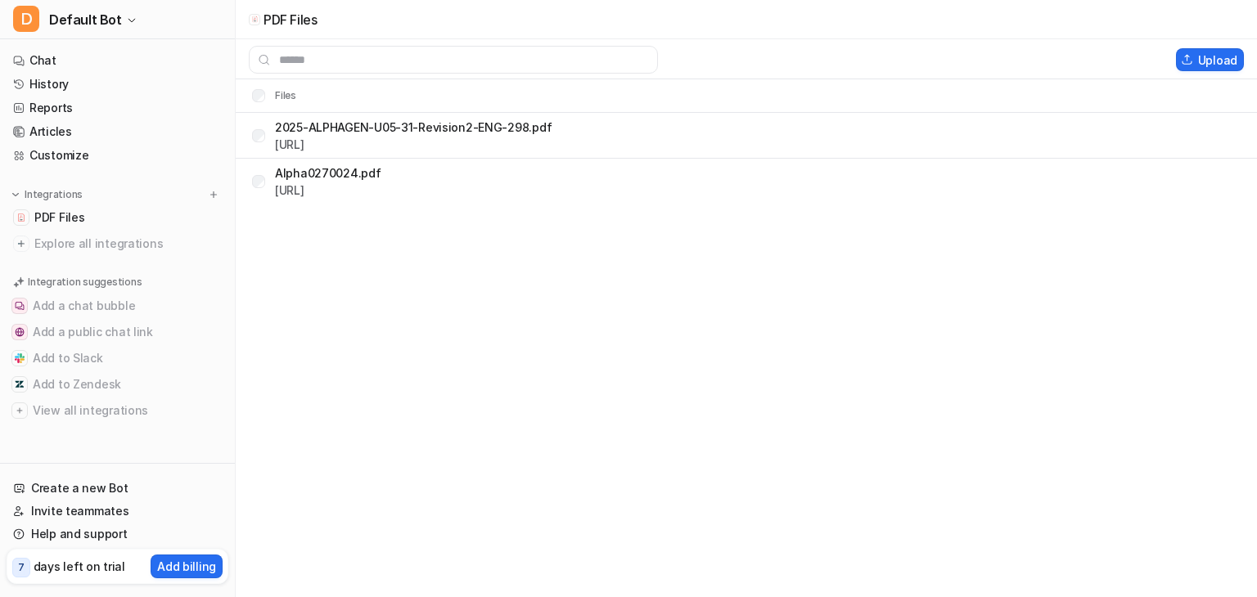
click at [265, 189] on div "Alpha0270024.pdf [URL]" at bounding box center [316, 182] width 129 height 26
click at [1096, 53] on button "Delete selected" at bounding box center [1100, 59] width 117 height 23
